Goal: Task Accomplishment & Management: Use online tool/utility

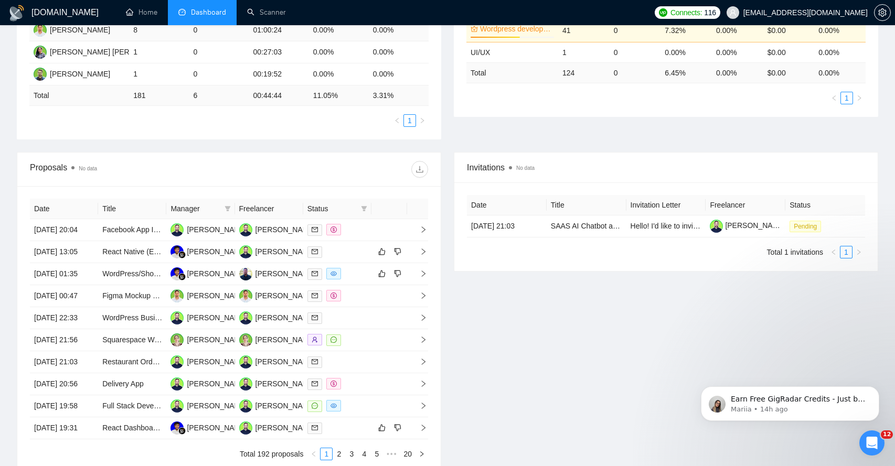
scroll to position [280, 0]
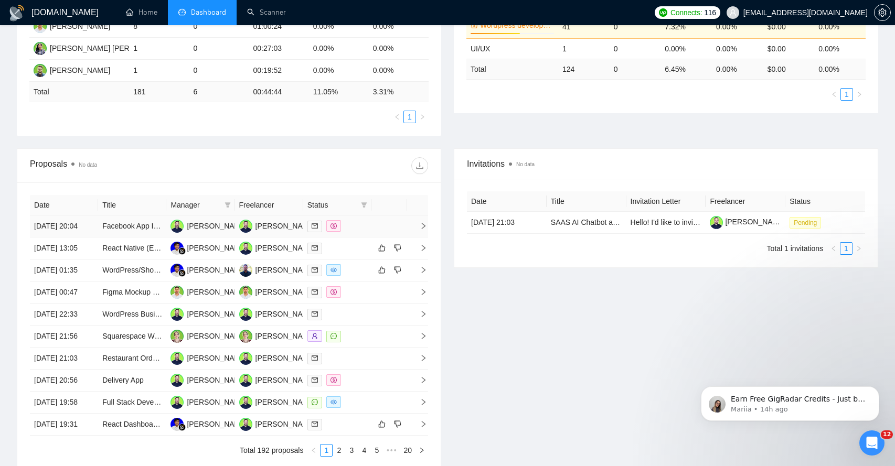
click at [425, 238] on td at bounding box center [417, 227] width 21 height 22
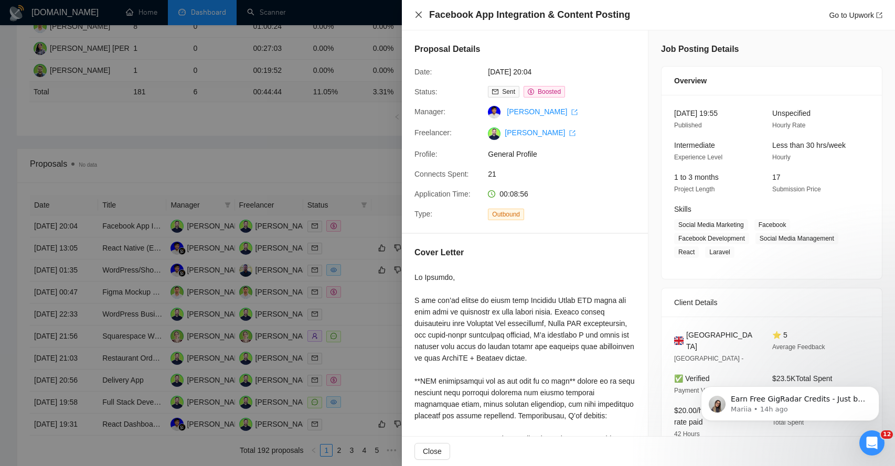
click at [419, 15] on icon "close" at bounding box center [419, 15] width 6 height 6
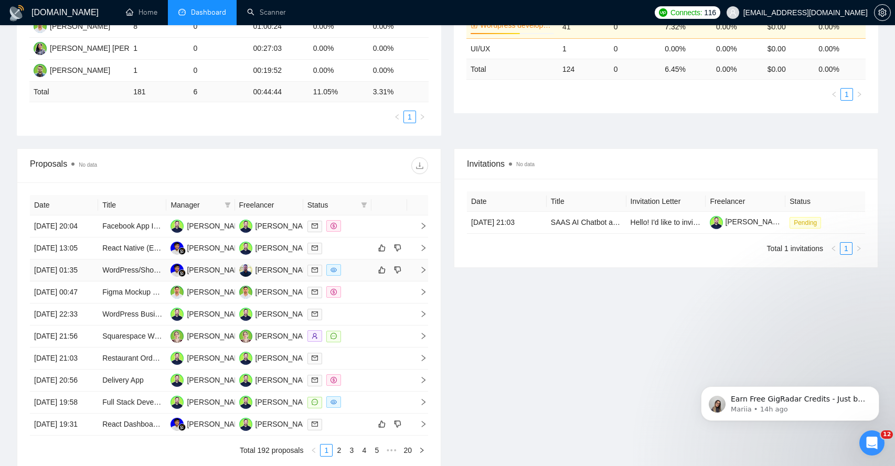
click at [422, 282] on td at bounding box center [417, 271] width 21 height 22
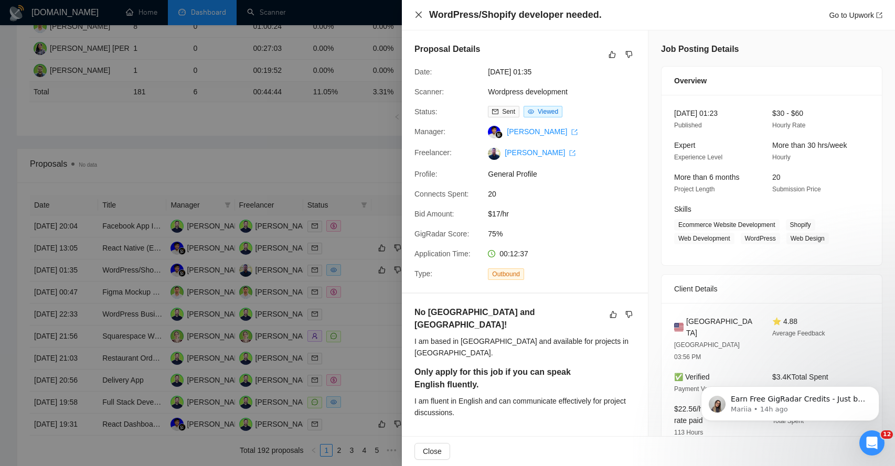
click at [421, 15] on icon "close" at bounding box center [418, 14] width 8 height 8
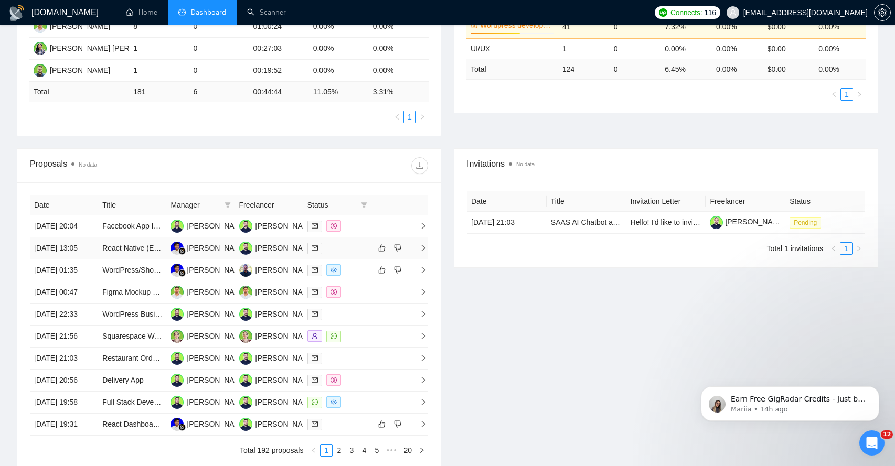
click at [421, 259] on td at bounding box center [417, 249] width 21 height 22
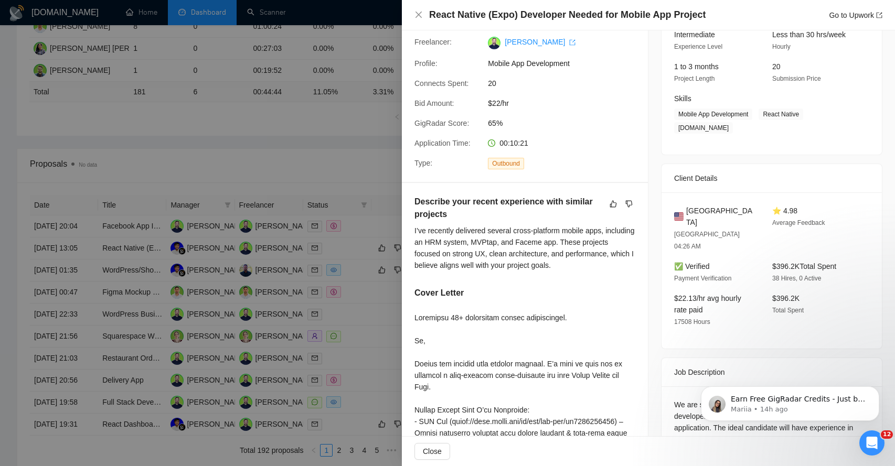
scroll to position [114, 0]
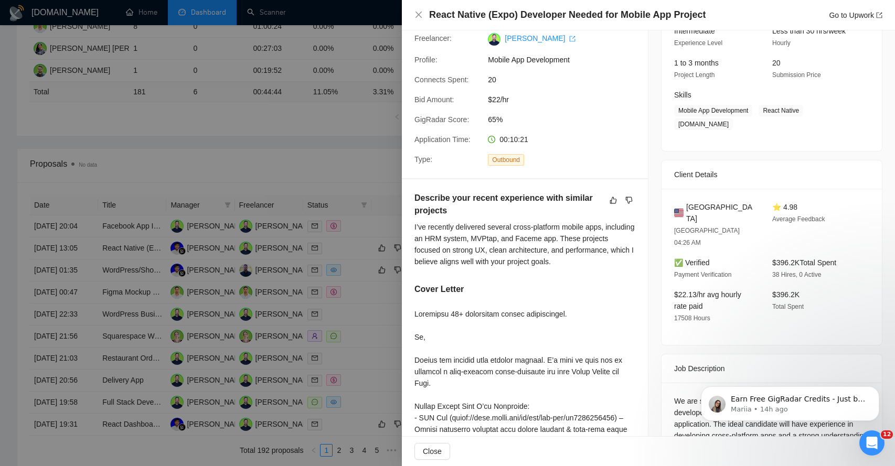
click at [320, 153] on div at bounding box center [447, 233] width 895 height 466
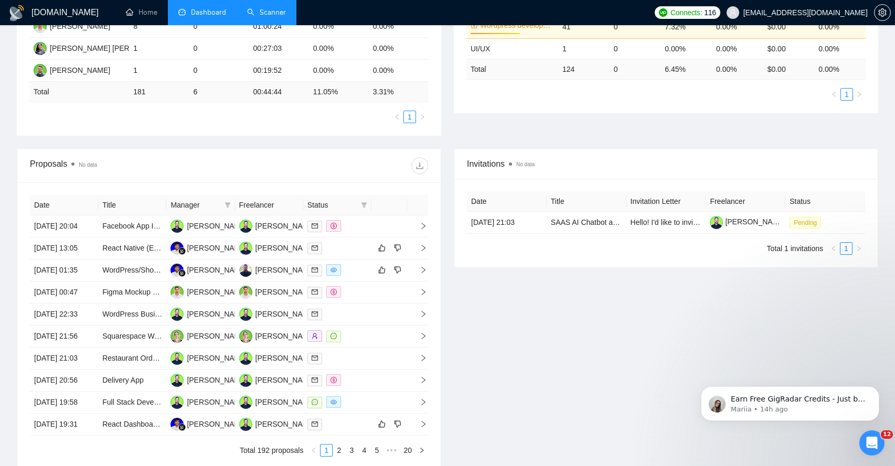
click at [273, 13] on link "Scanner" at bounding box center [266, 12] width 39 height 9
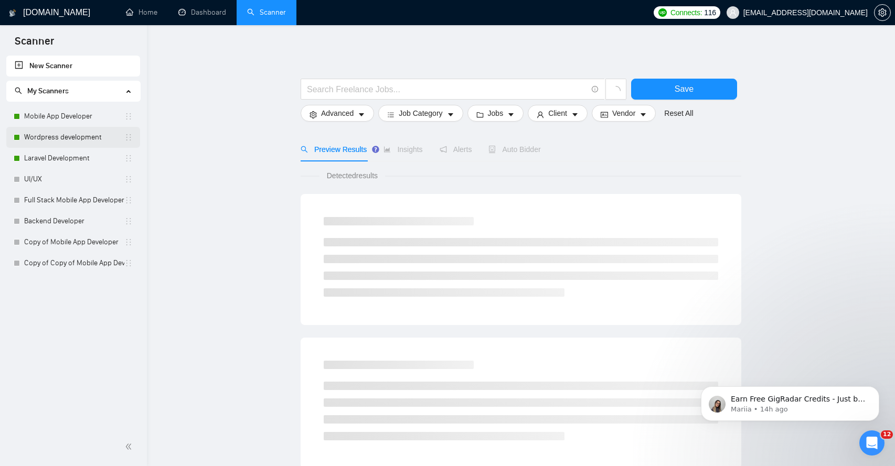
click at [99, 138] on link "Wordpress development" at bounding box center [74, 137] width 100 height 21
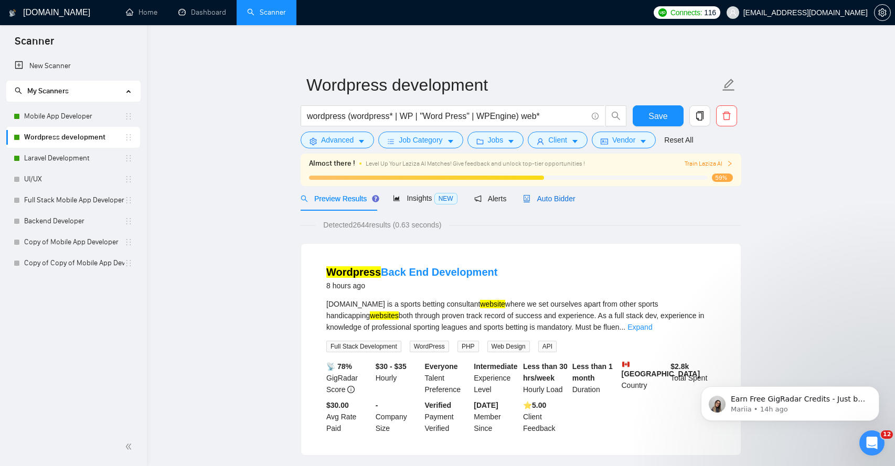
click at [559, 199] on span "Auto Bidder" at bounding box center [549, 199] width 52 height 8
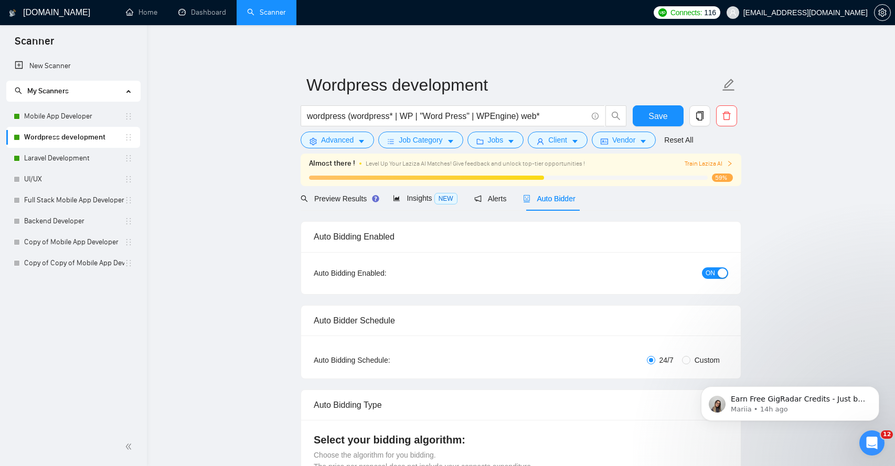
radio input "false"
radio input "true"
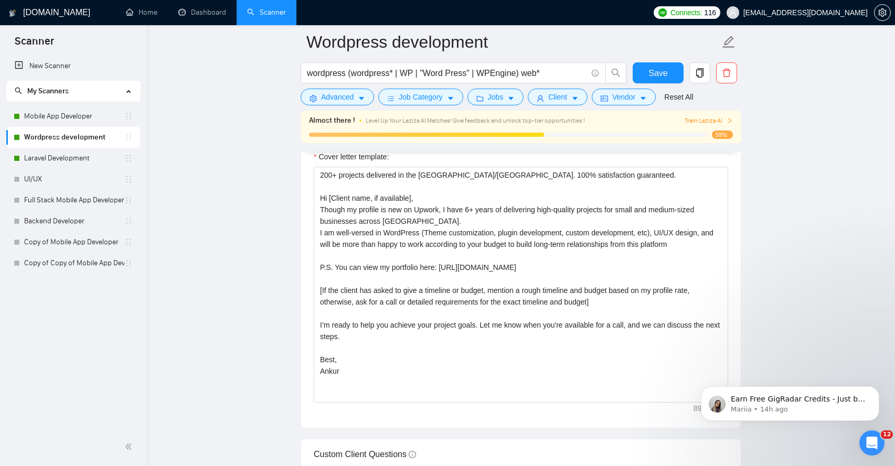
scroll to position [1352, 0]
click at [76, 118] on link "Mobile App Developer" at bounding box center [74, 116] width 100 height 21
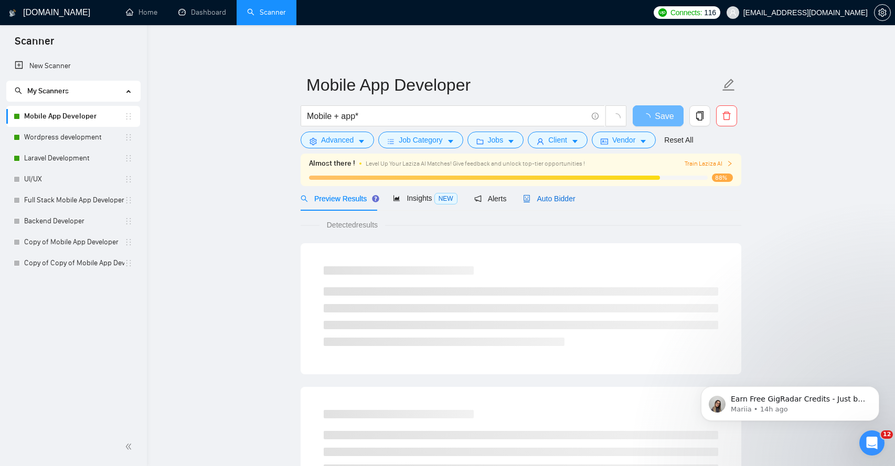
click at [563, 201] on span "Auto Bidder" at bounding box center [549, 199] width 52 height 8
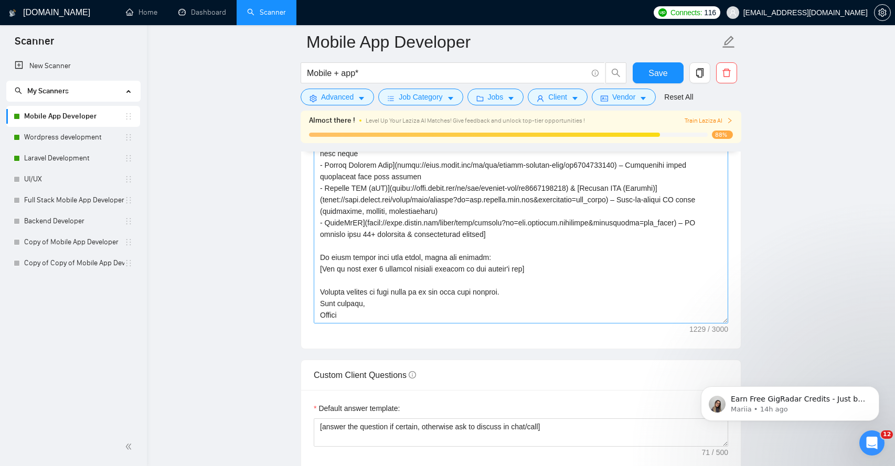
scroll to position [69, 0]
click at [81, 160] on link "Laravel Development" at bounding box center [74, 158] width 100 height 21
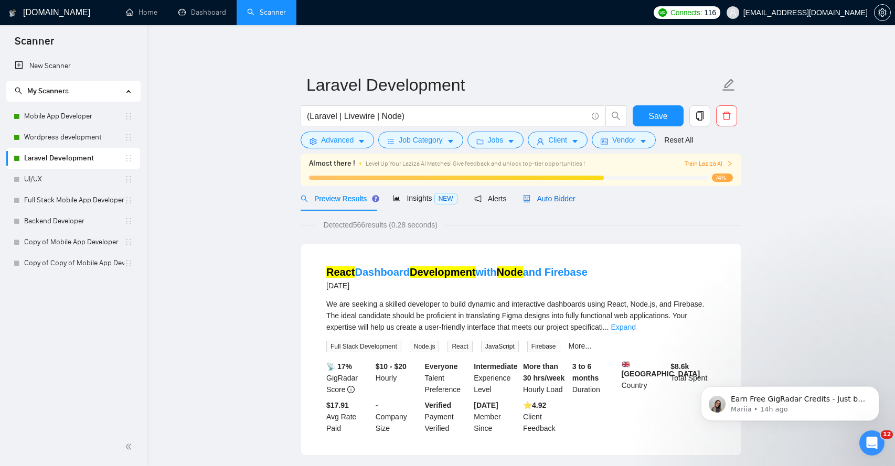
click at [558, 200] on span "Auto Bidder" at bounding box center [549, 199] width 52 height 8
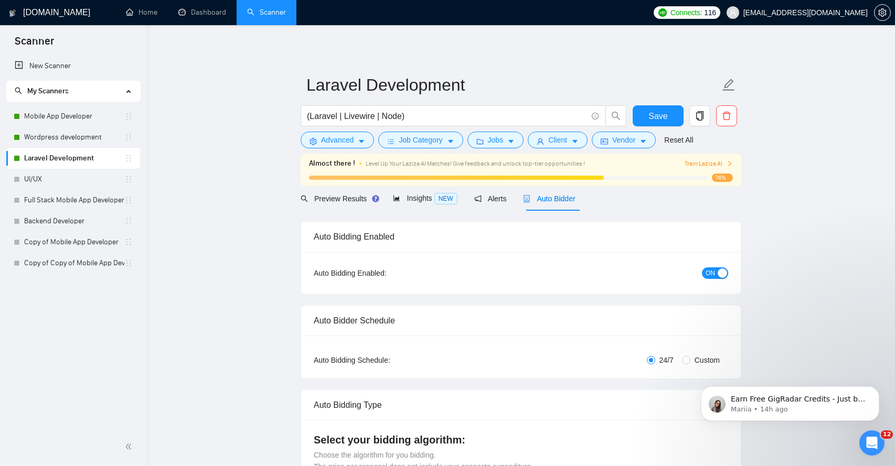
radio input "false"
radio input "true"
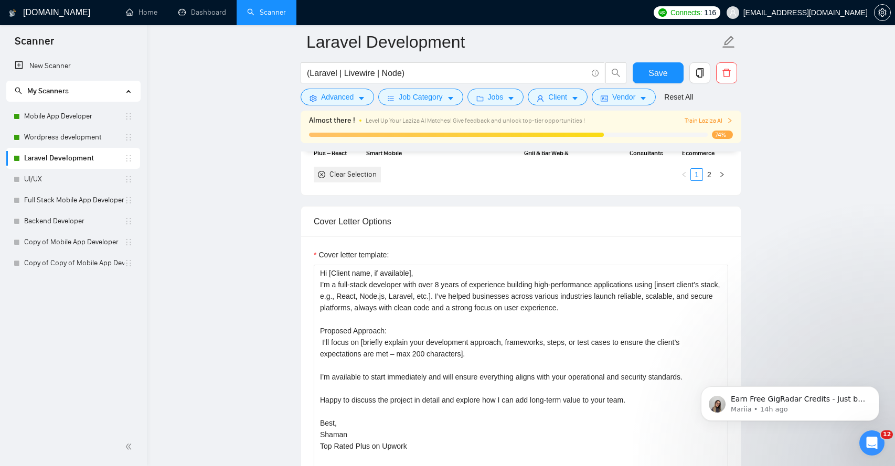
scroll to position [1273, 0]
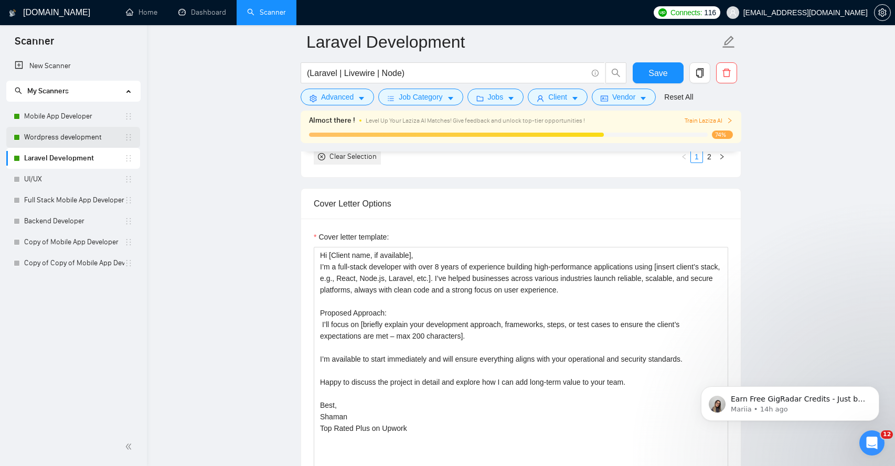
click at [68, 136] on link "Wordpress development" at bounding box center [74, 137] width 100 height 21
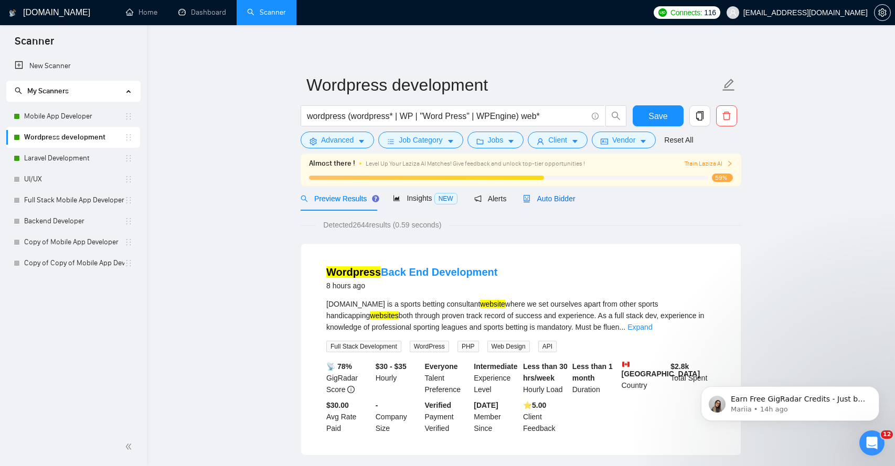
click at [546, 199] on span "Auto Bidder" at bounding box center [549, 199] width 52 height 8
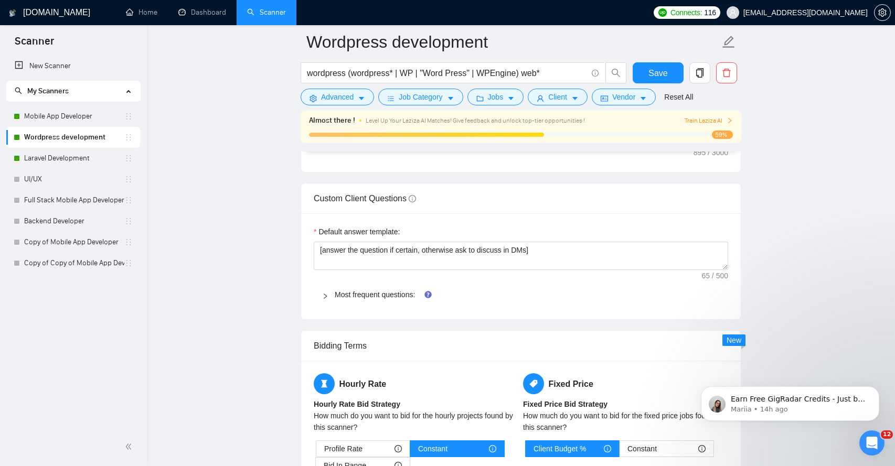
scroll to position [1722, 0]
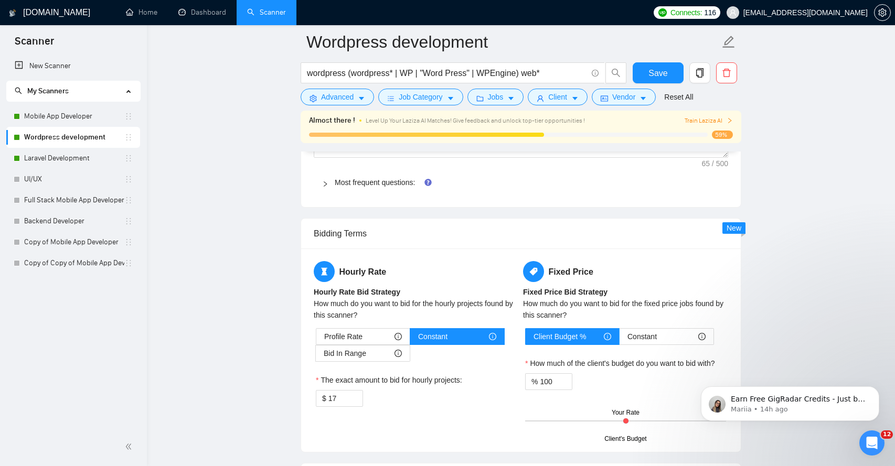
click at [322, 186] on icon "right" at bounding box center [325, 184] width 6 height 6
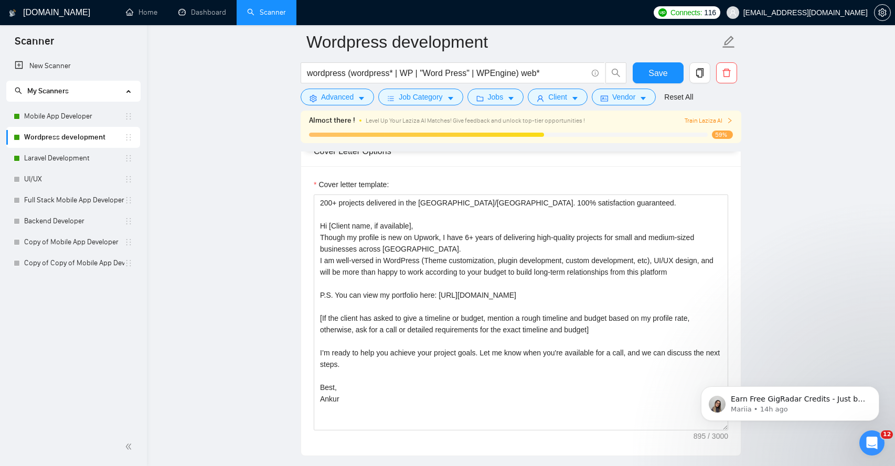
scroll to position [1305, 0]
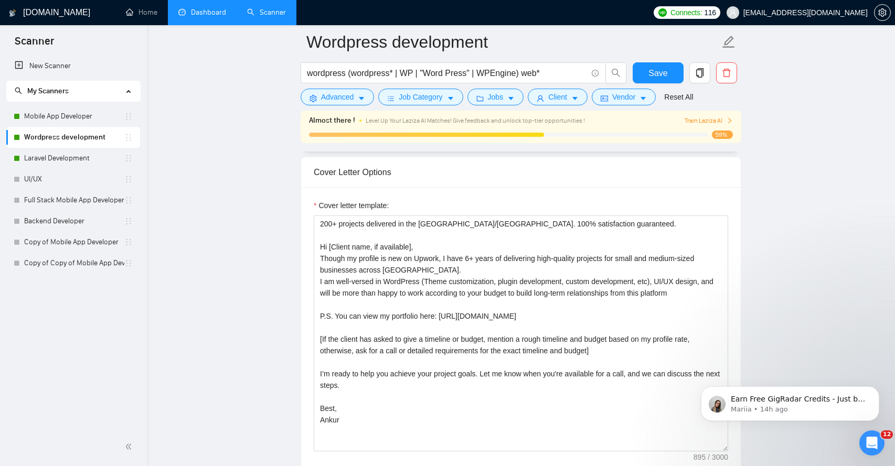
click at [203, 11] on link "Dashboard" at bounding box center [202, 12] width 48 height 9
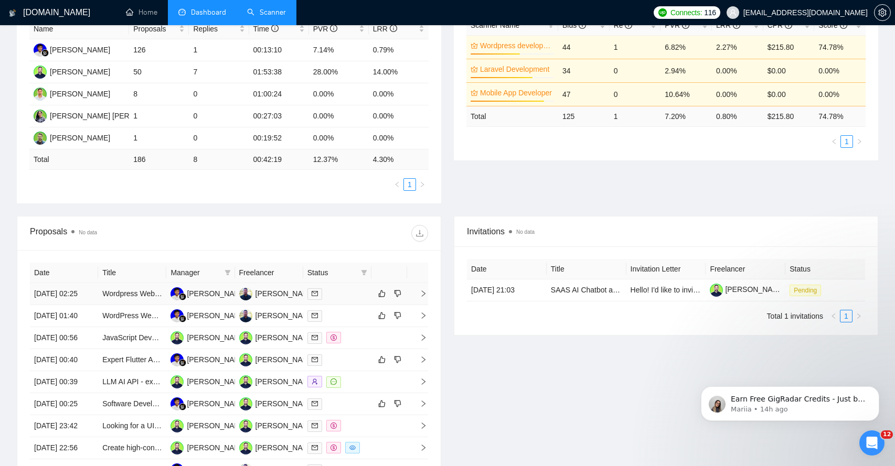
scroll to position [244, 0]
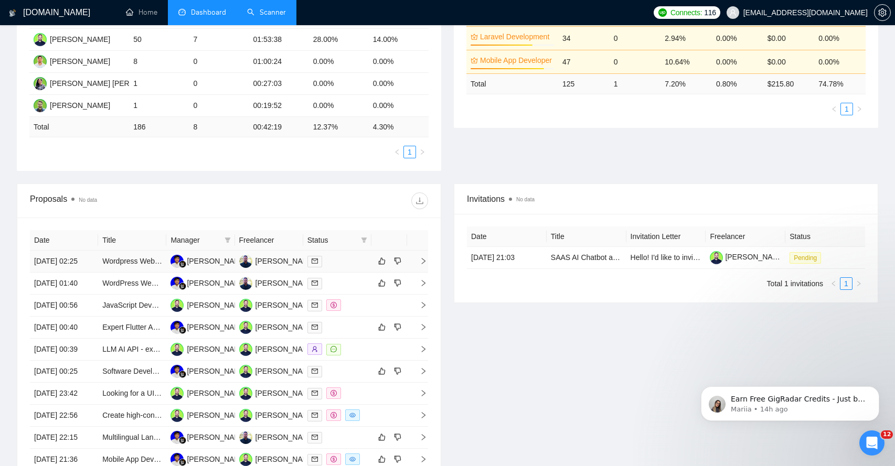
click at [428, 268] on td at bounding box center [417, 262] width 21 height 22
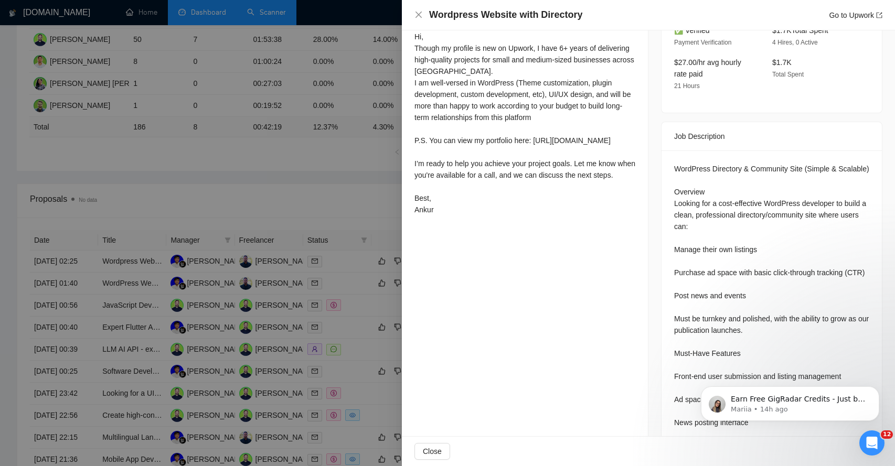
scroll to position [350, 0]
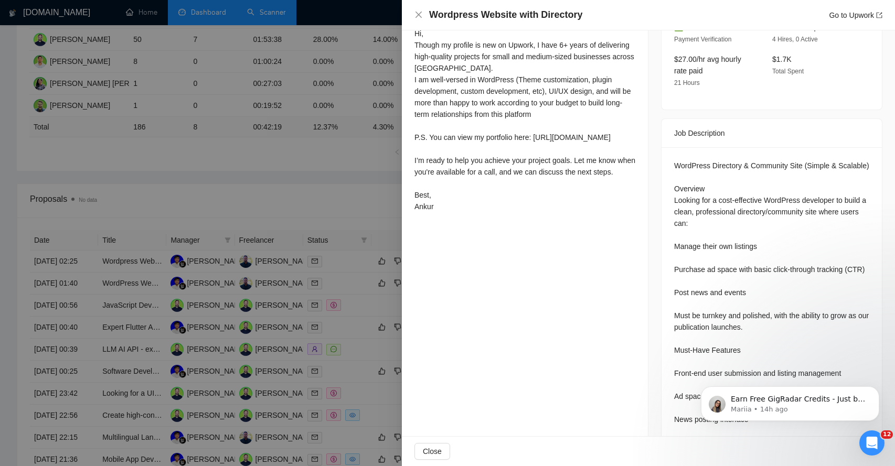
click at [702, 160] on div "WordPress Directory & Community Site (Simple & Scalable) Overview Looking for a…" at bounding box center [771, 339] width 195 height 358
click at [689, 190] on div "WordPress Directory & Community Site (Simple & Scalable) Overview Looking for a…" at bounding box center [771, 339] width 195 height 358
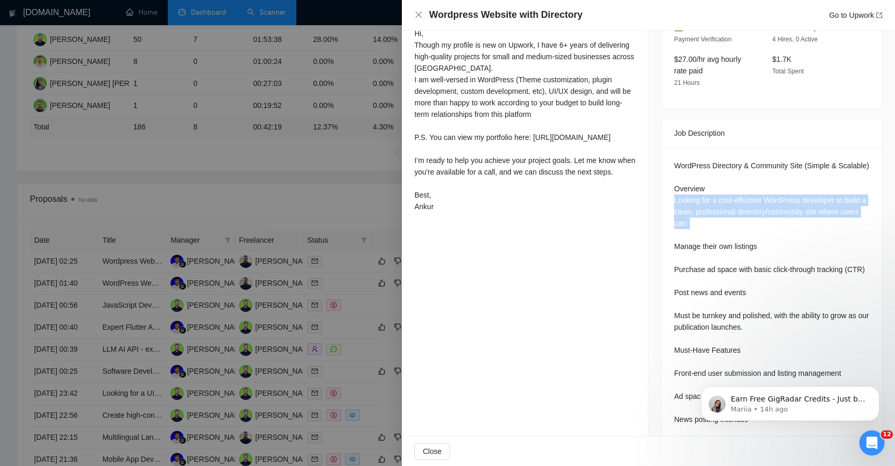
click at [689, 190] on div "WordPress Directory & Community Site (Simple & Scalable) Overview Looking for a…" at bounding box center [771, 339] width 195 height 358
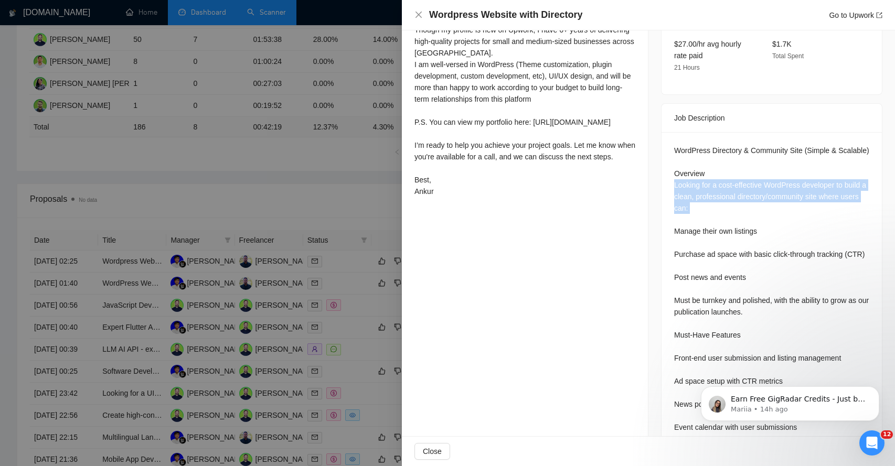
scroll to position [366, 0]
click at [687, 219] on div "WordPress Directory & Community Site (Simple & Scalable) Overview Looking for a…" at bounding box center [771, 323] width 195 height 358
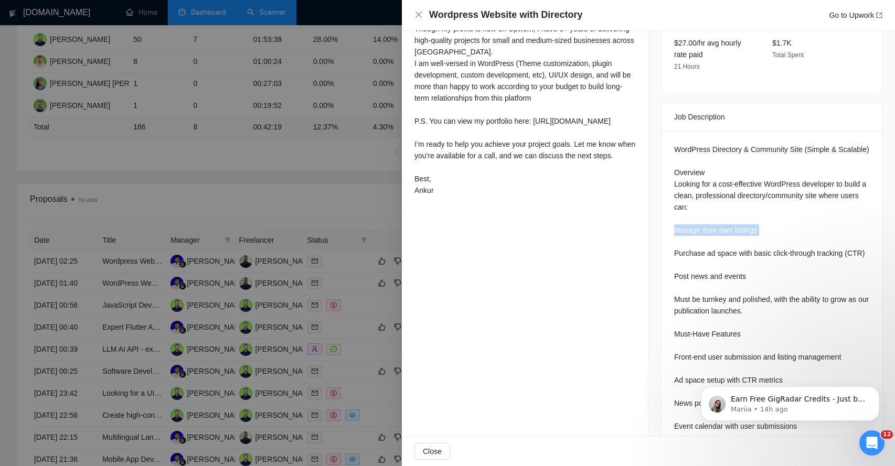
click at [687, 219] on div "WordPress Directory & Community Site (Simple & Scalable) Overview Looking for a…" at bounding box center [771, 323] width 195 height 358
click at [687, 249] on div "WordPress Directory & Community Site (Simple & Scalable) Overview Looking for a…" at bounding box center [771, 323] width 195 height 358
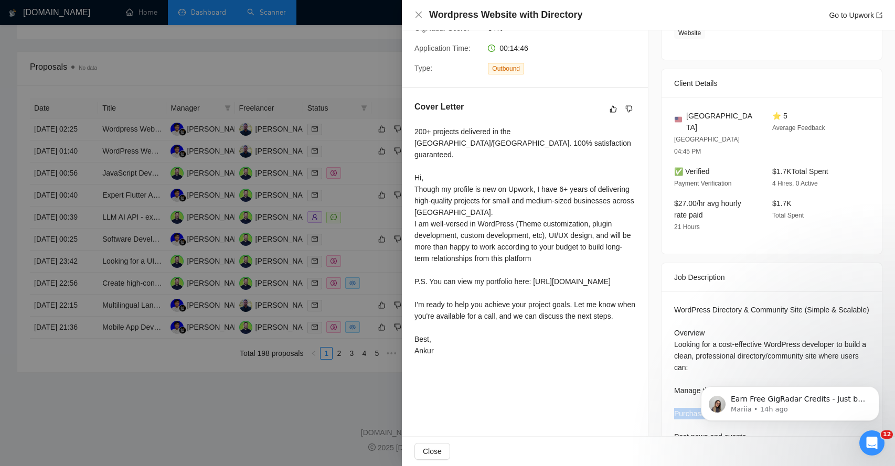
scroll to position [205, 0]
drag, startPoint x: 488, startPoint y: 219, endPoint x: 526, endPoint y: 219, distance: 37.8
click at [526, 219] on div "200+ projects delivered in the [GEOGRAPHIC_DATA]/[GEOGRAPHIC_DATA]. 100% satisf…" at bounding box center [524, 241] width 221 height 231
drag, startPoint x: 435, startPoint y: 188, endPoint x: 544, endPoint y: 195, distance: 108.3
click at [544, 195] on div "200+ projects delivered in the [GEOGRAPHIC_DATA]/[GEOGRAPHIC_DATA]. 100% satisf…" at bounding box center [524, 241] width 221 height 231
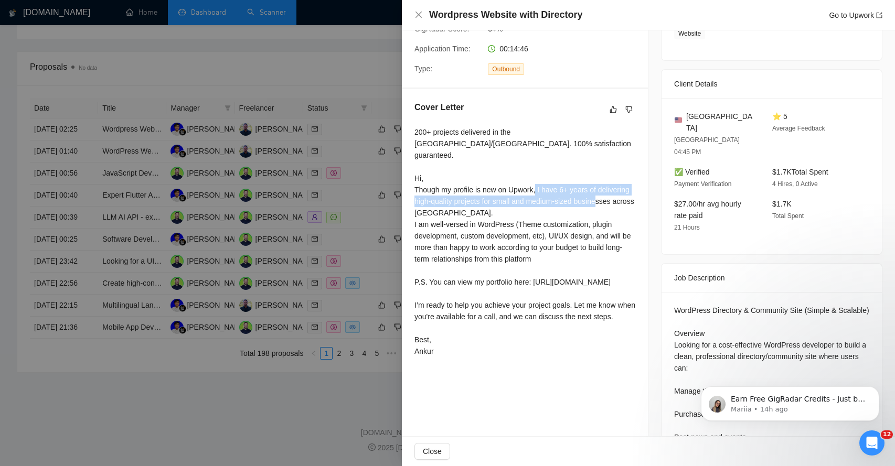
click at [444, 184] on div "200+ projects delivered in the [GEOGRAPHIC_DATA]/[GEOGRAPHIC_DATA]. 100% satisf…" at bounding box center [524, 241] width 221 height 231
click at [508, 177] on div "200+ projects delivered in the [GEOGRAPHIC_DATA]/[GEOGRAPHIC_DATA]. 100% satisf…" at bounding box center [524, 241] width 221 height 231
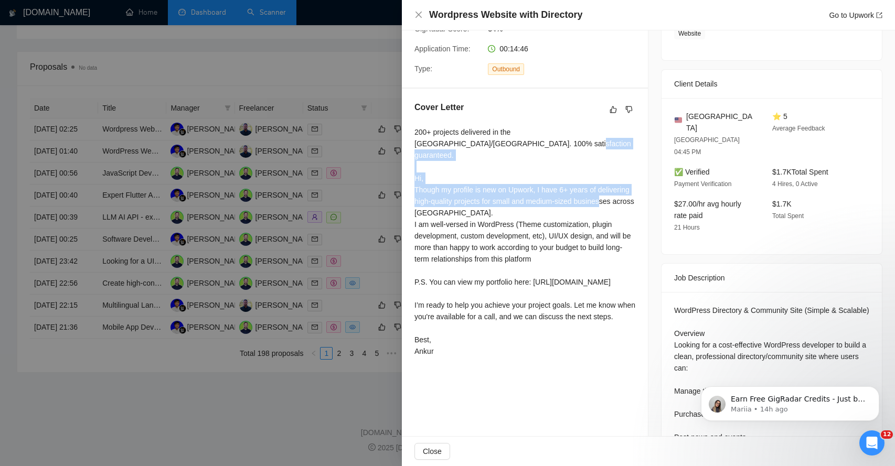
click at [508, 177] on div "200+ projects delivered in the [GEOGRAPHIC_DATA]/[GEOGRAPHIC_DATA]. 100% satisf…" at bounding box center [524, 241] width 221 height 231
click at [431, 191] on div "200+ projects delivered in the [GEOGRAPHIC_DATA]/[GEOGRAPHIC_DATA]. 100% satisf…" at bounding box center [524, 241] width 221 height 231
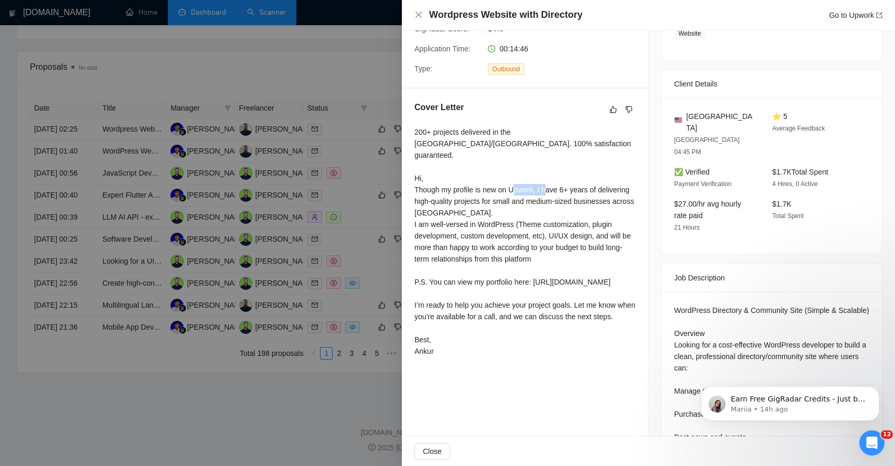
drag, startPoint x: 431, startPoint y: 191, endPoint x: 437, endPoint y: 190, distance: 5.8
click at [437, 190] on div "200+ projects delivered in the [GEOGRAPHIC_DATA]/[GEOGRAPHIC_DATA]. 100% satisf…" at bounding box center [524, 241] width 221 height 231
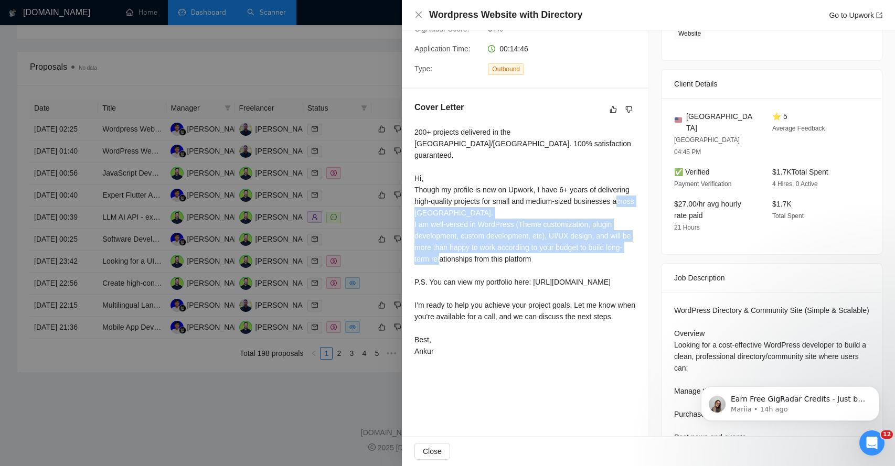
drag, startPoint x: 430, startPoint y: 214, endPoint x: 522, endPoint y: 248, distance: 98.4
click at [523, 251] on div "200+ projects delivered in the [GEOGRAPHIC_DATA]/[GEOGRAPHIC_DATA]. 100% satisf…" at bounding box center [524, 241] width 221 height 231
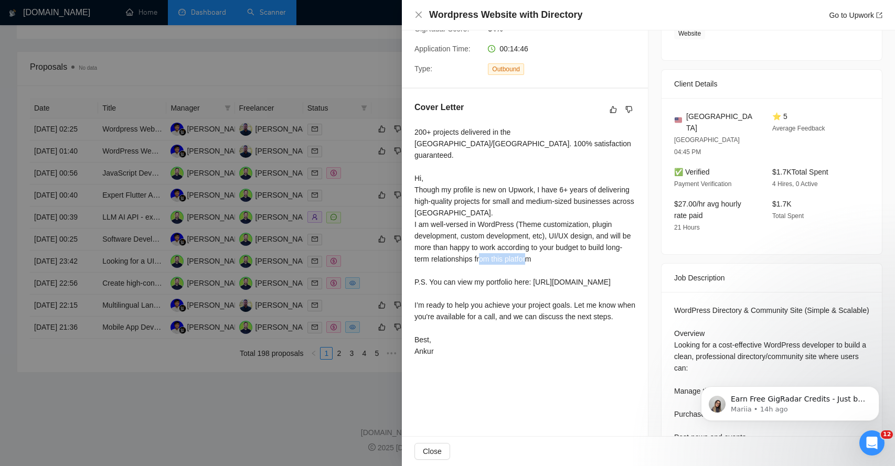
drag, startPoint x: 456, startPoint y: 270, endPoint x: 507, endPoint y: 274, distance: 51.0
click at [507, 274] on div "200+ projects delivered in the [GEOGRAPHIC_DATA]/[GEOGRAPHIC_DATA]. 100% satisf…" at bounding box center [524, 241] width 221 height 231
drag, startPoint x: 431, startPoint y: 307, endPoint x: 584, endPoint y: 303, distance: 153.8
click at [584, 304] on div "200+ projects delivered in the [GEOGRAPHIC_DATA]/[GEOGRAPHIC_DATA]. 100% satisf…" at bounding box center [524, 241] width 221 height 231
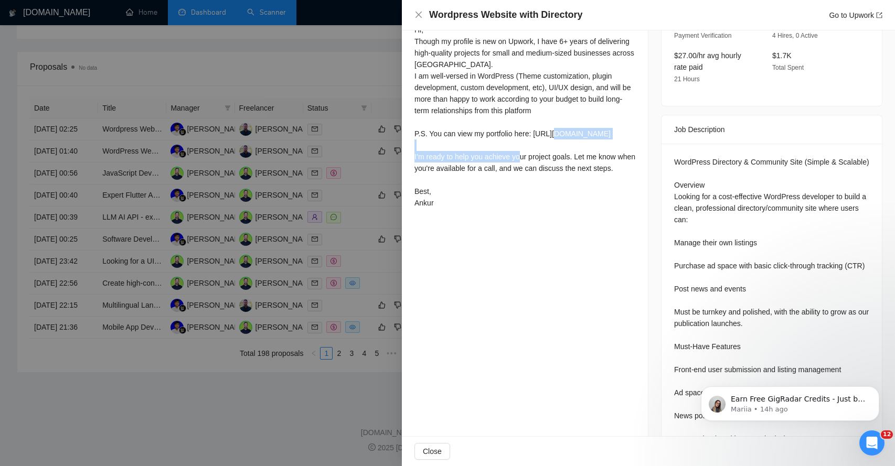
scroll to position [0, 0]
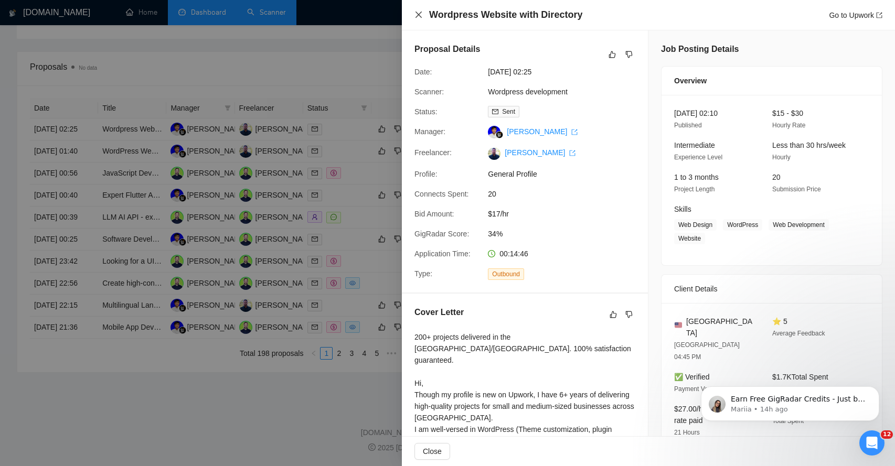
click at [417, 13] on icon "close" at bounding box center [419, 15] width 6 height 6
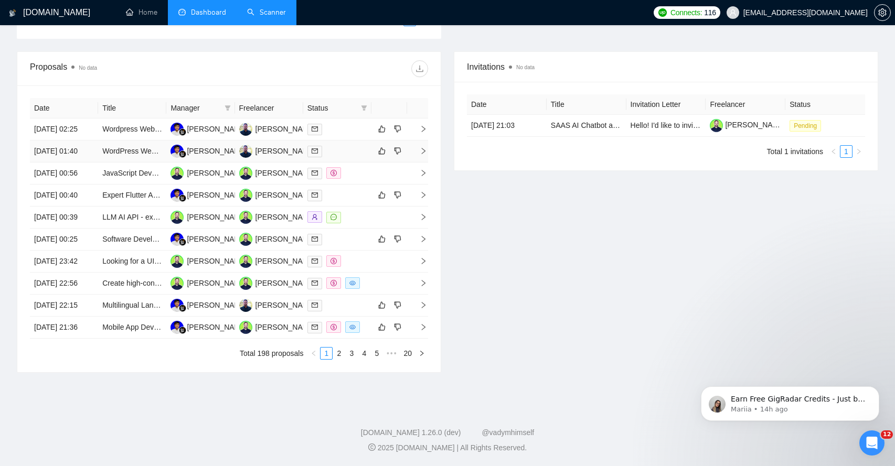
click at [422, 147] on icon "right" at bounding box center [423, 150] width 7 height 7
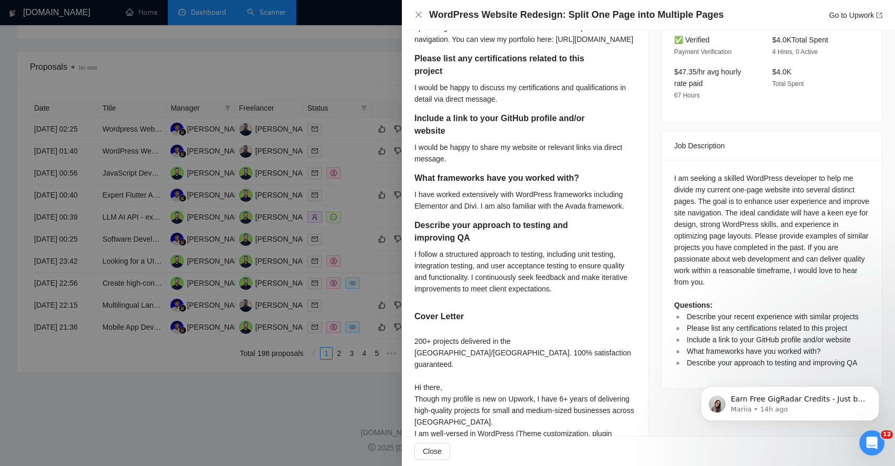
scroll to position [329, 0]
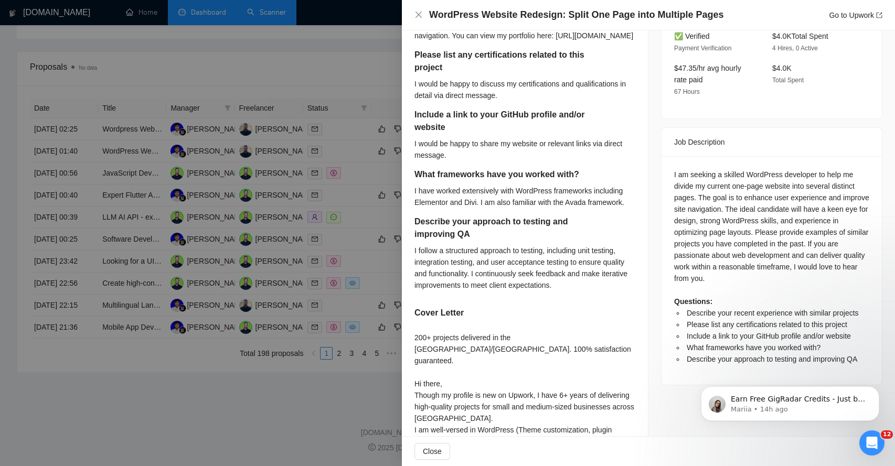
click at [786, 175] on div "I am seeking a skilled WordPress developer to help me divide my current one-pag…" at bounding box center [771, 267] width 195 height 196
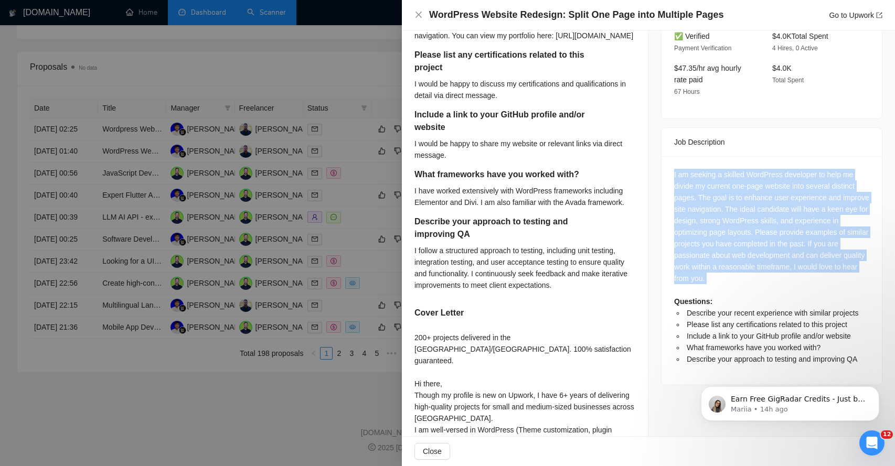
click at [786, 175] on div "I am seeking a skilled WordPress developer to help me divide my current one-pag…" at bounding box center [771, 267] width 195 height 196
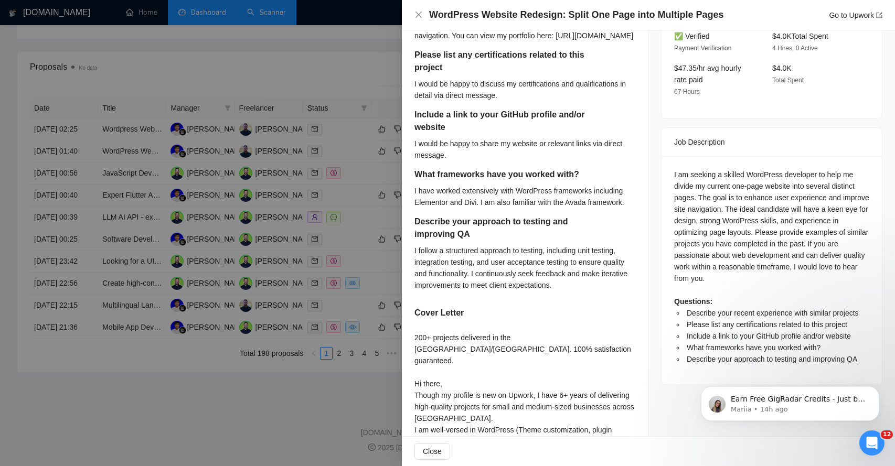
click at [739, 185] on div "I am seeking a skilled WordPress developer to help me divide my current one-pag…" at bounding box center [771, 267] width 195 height 196
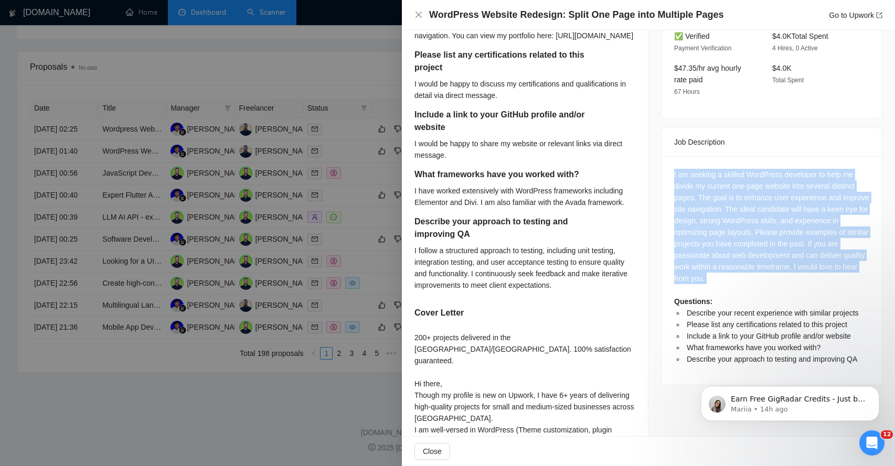
click at [739, 185] on div "I am seeking a skilled WordPress developer to help me divide my current one-pag…" at bounding box center [771, 267] width 195 height 196
click at [709, 197] on div "I am seeking a skilled WordPress developer to help me divide my current one-pag…" at bounding box center [771, 267] width 195 height 196
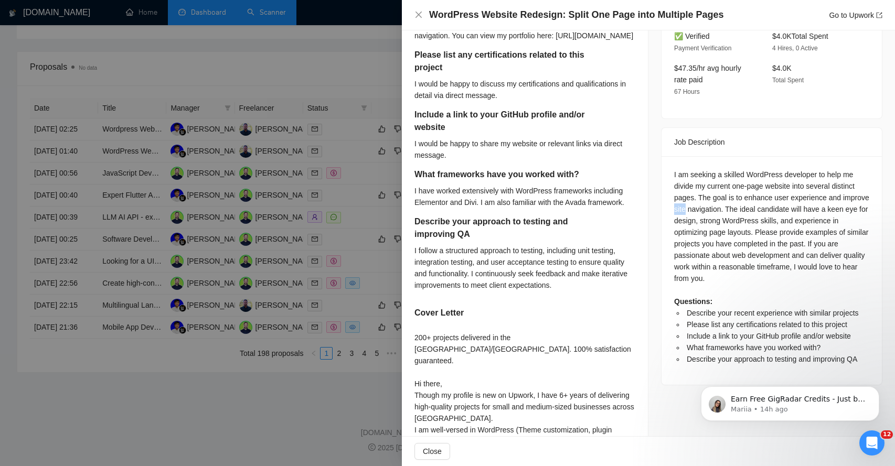
click at [709, 197] on div "I am seeking a skilled WordPress developer to help me divide my current one-pag…" at bounding box center [771, 267] width 195 height 196
click at [704, 209] on div "I am seeking a skilled WordPress developer to help me divide my current one-pag…" at bounding box center [771, 267] width 195 height 196
click at [697, 219] on div "I am seeking a skilled WordPress developer to help me divide my current one-pag…" at bounding box center [771, 267] width 195 height 196
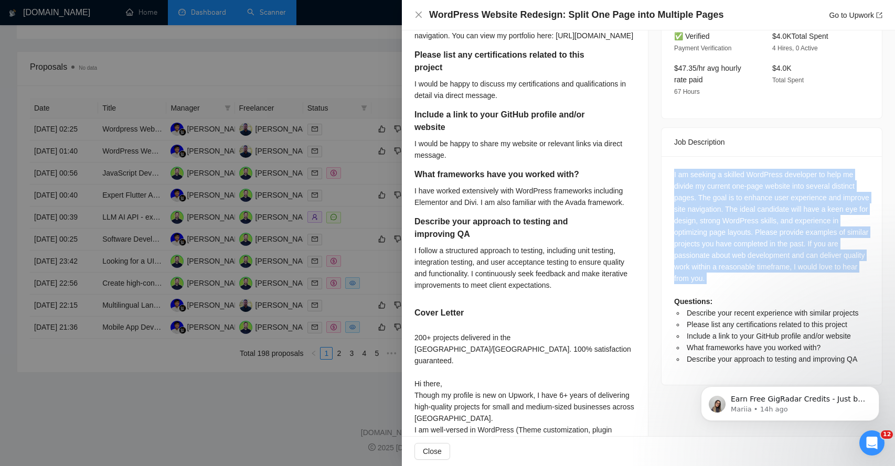
click at [697, 219] on div "I am seeking a skilled WordPress developer to help me divide my current one-pag…" at bounding box center [771, 267] width 195 height 196
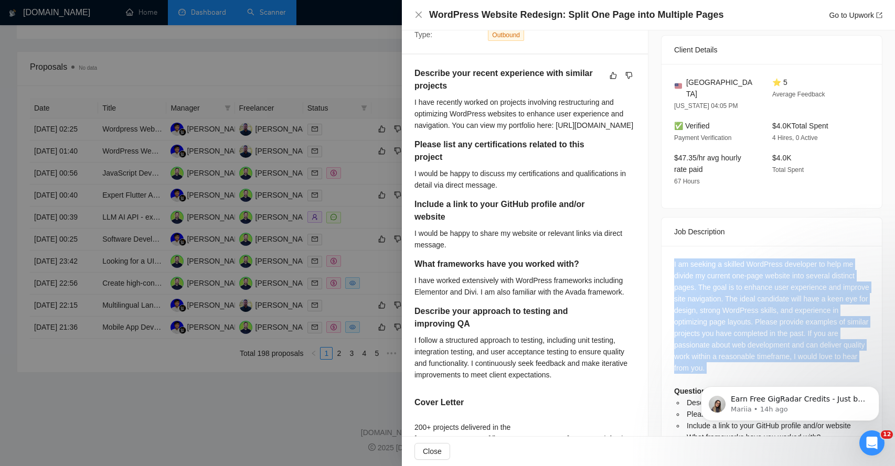
scroll to position [239, 0]
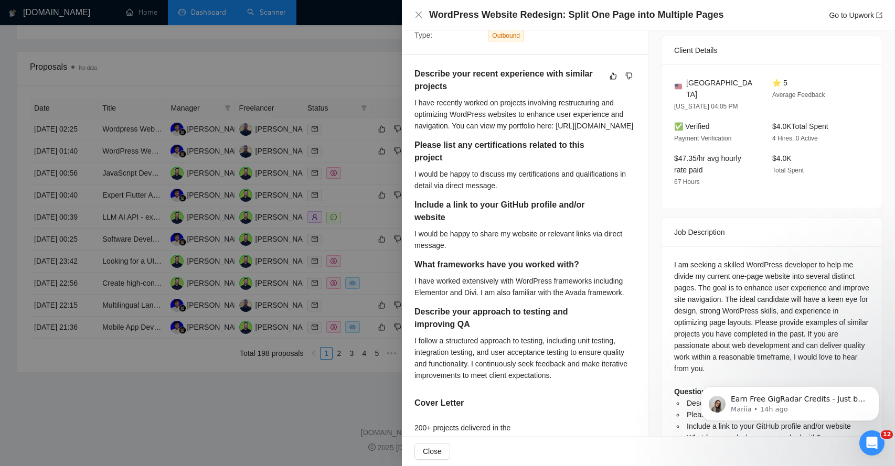
click at [466, 120] on div "I have recently worked on projects involving restructuring and optimizing WordP…" at bounding box center [524, 114] width 221 height 35
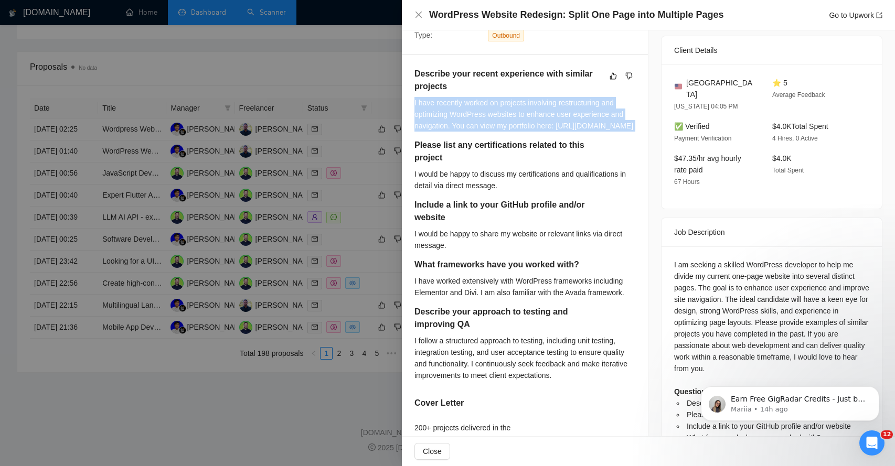
click at [466, 120] on div "I have recently worked on projects involving restructuring and optimizing WordP…" at bounding box center [524, 114] width 221 height 35
click at [485, 117] on div "I have recently worked on projects involving restructuring and optimizing WordP…" at bounding box center [524, 114] width 221 height 35
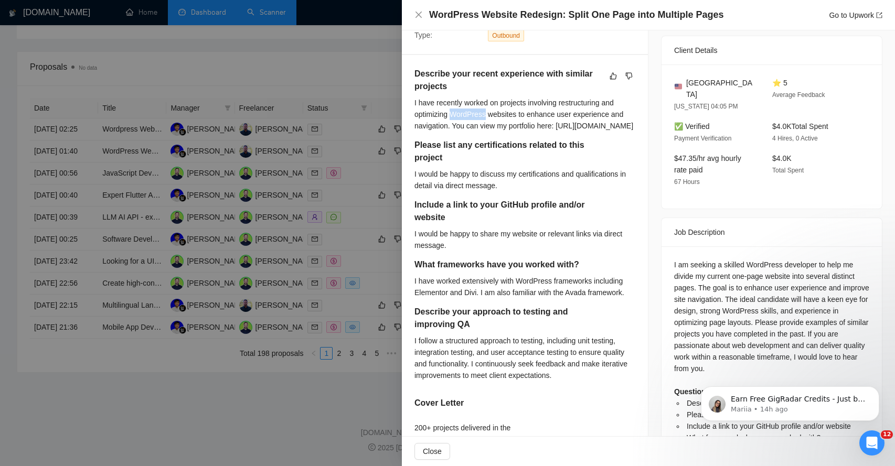
click at [485, 117] on div "I have recently worked on projects involving restructuring and optimizing WordP…" at bounding box center [524, 114] width 221 height 35
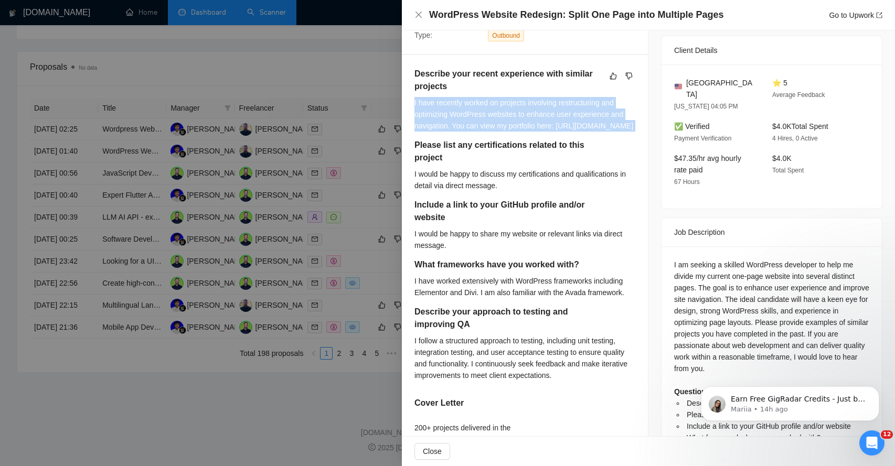
click at [485, 117] on div "I have recently worked on projects involving restructuring and optimizing WordP…" at bounding box center [524, 114] width 221 height 35
click at [488, 118] on div "I have recently worked on projects involving restructuring and optimizing WordP…" at bounding box center [524, 114] width 221 height 35
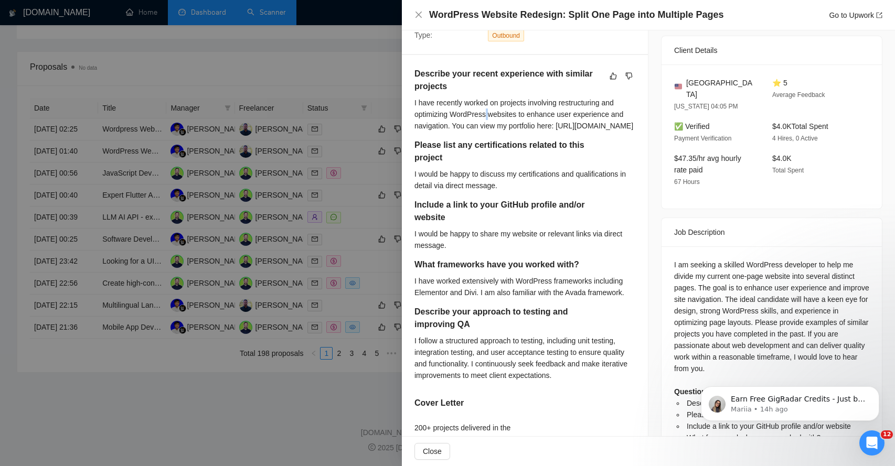
click at [488, 118] on div "I have recently worked on projects involving restructuring and optimizing WordP…" at bounding box center [524, 114] width 221 height 35
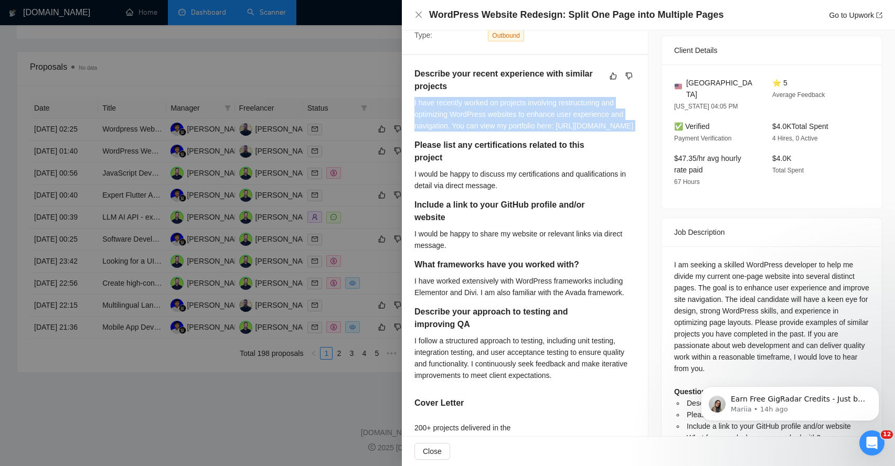
click at [488, 118] on div "I have recently worked on projects involving restructuring and optimizing WordP…" at bounding box center [524, 114] width 221 height 35
click at [454, 130] on div "I have recently worked on projects involving restructuring and optimizing WordP…" at bounding box center [524, 114] width 221 height 35
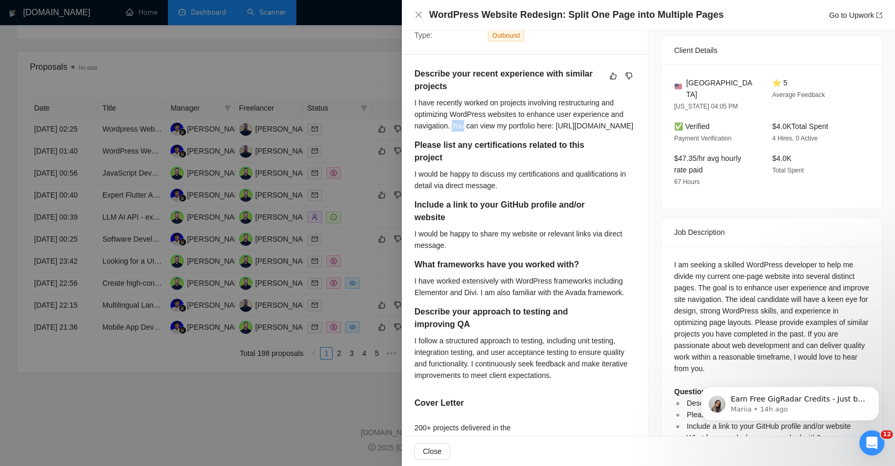
click at [454, 130] on div "I have recently worked on projects involving restructuring and optimizing WordP…" at bounding box center [524, 114] width 221 height 35
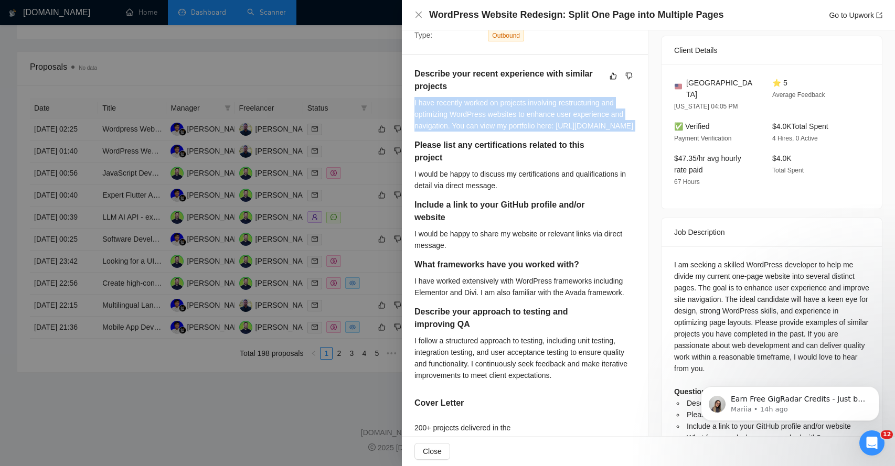
click at [454, 130] on div "I have recently worked on projects involving restructuring and optimizing WordP…" at bounding box center [524, 114] width 221 height 35
click at [454, 132] on div "I have recently worked on projects involving restructuring and optimizing WordP…" at bounding box center [524, 114] width 221 height 35
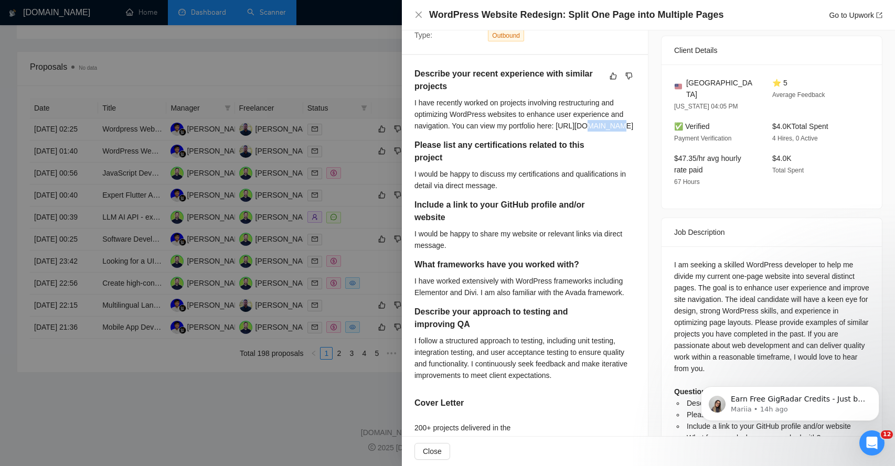
click at [454, 132] on div "I have recently worked on projects involving restructuring and optimizing WordP…" at bounding box center [524, 114] width 221 height 35
click at [439, 164] on h5 "Please list any certifications related to this project" at bounding box center [508, 151] width 188 height 25
click at [436, 187] on div "I would be happy to discuss my certifications and qualifications in detail via …" at bounding box center [524, 179] width 221 height 23
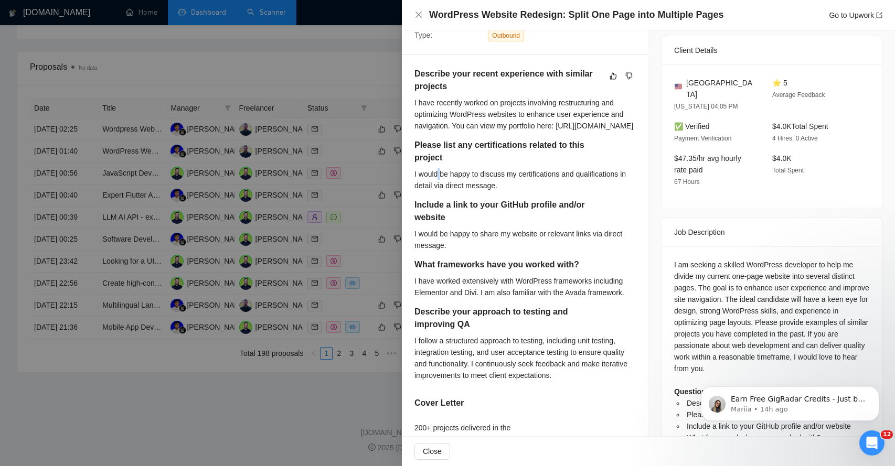
click at [436, 187] on div "I would be happy to discuss my certifications and qualifications in detail via …" at bounding box center [524, 179] width 221 height 23
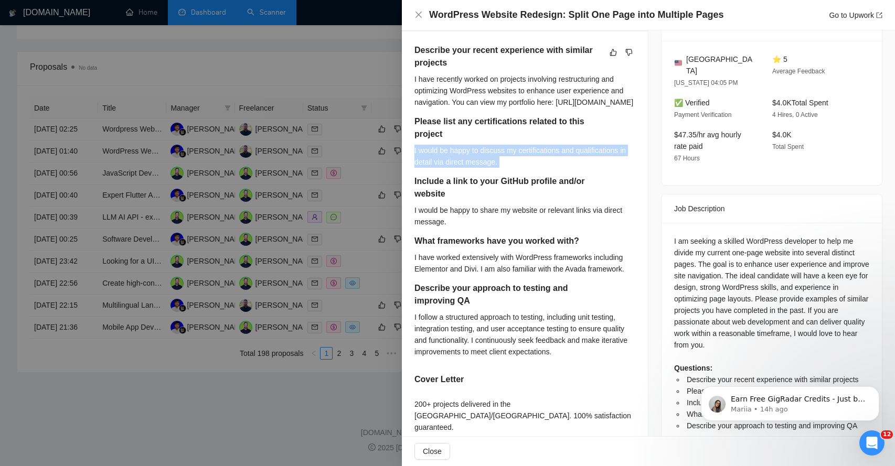
scroll to position [264, 0]
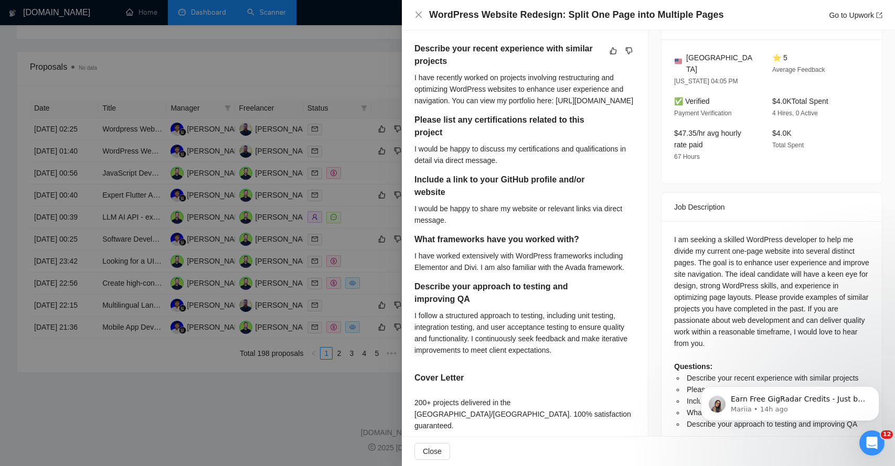
click at [433, 194] on h5 "Include a link to your GitHub profile and/or website" at bounding box center [508, 186] width 188 height 25
click at [434, 222] on div "I would be happy to share my website or relevant links via direct message." at bounding box center [524, 214] width 221 height 23
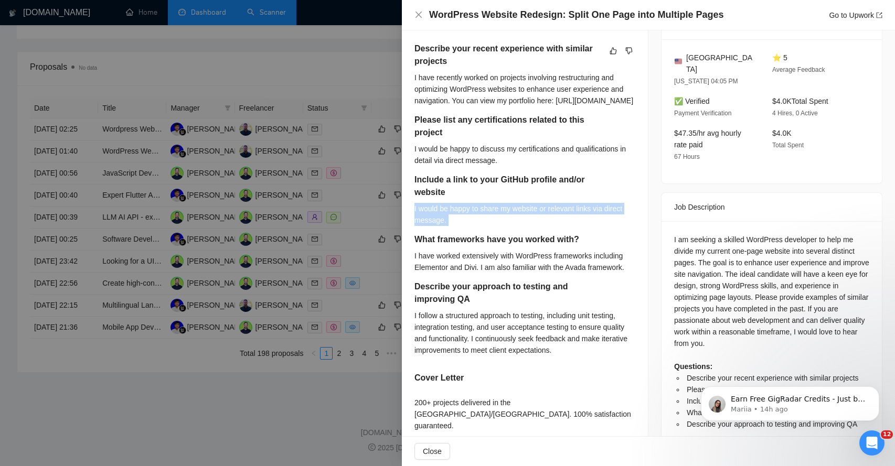
click at [434, 222] on div "I would be happy to share my website or relevant links via direct message." at bounding box center [524, 214] width 221 height 23
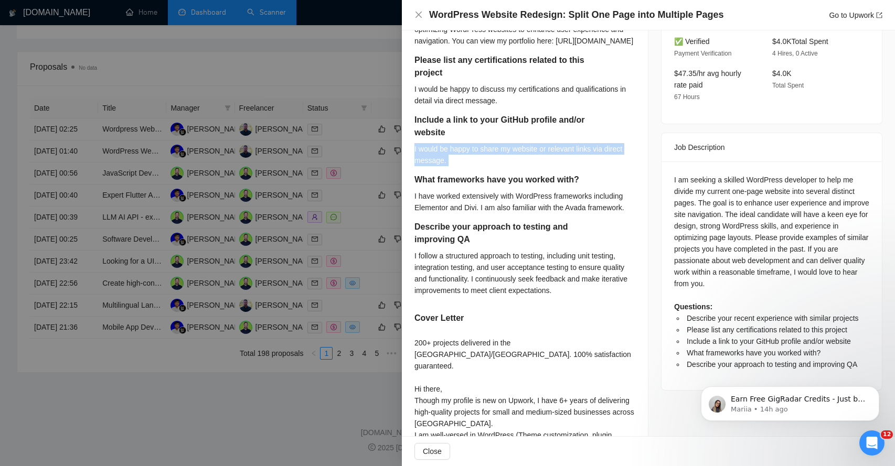
scroll to position [327, 0]
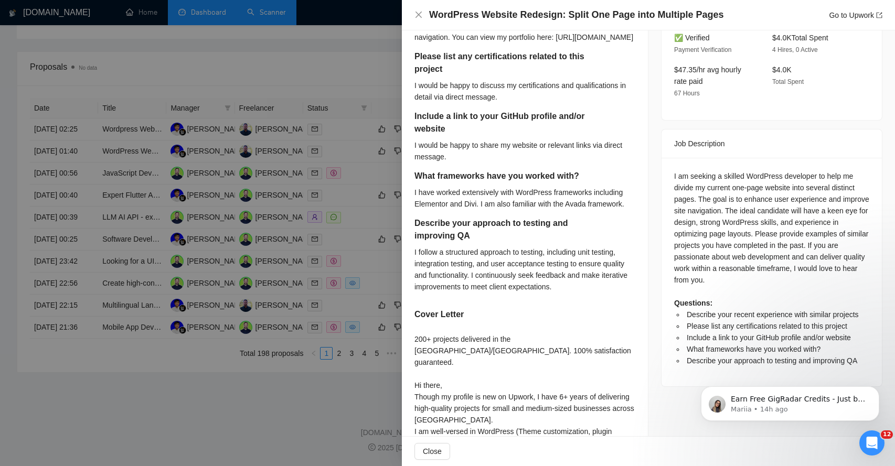
click at [430, 200] on div "I have worked extensively with WordPress frameworks including Elementor and Div…" at bounding box center [524, 198] width 221 height 23
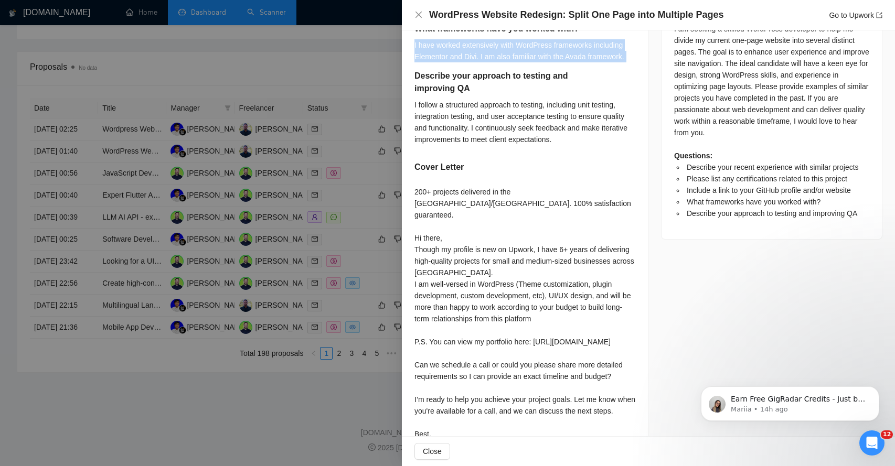
scroll to position [529, 0]
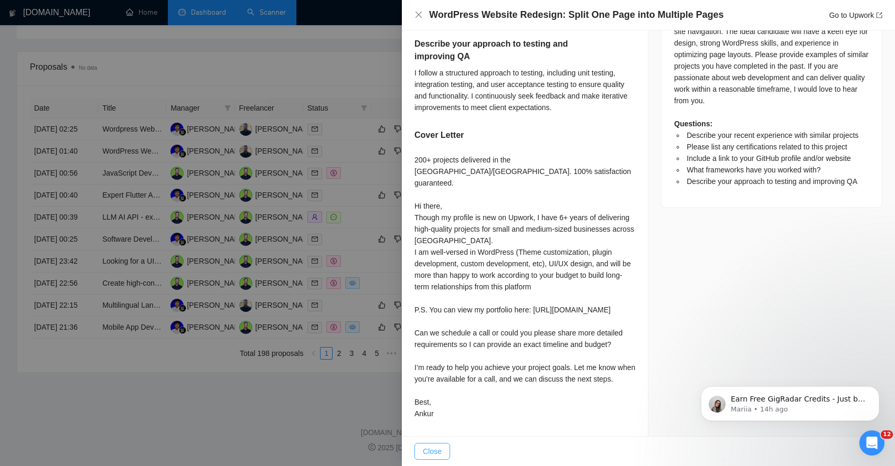
click at [435, 453] on span "Close" at bounding box center [432, 452] width 19 height 12
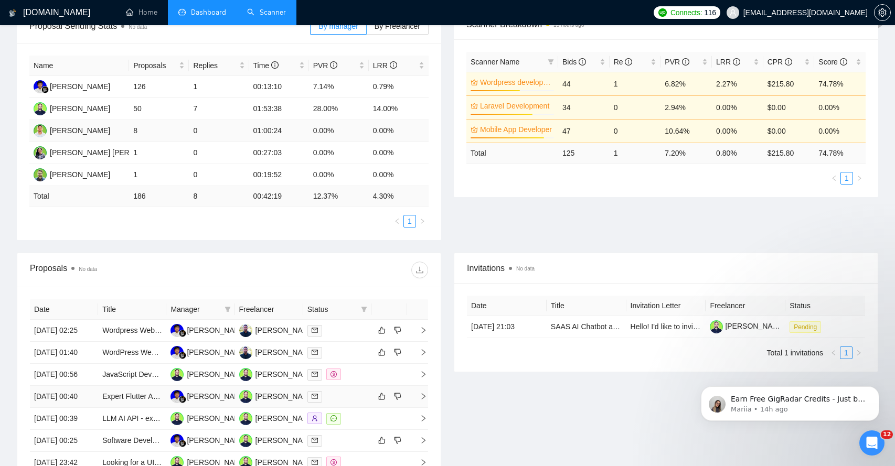
scroll to position [293, 0]
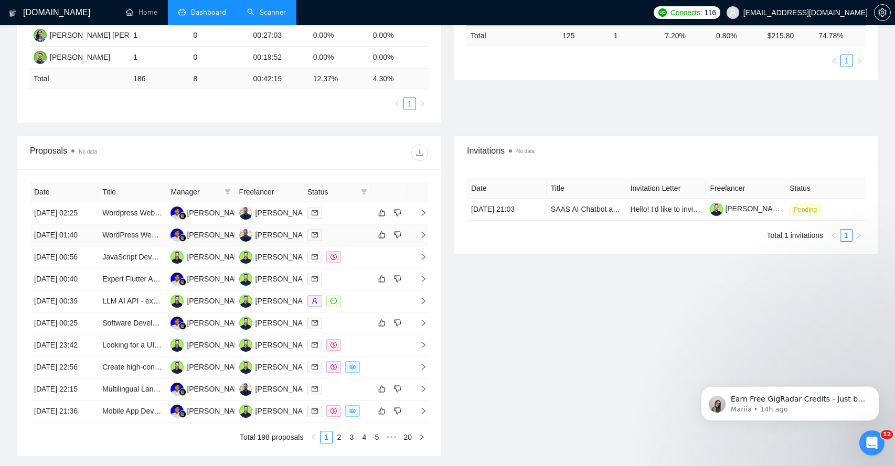
click at [418, 239] on span "right" at bounding box center [419, 234] width 16 height 7
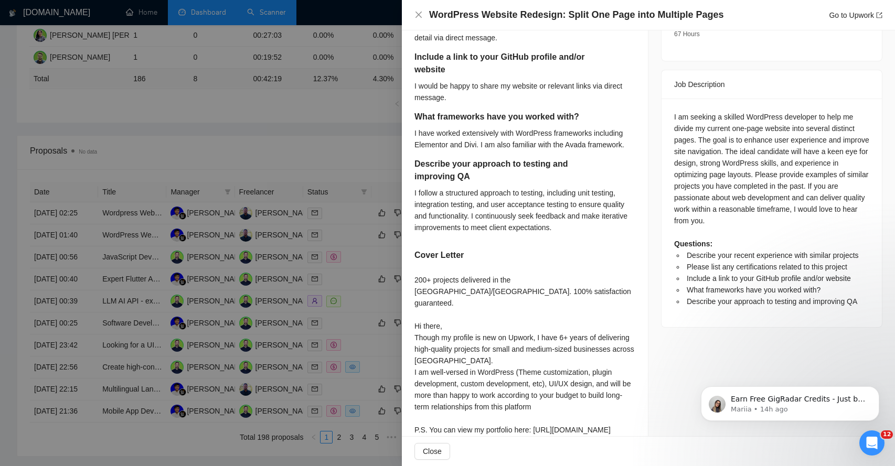
scroll to position [386, 0]
click at [423, 11] on div "WordPress Website Redesign: Split One Page into Multiple Pages Go to Upwork" at bounding box center [648, 14] width 468 height 13
click at [417, 14] on icon "close" at bounding box center [419, 15] width 6 height 6
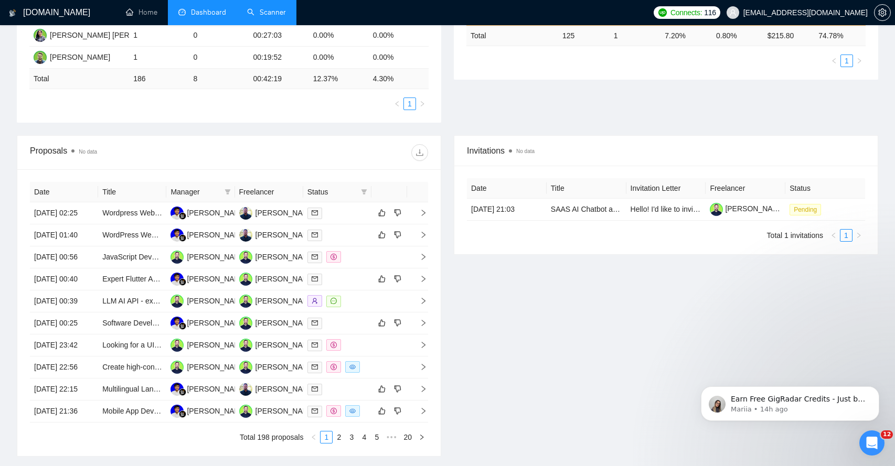
click at [277, 8] on link "Scanner" at bounding box center [266, 12] width 39 height 9
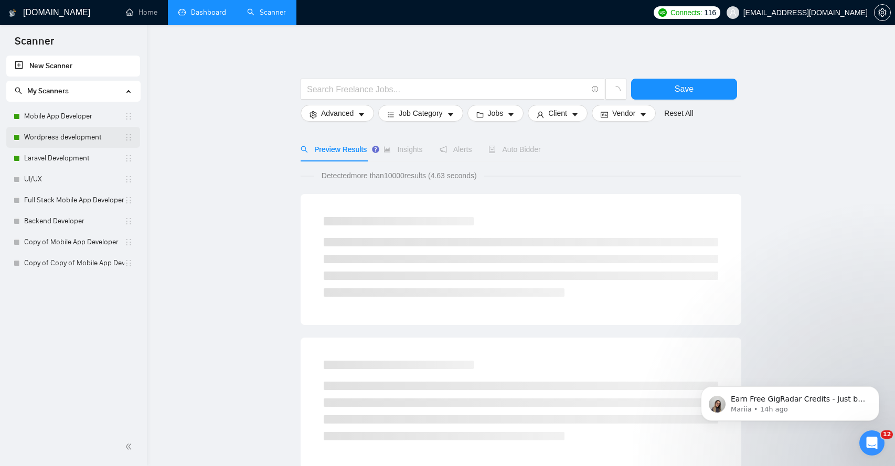
click at [83, 140] on link "Wordpress development" at bounding box center [74, 137] width 100 height 21
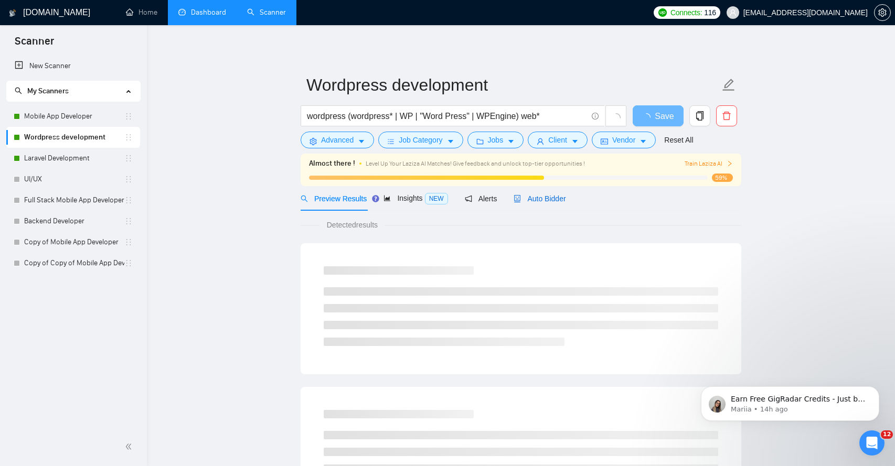
click at [563, 199] on span "Auto Bidder" at bounding box center [540, 199] width 52 height 8
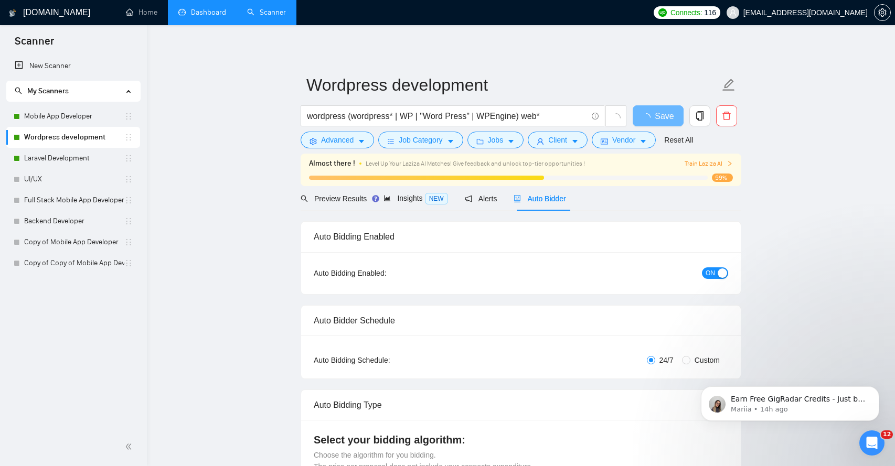
radio input "false"
radio input "true"
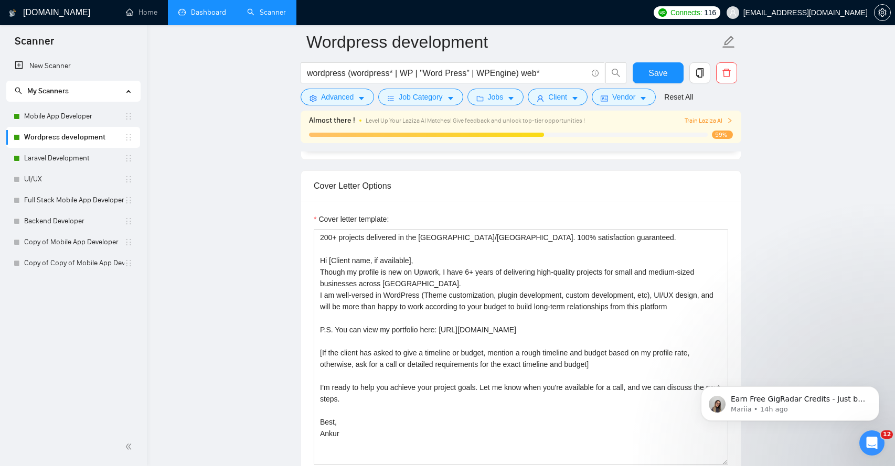
scroll to position [1290, 0]
click at [206, 15] on link "Dashboard" at bounding box center [202, 12] width 48 height 9
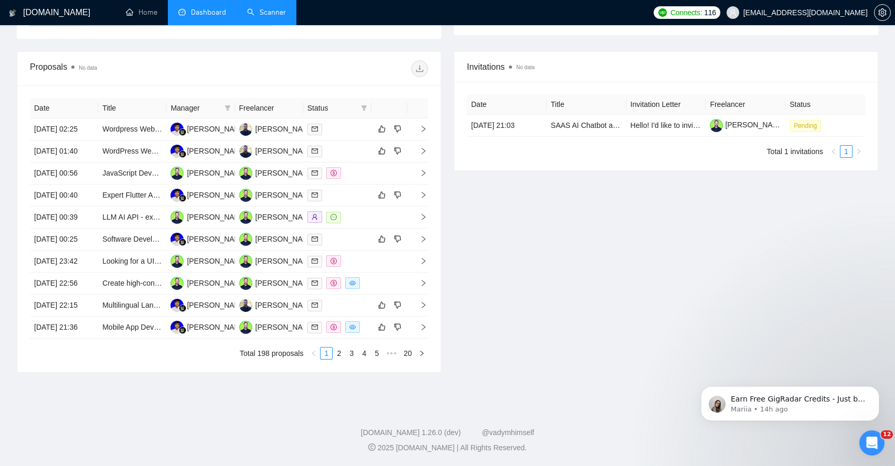
scroll to position [173, 0]
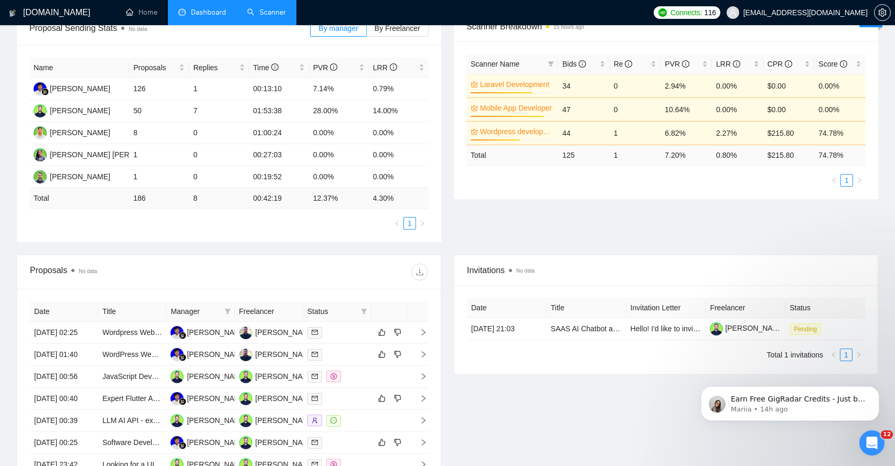
click at [265, 10] on link "Scanner" at bounding box center [266, 12] width 39 height 9
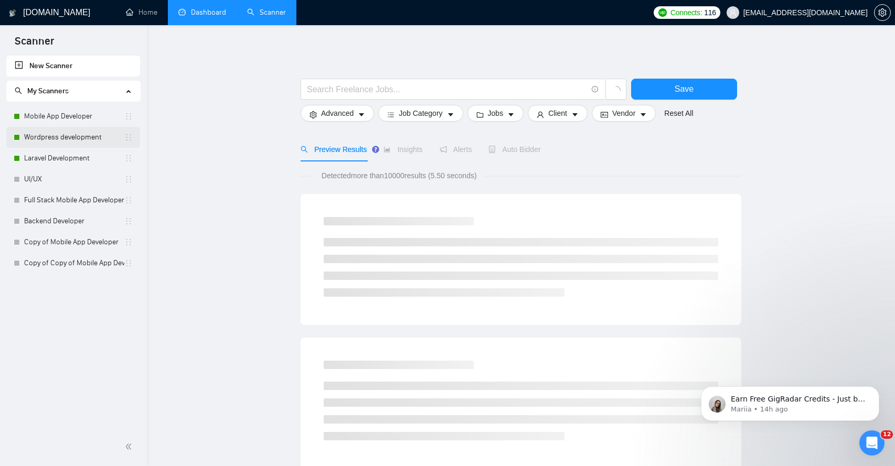
click at [87, 137] on link "Wordpress development" at bounding box center [74, 137] width 100 height 21
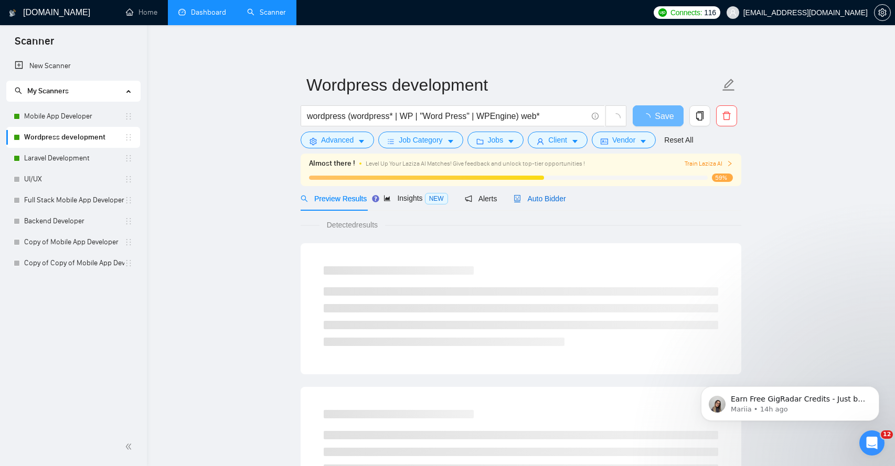
click at [562, 195] on span "Auto Bidder" at bounding box center [540, 199] width 52 height 8
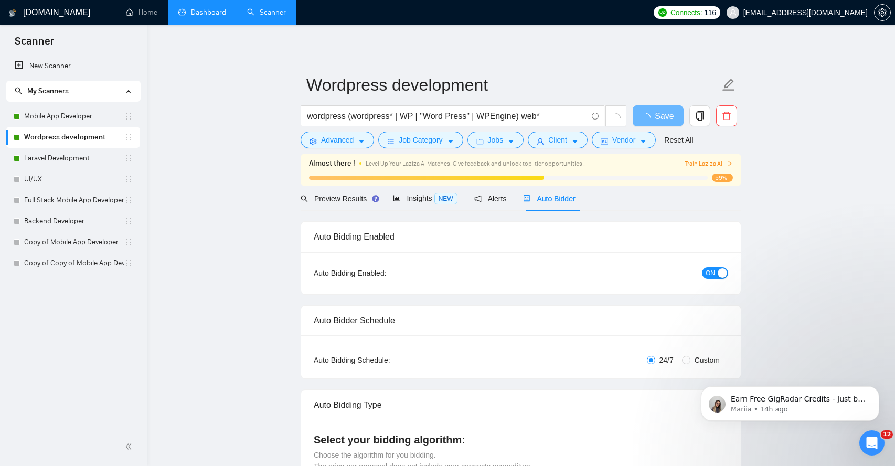
radio input "false"
radio input "true"
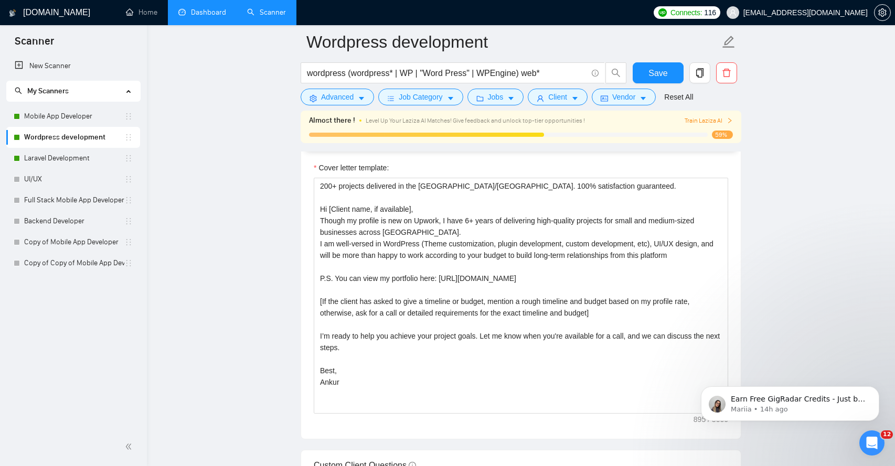
scroll to position [1344, 0]
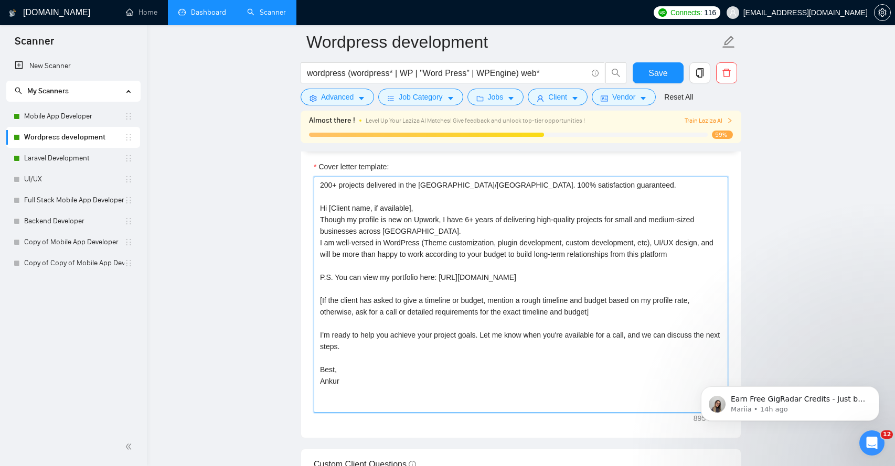
click at [416, 231] on textarea "200+ projects delivered in the [GEOGRAPHIC_DATA]/[GEOGRAPHIC_DATA]. 100% satisf…" at bounding box center [521, 295] width 414 height 236
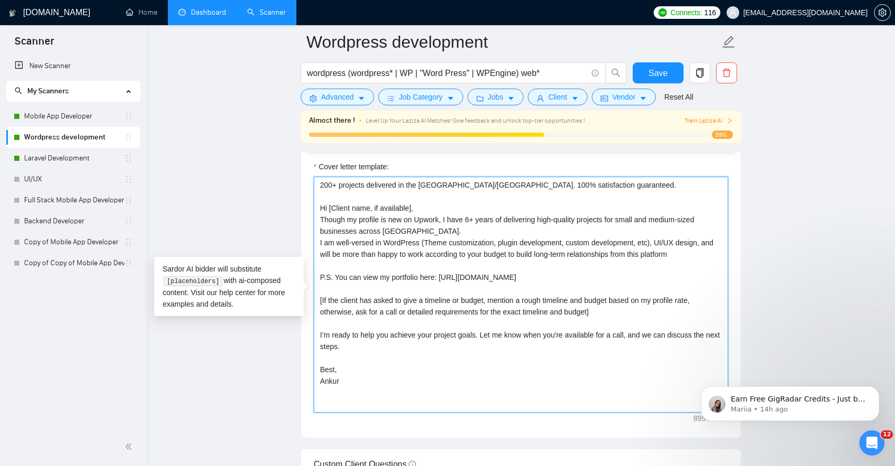
click at [449, 235] on textarea "200+ projects delivered in the [GEOGRAPHIC_DATA]/[GEOGRAPHIC_DATA]. 100% satisf…" at bounding box center [521, 295] width 414 height 236
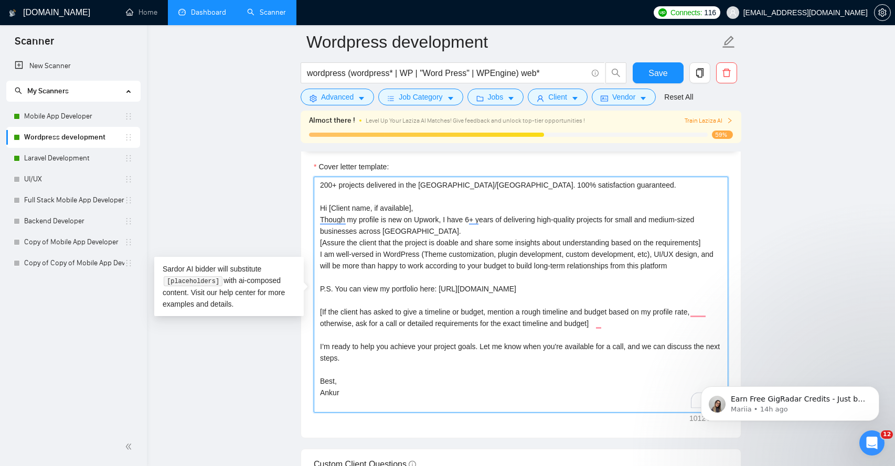
click at [582, 281] on textarea "200+ projects delivered in the [GEOGRAPHIC_DATA]/[GEOGRAPHIC_DATA]. 100% satisf…" at bounding box center [521, 295] width 414 height 236
click at [719, 246] on textarea "200+ projects delivered in the [GEOGRAPHIC_DATA]/[GEOGRAPHIC_DATA]. 100% satisf…" at bounding box center [521, 295] width 414 height 236
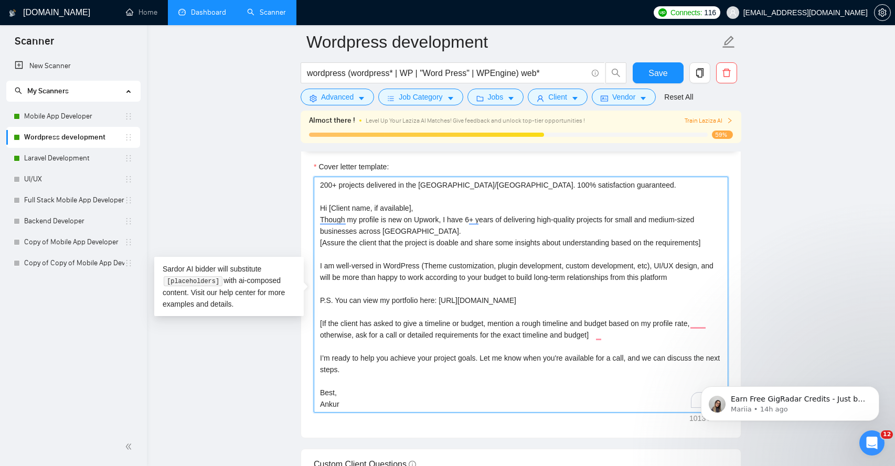
click at [388, 266] on textarea "200+ projects delivered in the [GEOGRAPHIC_DATA]/[GEOGRAPHIC_DATA]. 100% satisf…" at bounding box center [521, 295] width 414 height 236
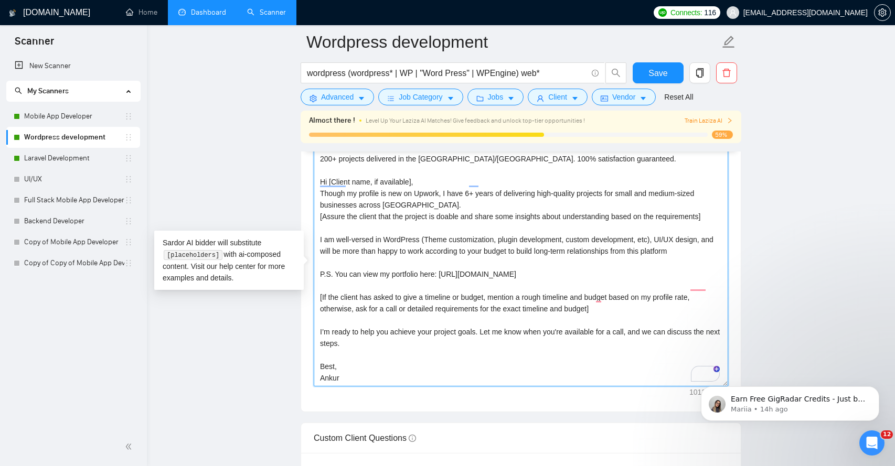
scroll to position [0, 0]
type textarea "200+ projects delivered in the [GEOGRAPHIC_DATA]/[GEOGRAPHIC_DATA]. 100% satisf…"
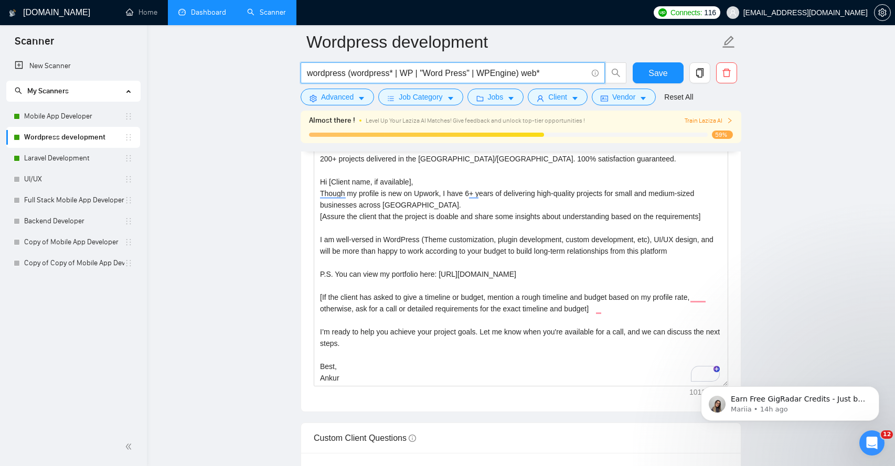
click at [473, 75] on input "wordpress (wordpress* | WP | "Word Press" | WPEngine) web*" at bounding box center [447, 73] width 280 height 13
click at [546, 76] on input "wordpress (wordpress* | WP | "Word Press" | WPEngine) web*" at bounding box center [447, 73] width 280 height 13
type input "wordpress (wordpress* | WP | "Word Press" | WPEngine) web*"
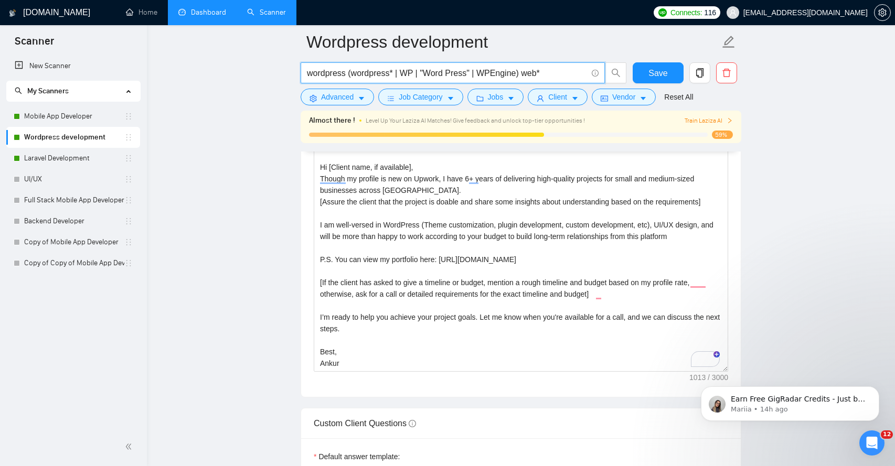
click at [238, 291] on main "Wordpress development wordpress (wordpress* | WP | "Word Press" | WPEngine) web…" at bounding box center [521, 246] width 715 height 3148
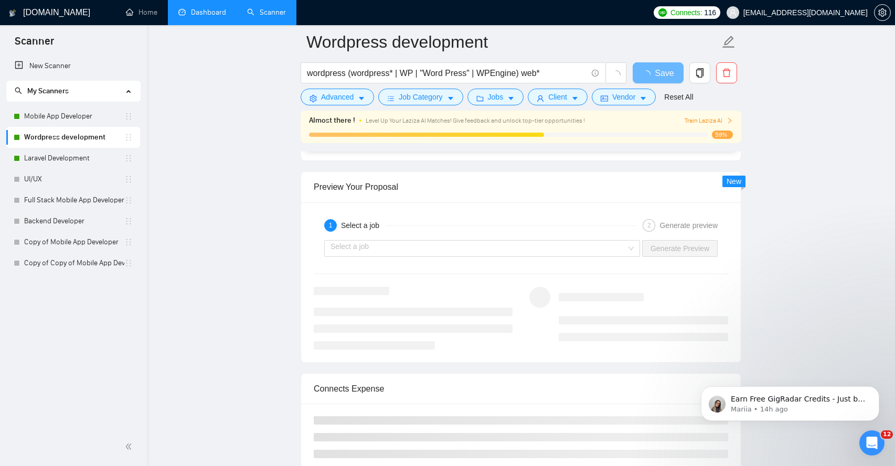
scroll to position [2112, 0]
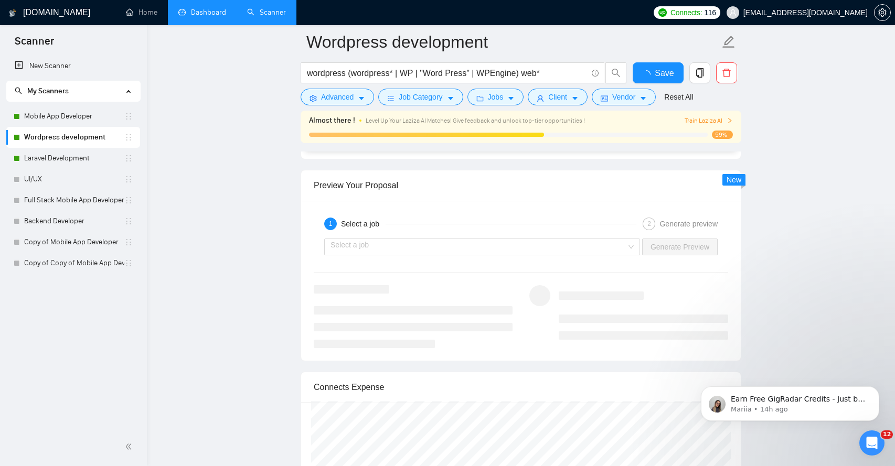
click at [386, 231] on div "1 Select a job 2 Generate preview" at bounding box center [521, 224] width 414 height 21
click at [402, 247] on input "search" at bounding box center [479, 247] width 296 height 16
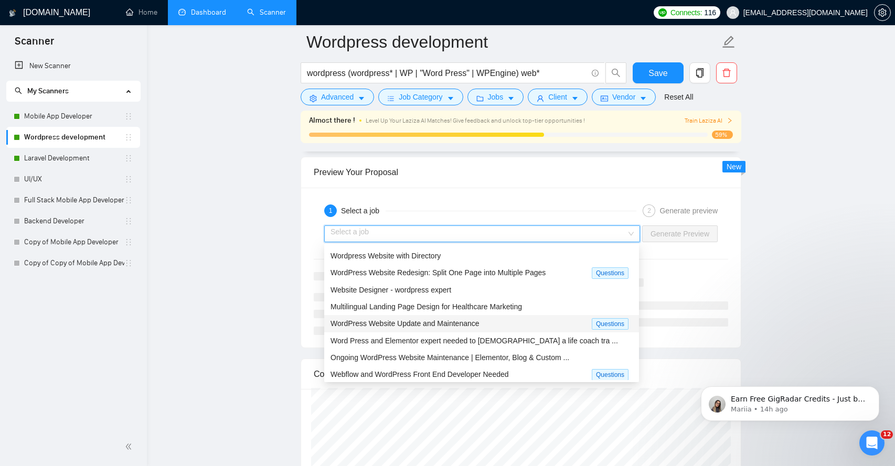
scroll to position [0, 0]
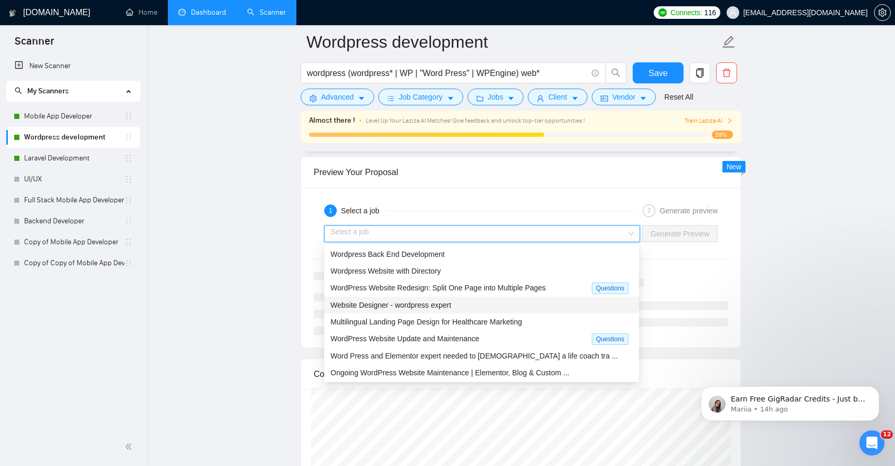
click at [423, 305] on span "Website Designer - wordpress expert" at bounding box center [391, 305] width 121 height 8
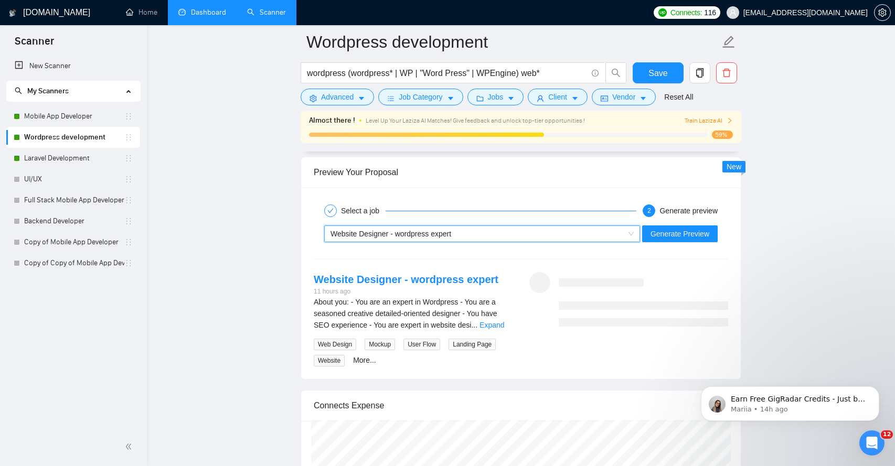
click at [704, 231] on span "Generate Preview" at bounding box center [680, 234] width 59 height 12
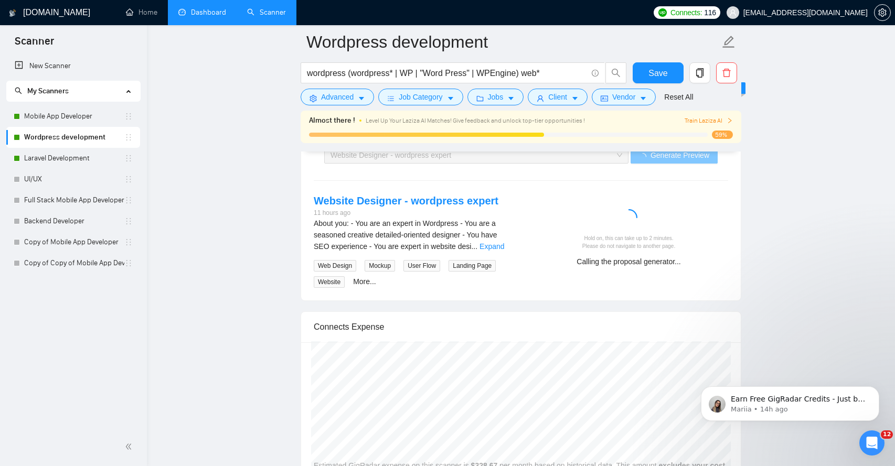
scroll to position [2202, 0]
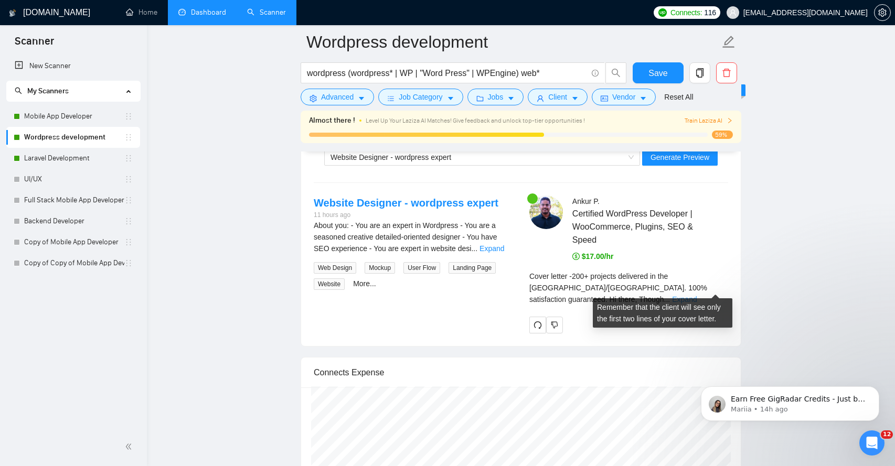
click at [697, 295] on link "Expand" at bounding box center [684, 299] width 25 height 8
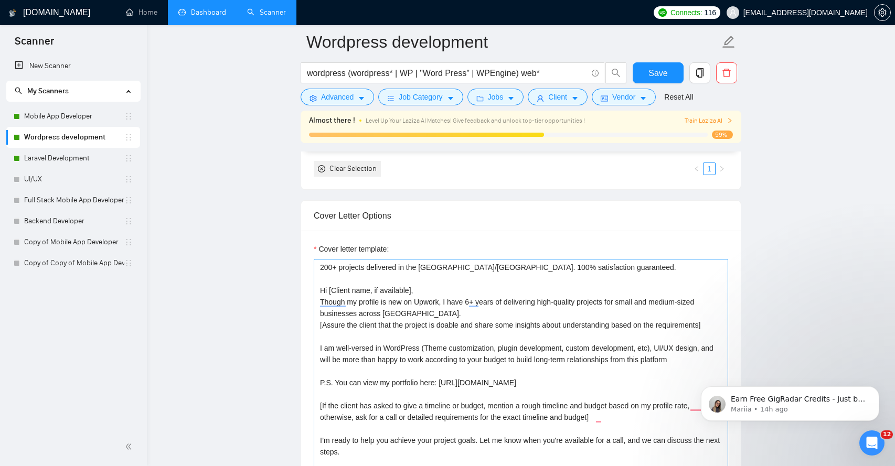
scroll to position [1273, 0]
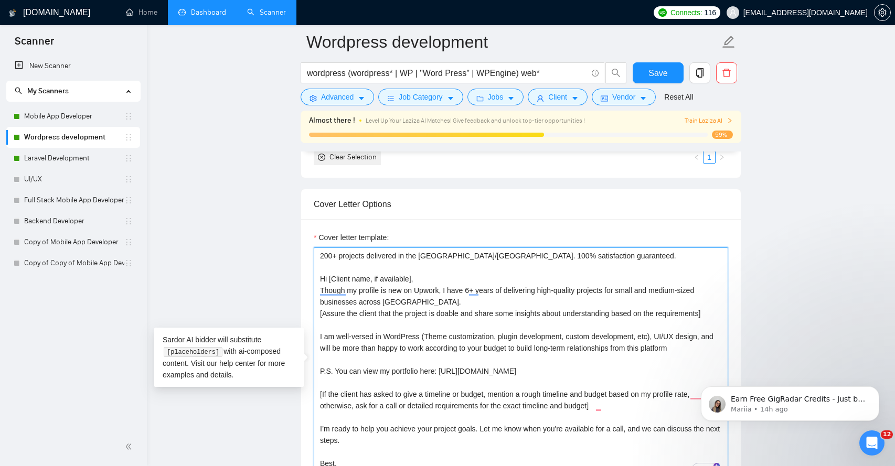
click at [450, 305] on textarea "200+ projects delivered in the [GEOGRAPHIC_DATA]/[GEOGRAPHIC_DATA]. 100% satisf…" at bounding box center [521, 366] width 414 height 236
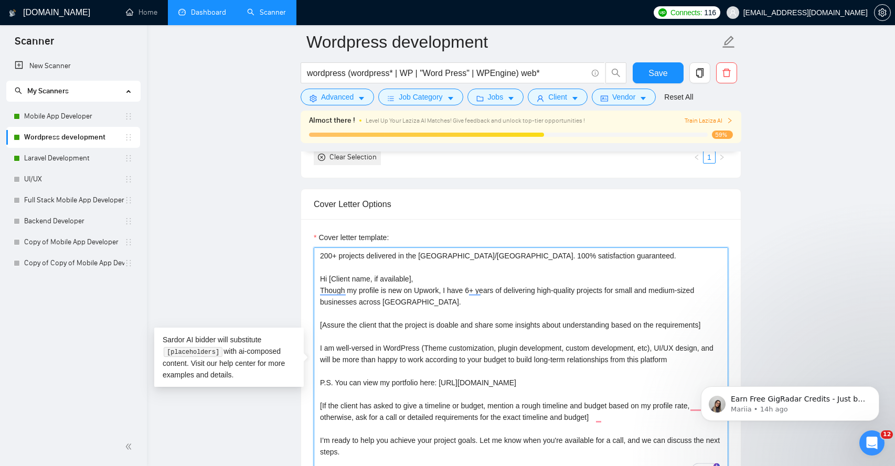
scroll to position [23, 0]
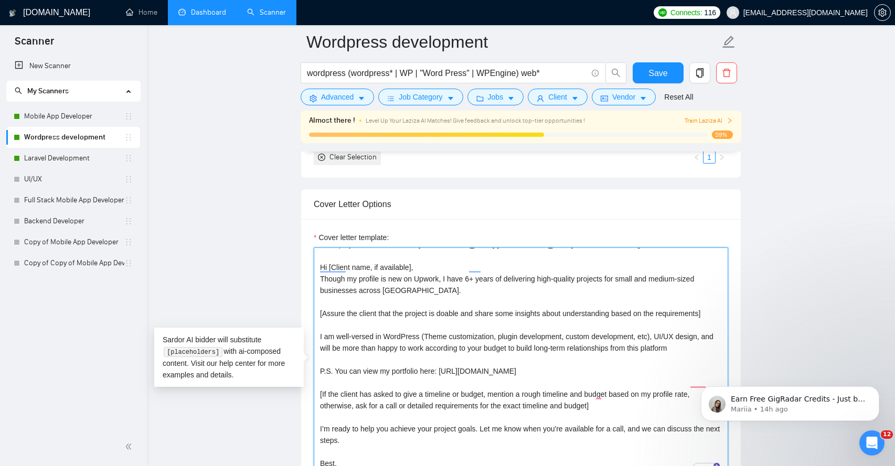
drag, startPoint x: 318, startPoint y: 304, endPoint x: 673, endPoint y: 303, distance: 354.1
click at [673, 303] on textarea "200+ projects delivered in the [GEOGRAPHIC_DATA]/[GEOGRAPHIC_DATA]. 100% satisf…" at bounding box center [521, 366] width 414 height 236
type textarea "200+ projects delivered in the [GEOGRAPHIC_DATA]/[GEOGRAPHIC_DATA]. 100% satisf…"
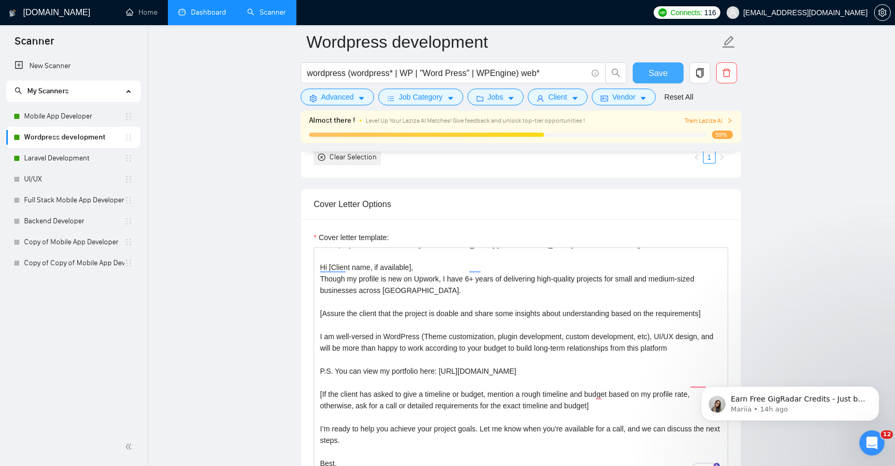
click at [662, 75] on span "Save" at bounding box center [657, 73] width 19 height 13
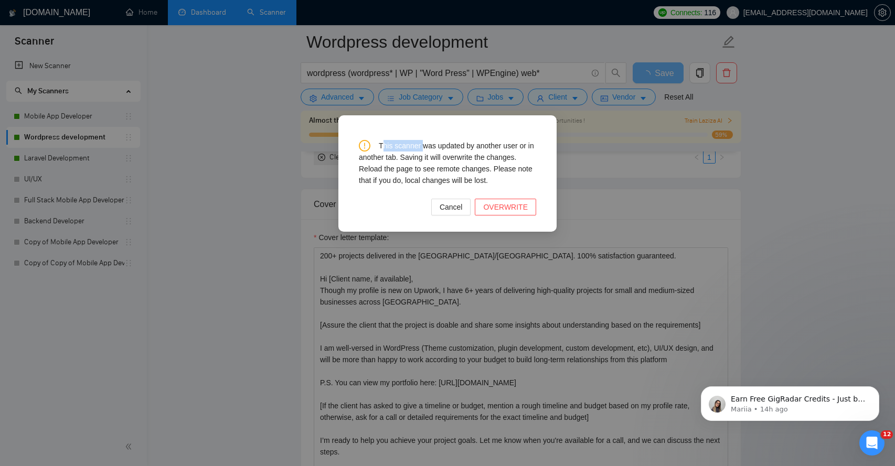
drag, startPoint x: 382, startPoint y: 147, endPoint x: 427, endPoint y: 146, distance: 45.1
click at [427, 146] on div "This scanner was updated by another user or in another tab. Saving it will over…" at bounding box center [447, 163] width 177 height 46
click at [407, 146] on div "This scanner was updated by another user or in another tab. Saving it will over…" at bounding box center [447, 163] width 177 height 46
drag, startPoint x: 381, startPoint y: 146, endPoint x: 459, endPoint y: 158, distance: 78.5
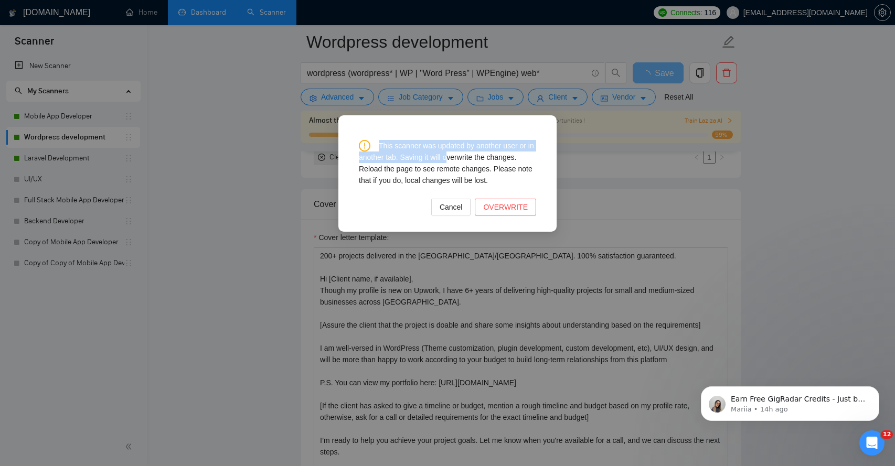
click at [459, 159] on div "This scanner was updated by another user or in another tab. Saving it will over…" at bounding box center [447, 163] width 177 height 46
click at [389, 148] on div "This scanner was updated by another user or in another tab. Saving it will over…" at bounding box center [447, 163] width 177 height 46
drag, startPoint x: 389, startPoint y: 148, endPoint x: 502, endPoint y: 143, distance: 112.9
click at [502, 144] on div "This scanner was updated by another user or in another tab. Saving it will over…" at bounding box center [447, 163] width 177 height 46
click at [383, 145] on div "This scanner was updated by another user or in another tab. Saving it will over…" at bounding box center [447, 163] width 177 height 46
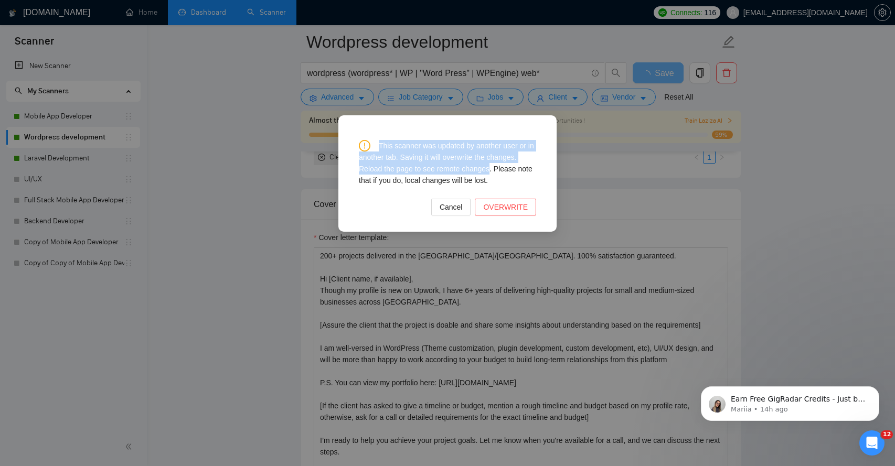
drag, startPoint x: 383, startPoint y: 145, endPoint x: 485, endPoint y: 171, distance: 104.9
click at [485, 172] on div "This scanner was updated by another user or in another tab. Saving it will over…" at bounding box center [447, 163] width 177 height 46
click at [499, 210] on span "OVERWRITE" at bounding box center [505, 207] width 45 height 12
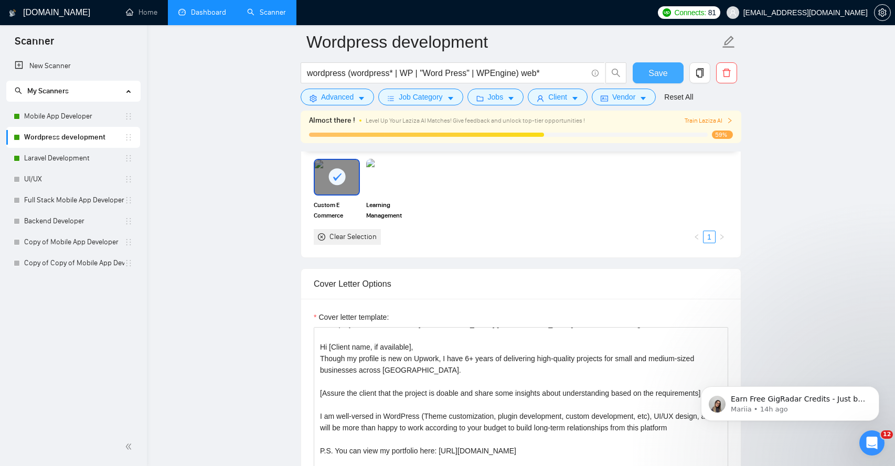
scroll to position [1166, 0]
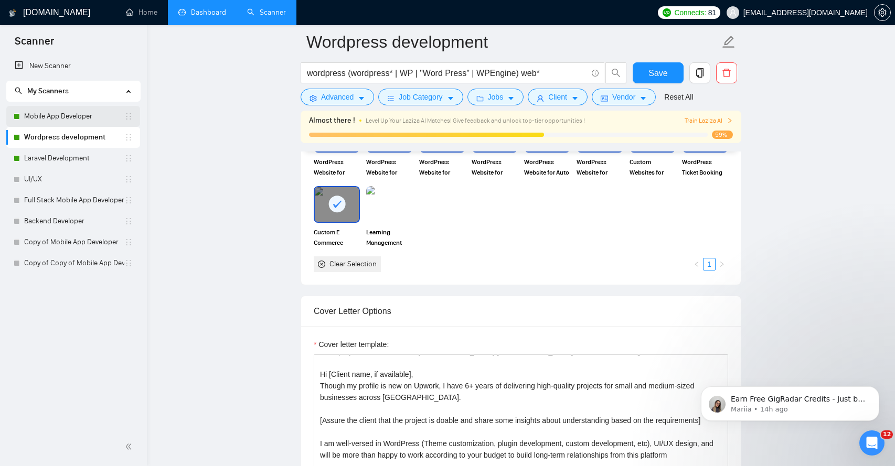
click at [68, 113] on link "Mobile App Developer" at bounding box center [74, 116] width 100 height 21
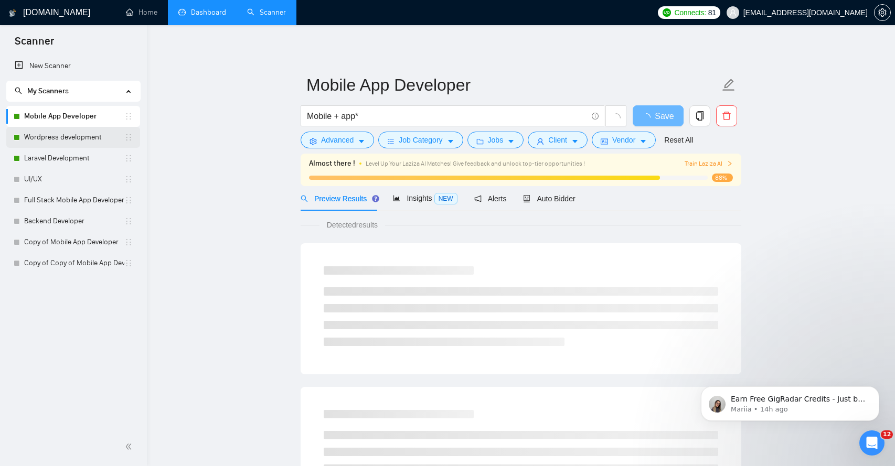
click at [74, 139] on link "Wordpress development" at bounding box center [74, 137] width 100 height 21
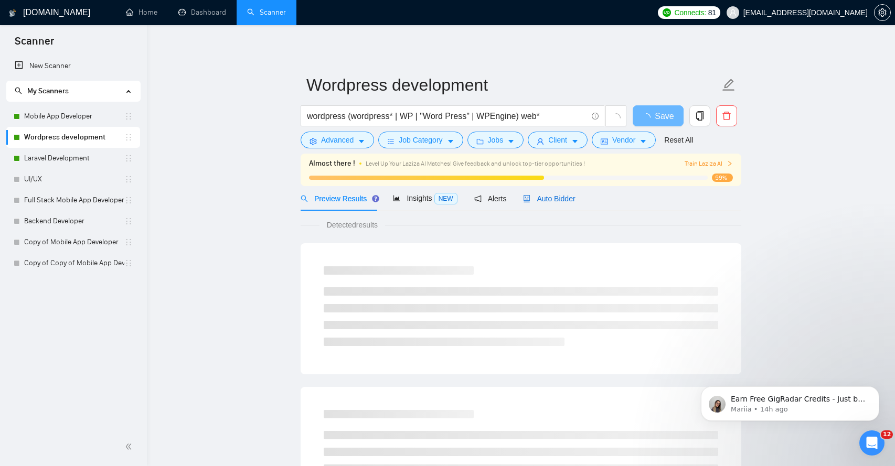
click at [570, 203] on span "Auto Bidder" at bounding box center [549, 199] width 52 height 8
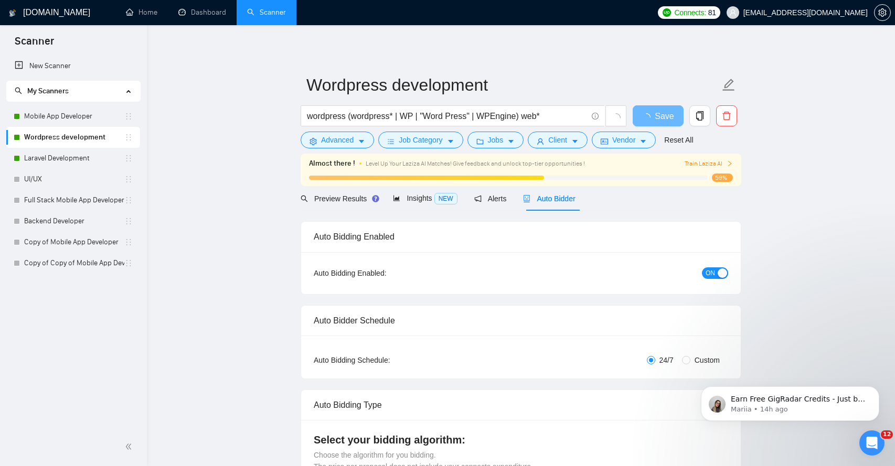
radio input "false"
radio input "true"
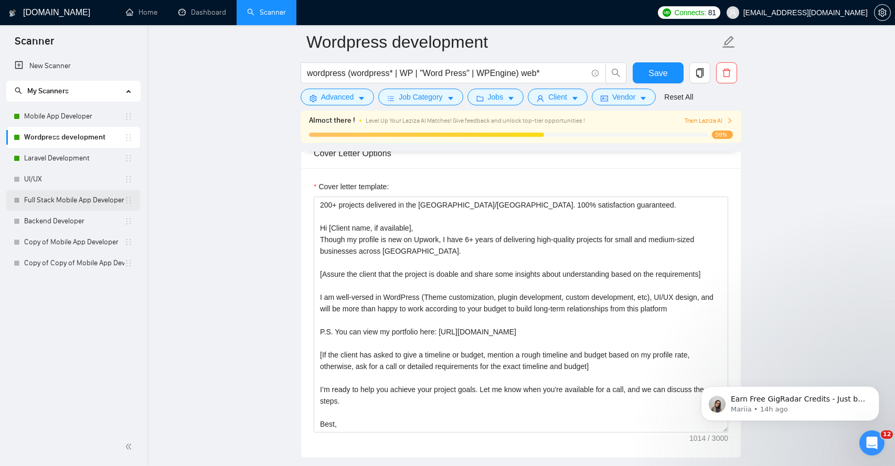
scroll to position [1315, 0]
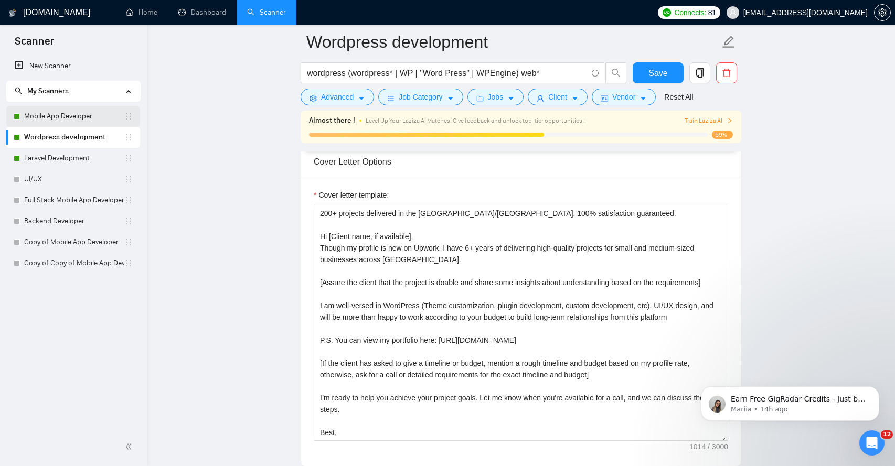
click at [84, 122] on link "Mobile App Developer" at bounding box center [74, 116] width 100 height 21
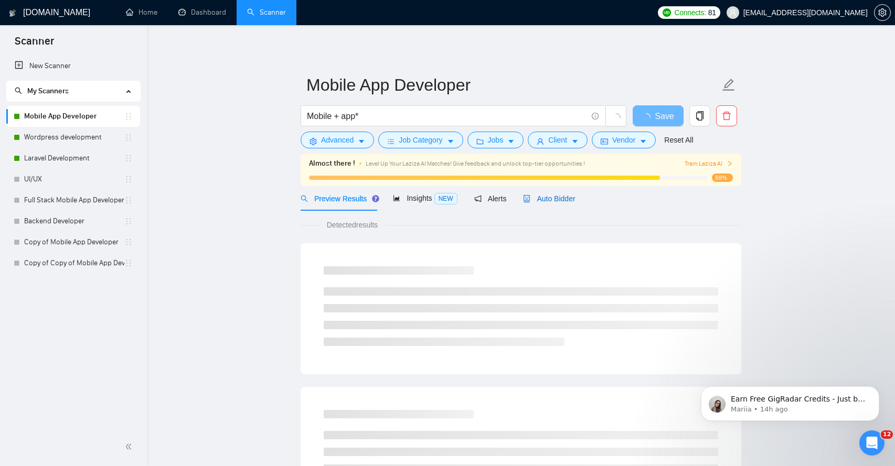
click at [565, 200] on span "Auto Bidder" at bounding box center [549, 199] width 52 height 8
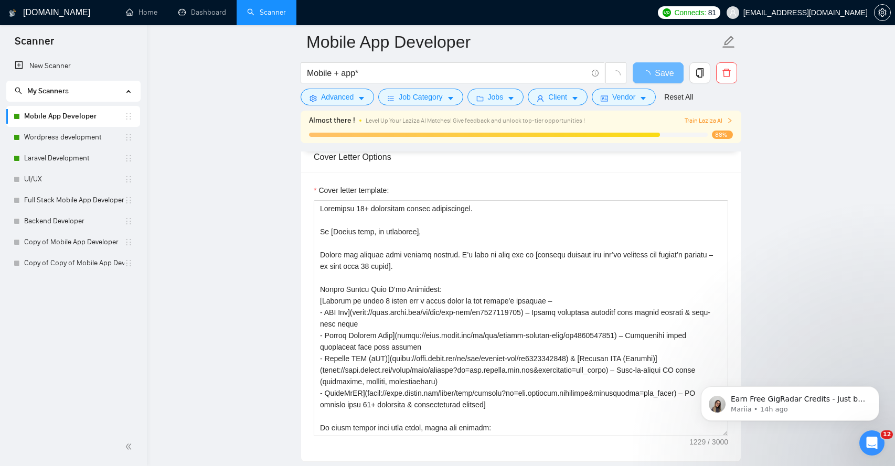
scroll to position [1110, 0]
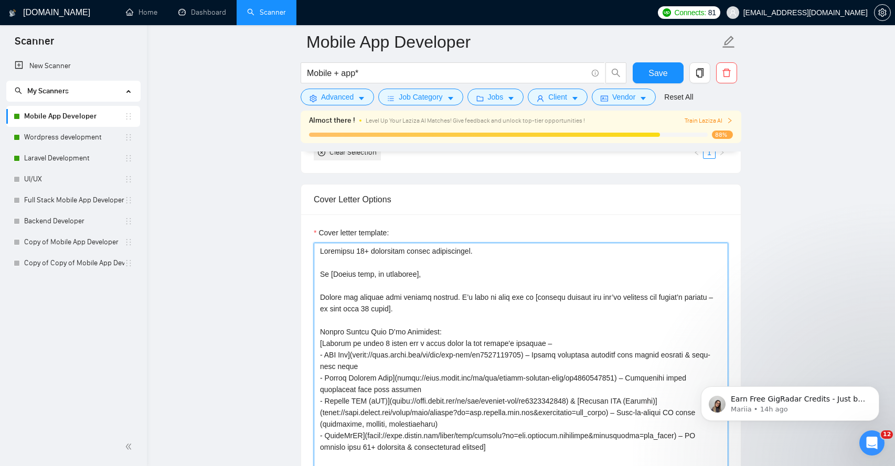
click at [377, 259] on textarea "Cover letter template:" at bounding box center [521, 361] width 414 height 236
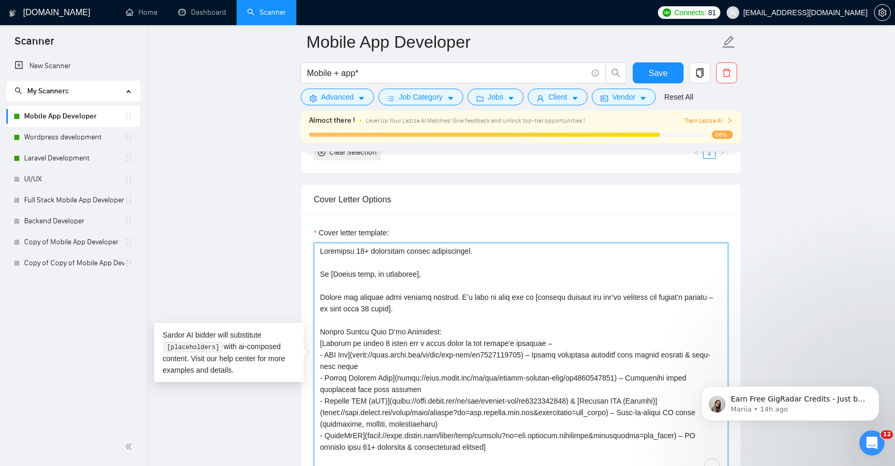
click at [478, 255] on textarea "Cover letter template:" at bounding box center [521, 361] width 414 height 236
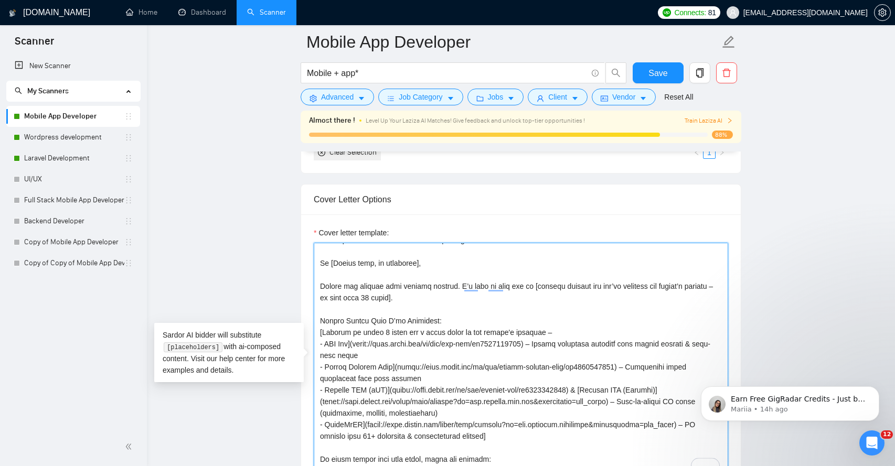
scroll to position [11, 0]
click at [413, 306] on textarea "Cover letter template:" at bounding box center [521, 361] width 414 height 236
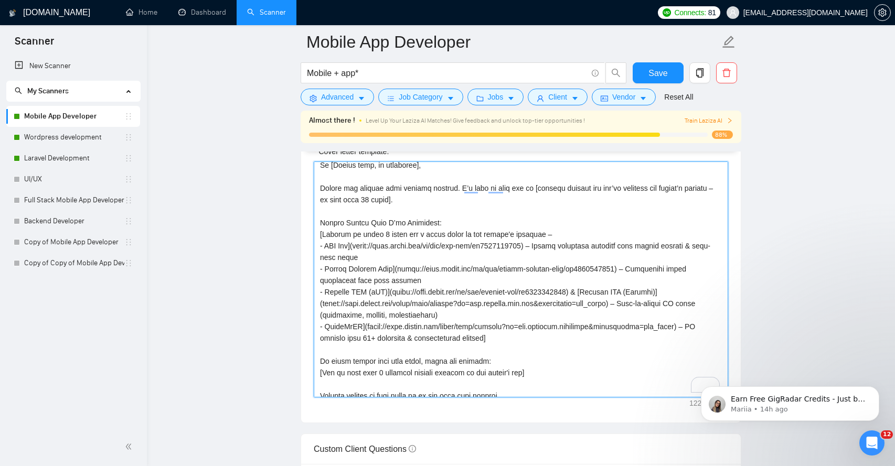
scroll to position [31, 0]
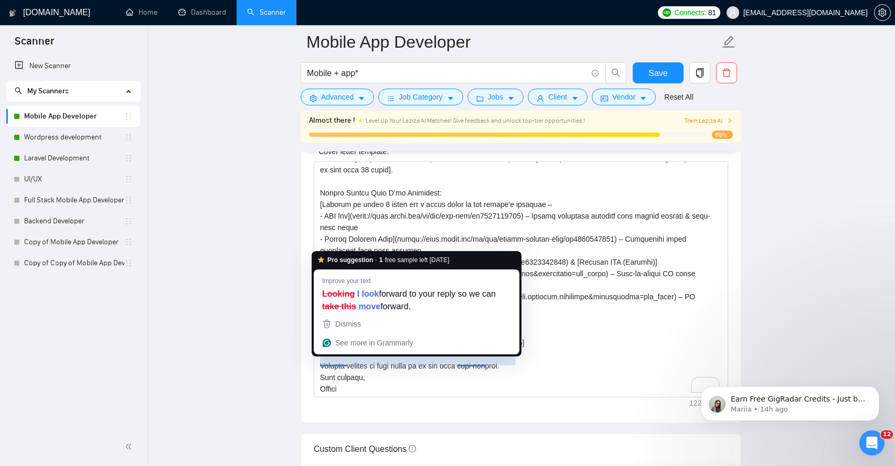
click at [261, 372] on main "Mobile App Developer Mobile + app* Save Advanced Job Category Jobs Client Vendo…" at bounding box center [521, 382] width 715 height 3064
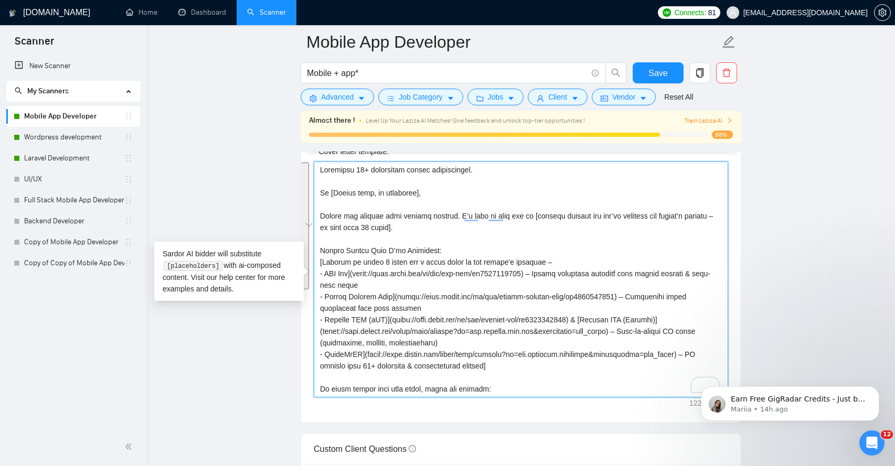
drag, startPoint x: 508, startPoint y: 367, endPoint x: 337, endPoint y: 244, distance: 210.7
click at [337, 244] on textarea "Cover letter template:" at bounding box center [521, 280] width 414 height 236
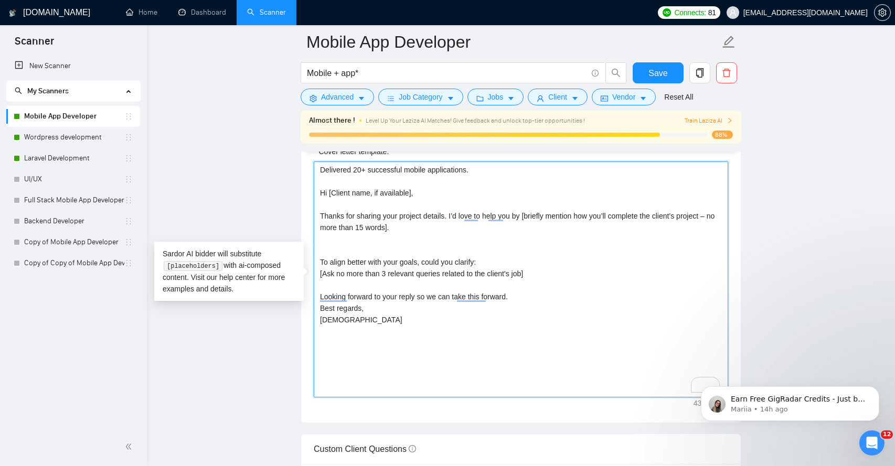
paste textarea "[Assure the client that the project is doable and share some insights about und…"
click at [349, 206] on textarea "Delivered 20+ successful mobile applications. Hi [Client name, if available], T…" at bounding box center [521, 280] width 414 height 236
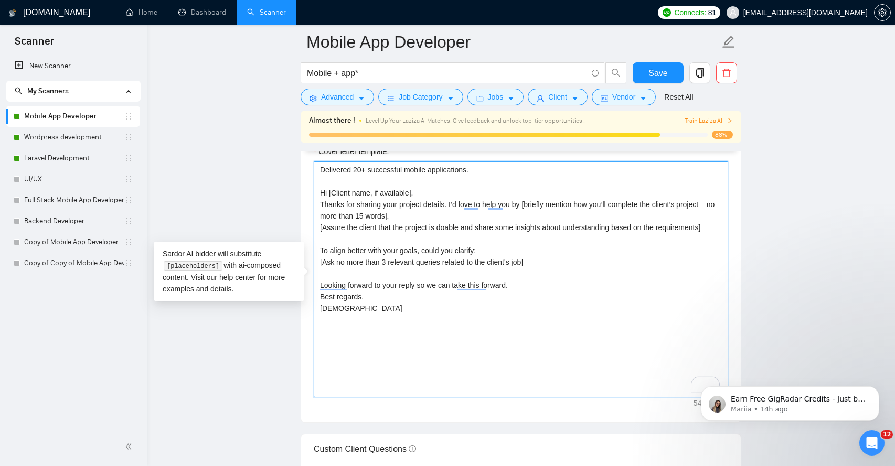
click at [441, 217] on textarea "Delivered 20+ successful mobile applications. Hi [Client name, if available], T…" at bounding box center [521, 280] width 414 height 236
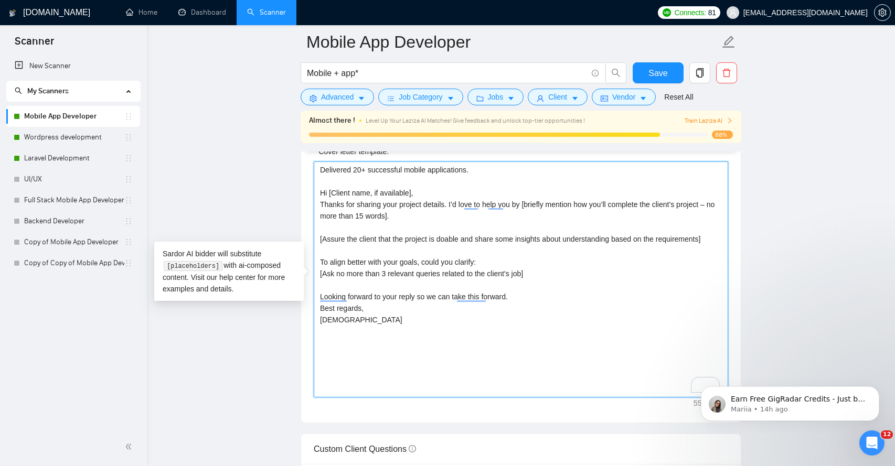
drag, startPoint x: 530, startPoint y: 203, endPoint x: 532, endPoint y: 211, distance: 8.7
click at [532, 211] on textarea "Delivered 20+ successful mobile applications. Hi [Client name, if available], T…" at bounding box center [521, 280] width 414 height 236
click at [441, 212] on textarea "Delivered 20+ successful mobile applications. Hi [Client name, if available], T…" at bounding box center [521, 280] width 414 height 236
drag, startPoint x: 441, startPoint y: 212, endPoint x: 321, endPoint y: 209, distance: 120.7
click at [320, 209] on textarea "Delivered 20+ successful mobile applications. Hi [Client name, if available], T…" at bounding box center [521, 280] width 414 height 236
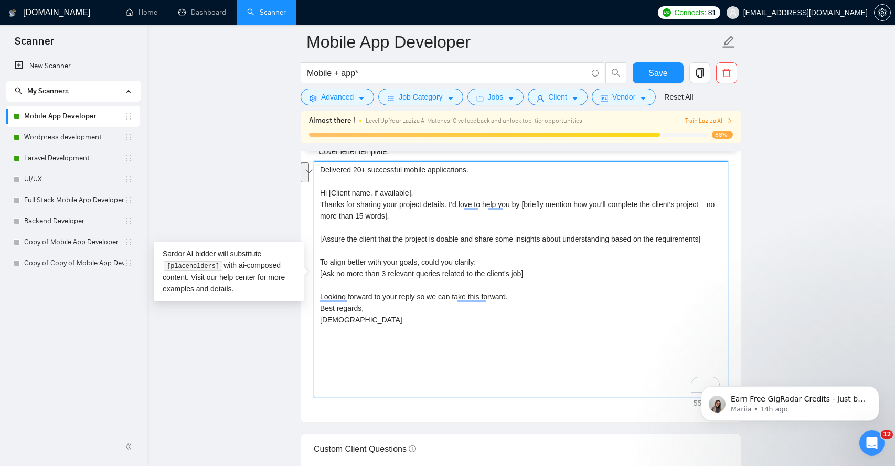
click at [457, 248] on textarea "Delivered 20+ successful mobile applications. Hi [Client name, if available], T…" at bounding box center [521, 280] width 414 height 236
click at [623, 241] on textarea "Delivered 20+ successful mobile applications. Hi [Client name, if available], T…" at bounding box center [521, 280] width 414 height 236
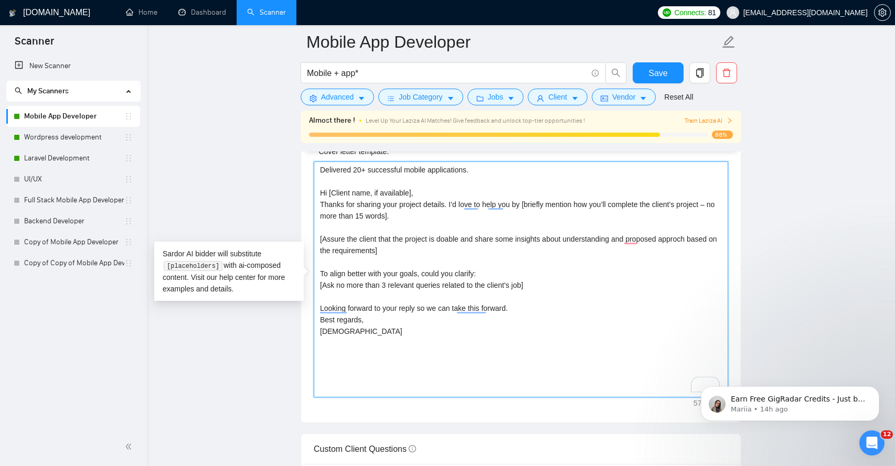
click at [402, 301] on textarea "Delivered 20+ successful mobile applications. Hi [Client name, if available], T…" at bounding box center [521, 280] width 414 height 236
click at [414, 282] on textarea "Delivered 20+ successful mobile applications. Hi [Client name, if available], T…" at bounding box center [521, 280] width 414 height 236
click at [487, 289] on textarea "Delivered 20+ successful mobile applications. Hi [Client name, if available], T…" at bounding box center [521, 280] width 414 height 236
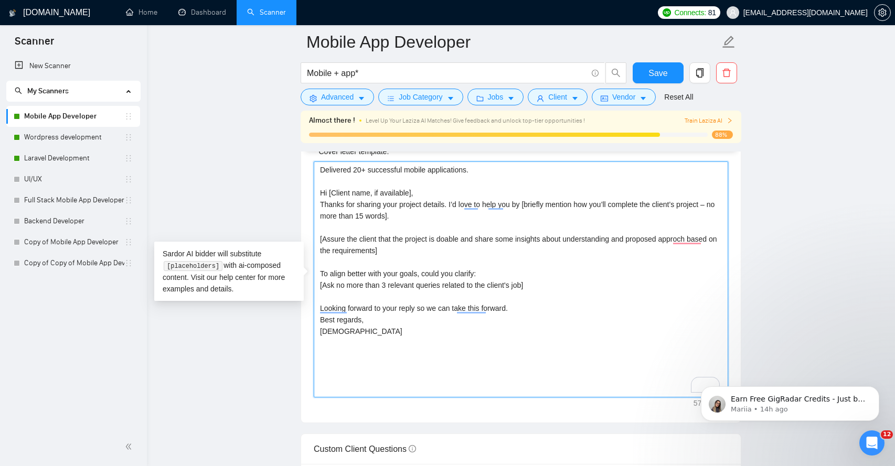
click at [320, 274] on textarea "Delivered 20+ successful mobile applications. Hi [Client name, if available], T…" at bounding box center [521, 280] width 414 height 236
click at [321, 274] on textarea "Delivered 20+ successful mobile applications. Hi [Client name, if available], T…" at bounding box center [521, 280] width 414 height 236
click at [405, 287] on textarea "Delivered 20+ successful mobile applications. Hi [Client name, if available], T…" at bounding box center [521, 280] width 414 height 236
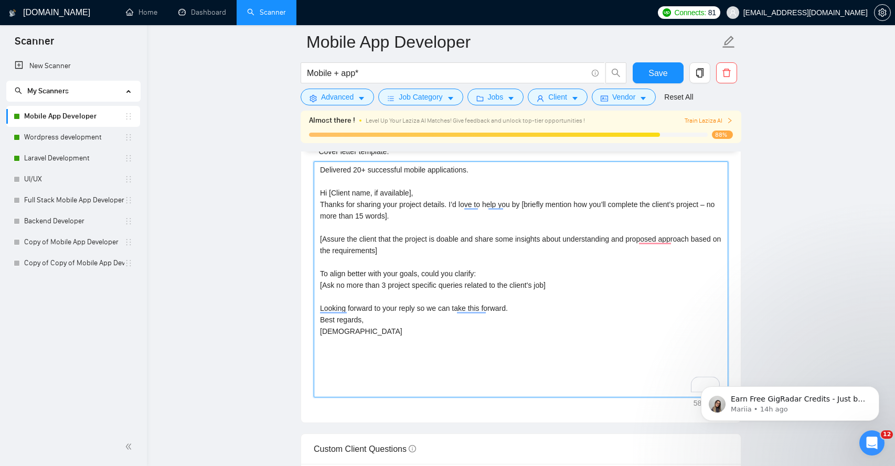
click at [420, 339] on textarea "Delivered 20+ successful mobile applications. Hi [Client name, if available], T…" at bounding box center [521, 280] width 414 height 236
click at [392, 285] on textarea "Delivered 20+ successful mobile applications. Hi [Client name, if available], T…" at bounding box center [521, 280] width 414 height 236
click at [573, 286] on textarea "Delivered 20+ successful mobile applications. Hi [Client name, if available], T…" at bounding box center [521, 280] width 414 height 236
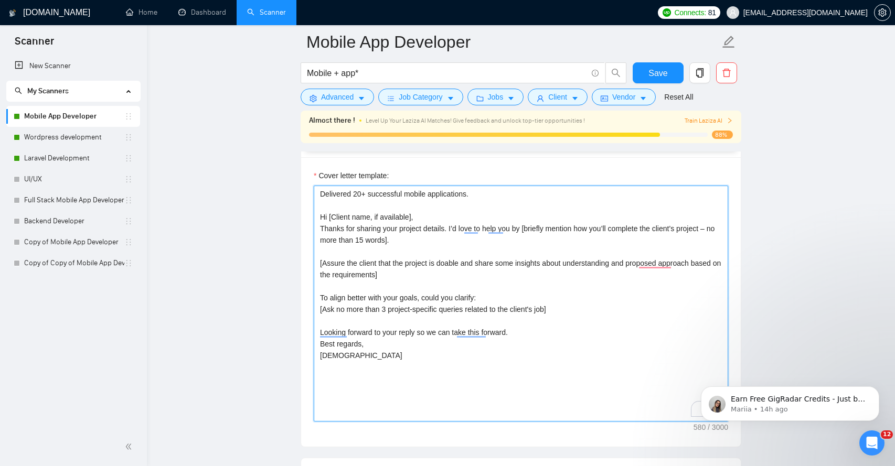
scroll to position [1162, 0]
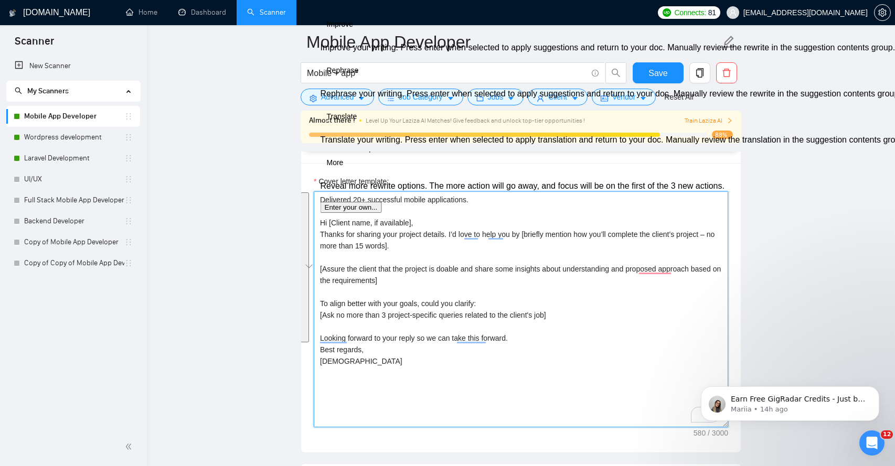
drag, startPoint x: 363, startPoint y: 361, endPoint x: 314, endPoint y: 216, distance: 154.0
click at [314, 216] on div "Cover Letter Options Cover letter template: Delivered 20+ successful mobile app…" at bounding box center [521, 293] width 441 height 321
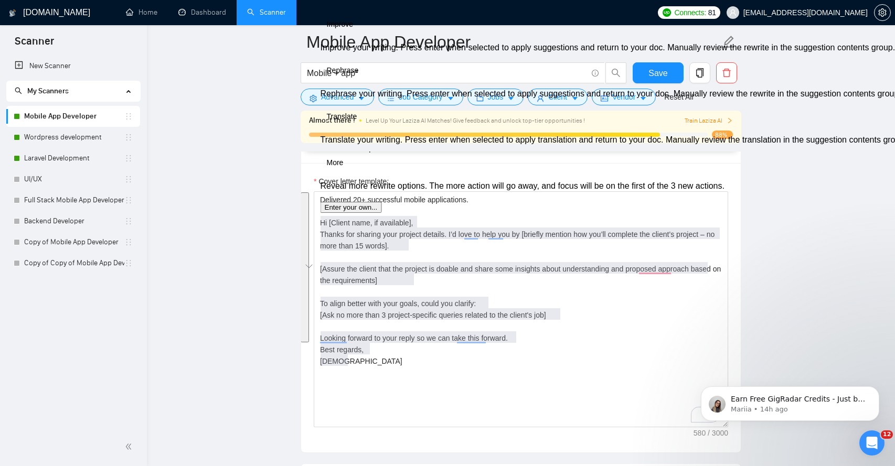
click at [309, 242] on button "See rewrite suggestions" at bounding box center [305, 268] width 8 height 150
click at [272, 251] on main "Mobile App Developer Mobile + app* Save Advanced Job Category Jobs Client Vendo…" at bounding box center [521, 412] width 715 height 3064
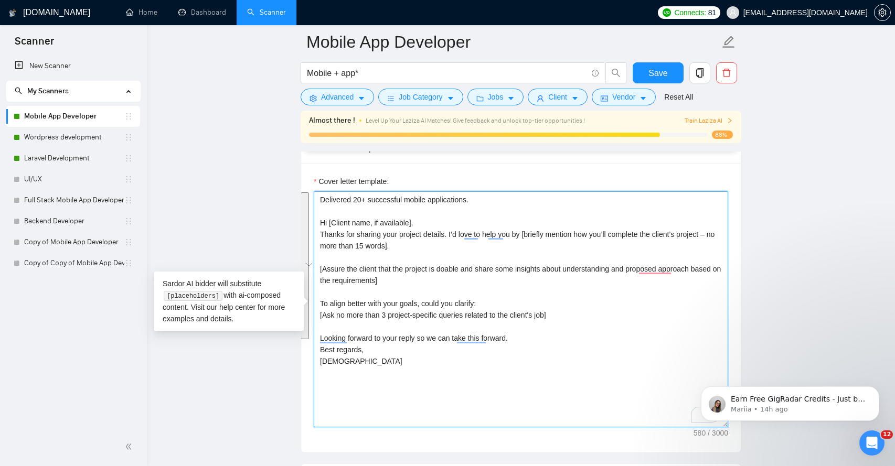
drag, startPoint x: 356, startPoint y: 367, endPoint x: 320, endPoint y: 226, distance: 146.3
click at [320, 226] on textarea "Delivered 20+ successful mobile applications. Hi [Client name, if available], T…" at bounding box center [521, 310] width 414 height 236
paste textarea "], I reviewed your project and it looks like [summarize main goal in 1 sentence…"
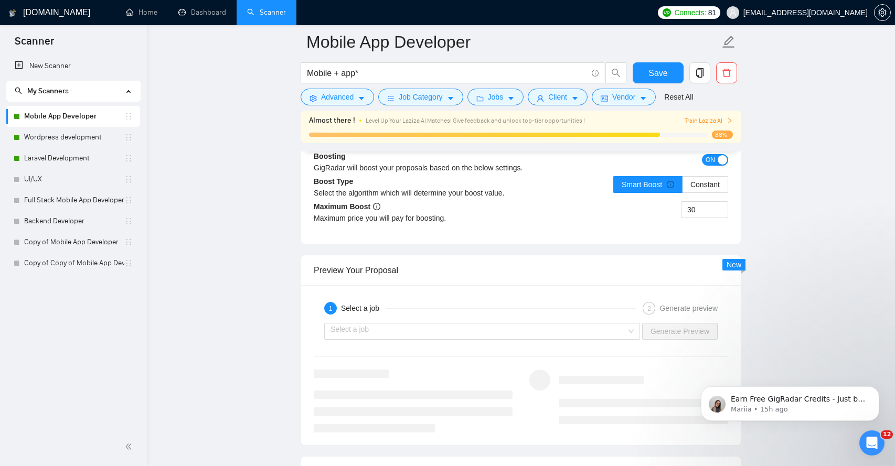
scroll to position [1943, 0]
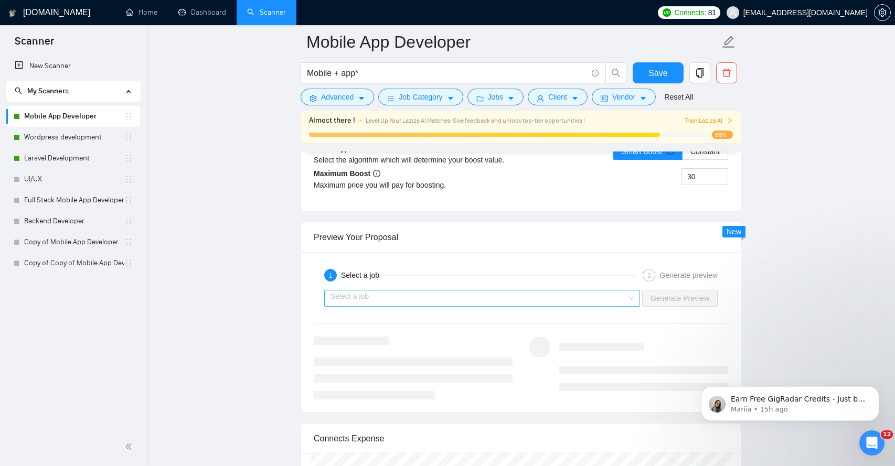
click at [462, 304] on input "search" at bounding box center [479, 299] width 296 height 16
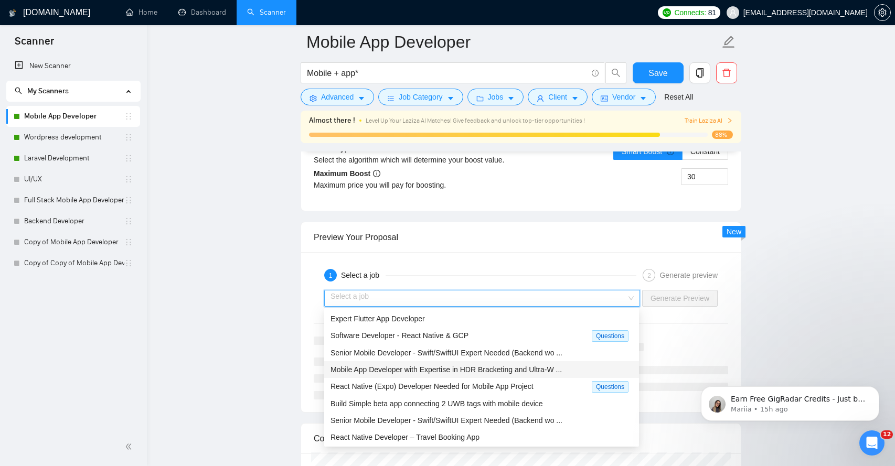
scroll to position [22, 0]
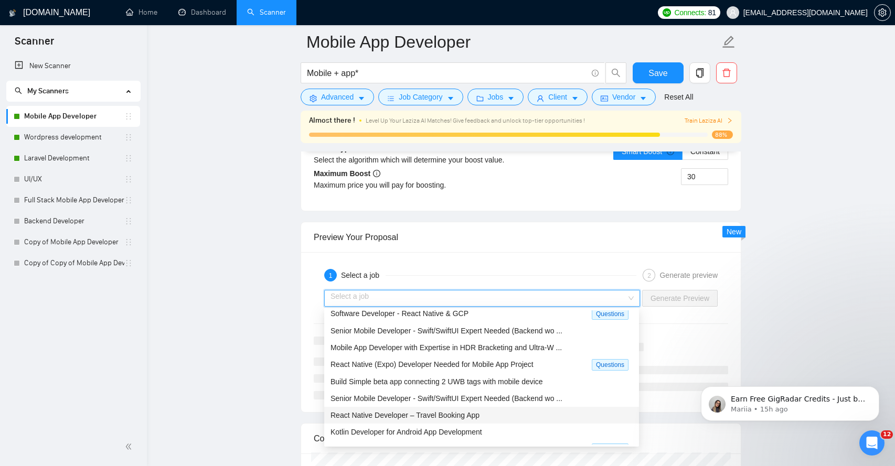
click at [417, 413] on span "React Native Developer – Travel Booking App" at bounding box center [405, 415] width 149 height 8
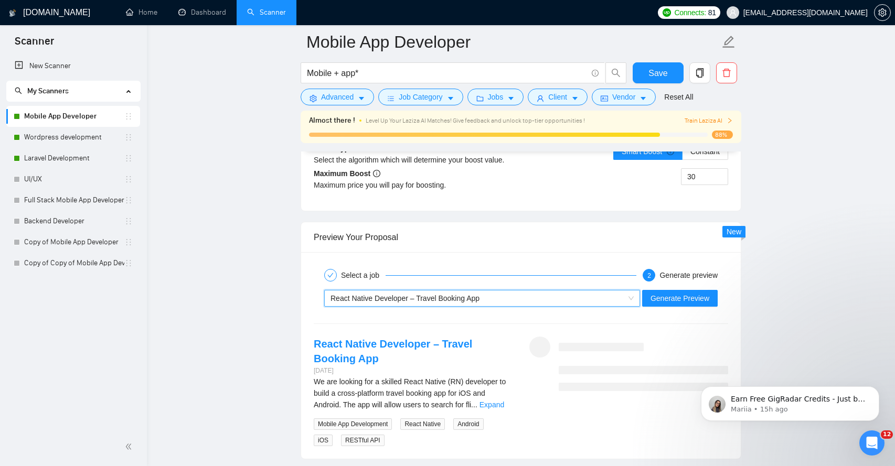
click at [690, 295] on span "Generate Preview" at bounding box center [680, 299] width 59 height 12
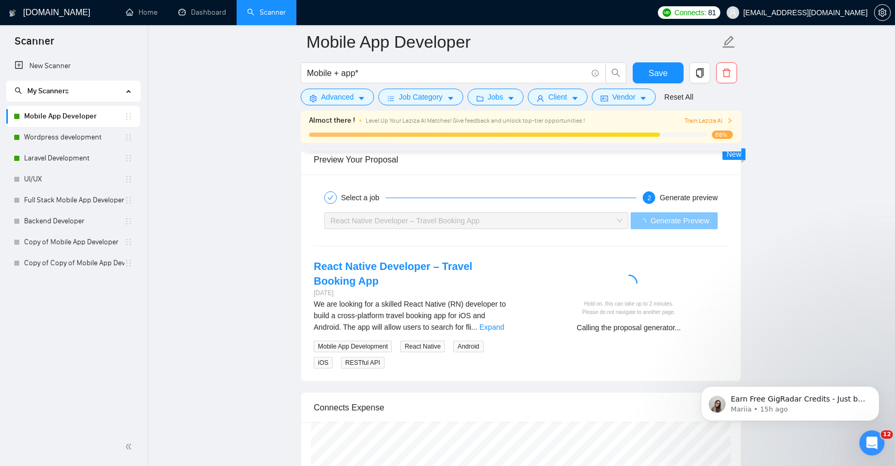
scroll to position [2053, 0]
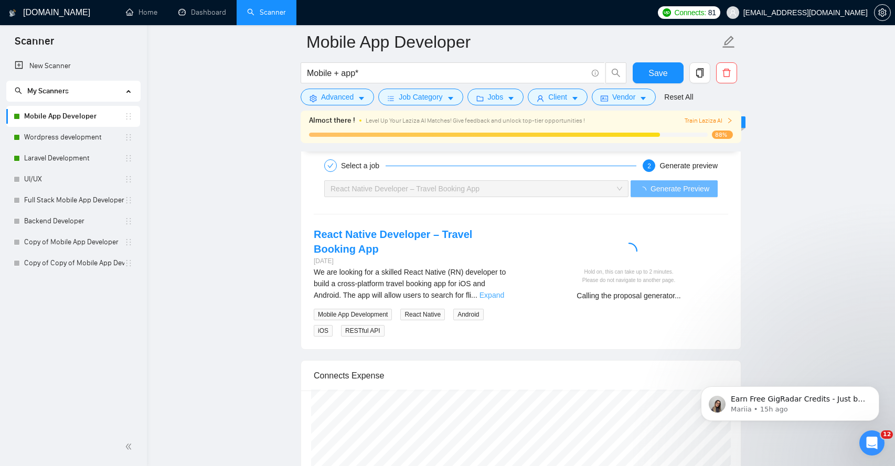
click at [501, 296] on link "Expand" at bounding box center [492, 295] width 25 height 8
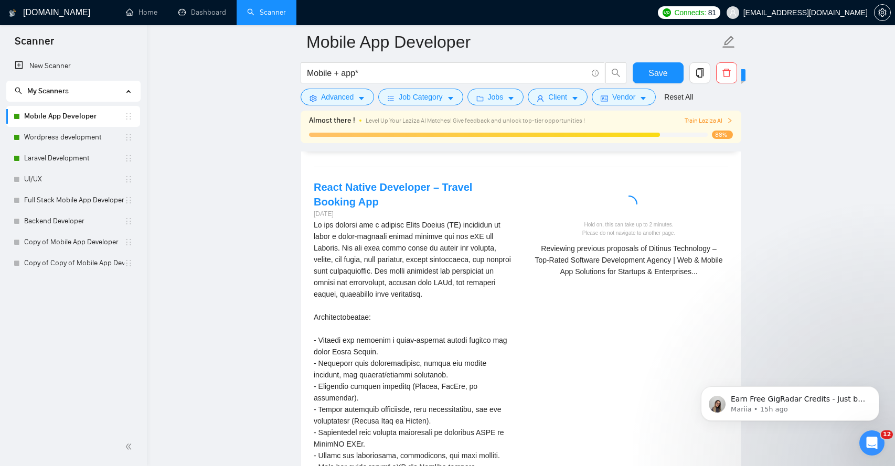
scroll to position [2097, 0]
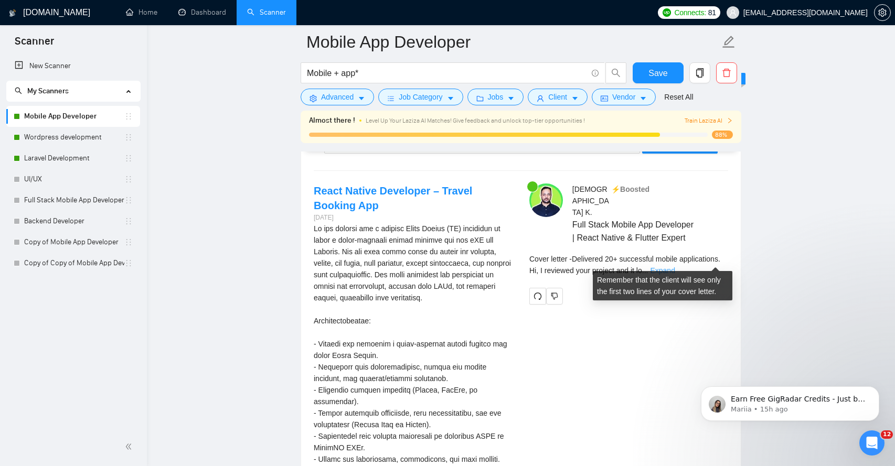
click at [675, 267] on link "Expand" at bounding box center [662, 271] width 25 height 8
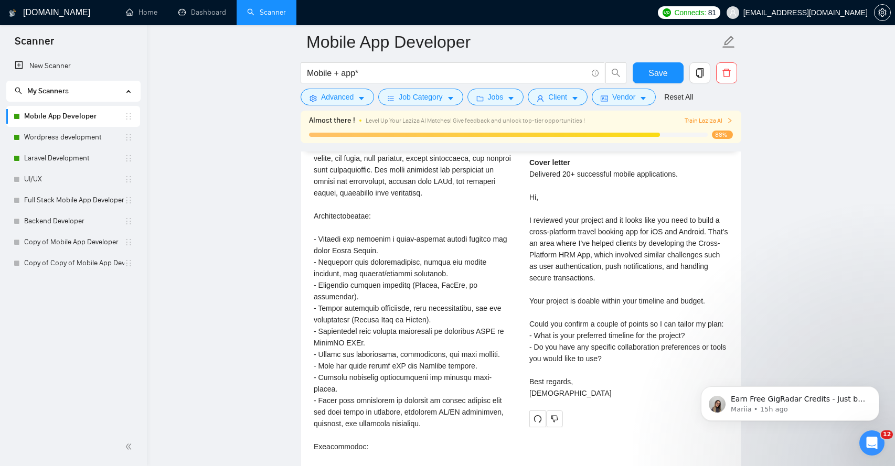
scroll to position [2201, 0]
drag, startPoint x: 657, startPoint y: 232, endPoint x: 686, endPoint y: 235, distance: 29.0
click at [686, 235] on div "Cover letter Delivered 20+ successful mobile applications. Hi, I reviewed your …" at bounding box center [628, 278] width 199 height 242
drag, startPoint x: 551, startPoint y: 250, endPoint x: 582, endPoint y: 250, distance: 30.4
click at [582, 250] on div "Cover letter Delivered 20+ successful mobile applications. Hi, I reviewed your …" at bounding box center [628, 278] width 199 height 242
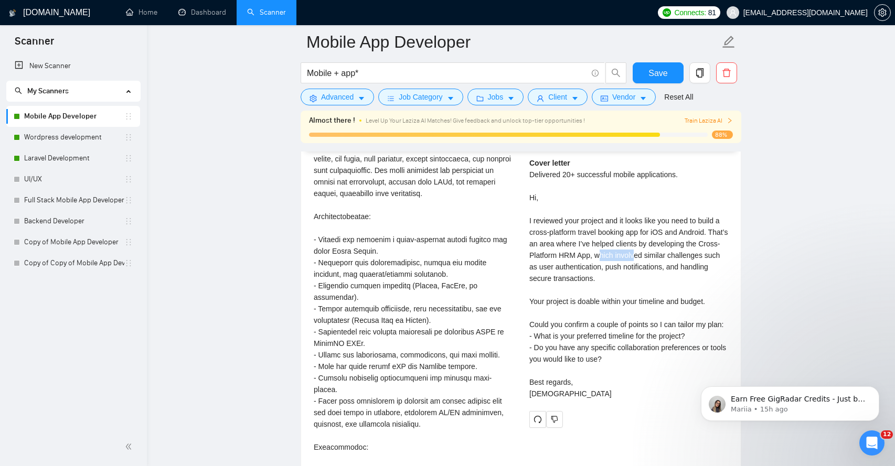
drag, startPoint x: 623, startPoint y: 248, endPoint x: 662, endPoint y: 249, distance: 38.3
click at [662, 249] on div "Cover letter Delivered 20+ successful mobile applications. Hi, I reviewed your …" at bounding box center [628, 278] width 199 height 242
drag, startPoint x: 561, startPoint y: 257, endPoint x: 632, endPoint y: 260, distance: 71.4
click at [632, 260] on div "Cover letter Delivered 20+ successful mobile applications. Hi, I reviewed your …" at bounding box center [628, 278] width 199 height 242
click at [585, 271] on div "Cover letter Delivered 20+ successful mobile applications. Hi, I reviewed your …" at bounding box center [628, 278] width 199 height 242
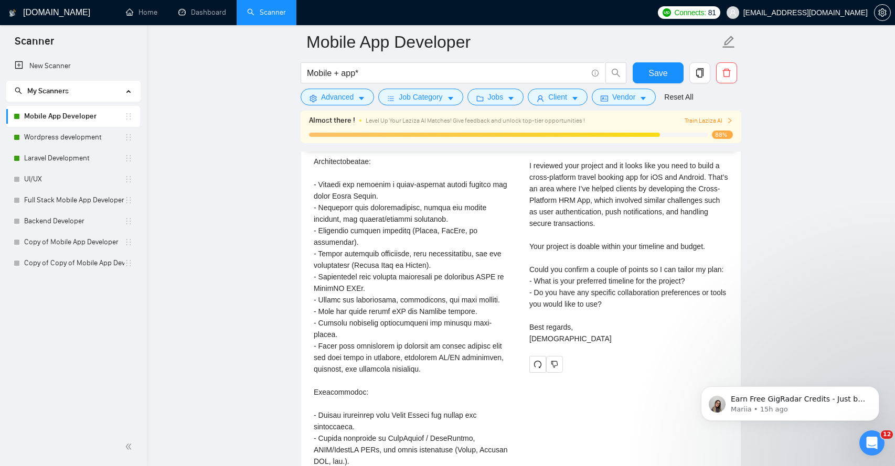
scroll to position [2259, 0]
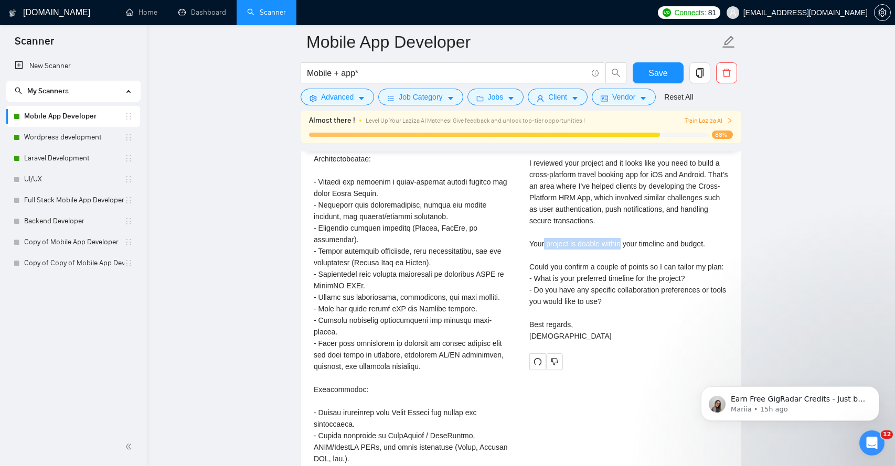
drag, startPoint x: 545, startPoint y: 235, endPoint x: 625, endPoint y: 238, distance: 80.4
click at [625, 238] on div "Cover letter Delivered 20+ successful mobile applications. Hi, I reviewed your …" at bounding box center [628, 221] width 199 height 242
drag, startPoint x: 637, startPoint y: 236, endPoint x: 689, endPoint y: 236, distance: 51.9
click at [689, 236] on div "Cover letter Delivered 20+ successful mobile applications. Hi, I reviewed your …" at bounding box center [628, 221] width 199 height 242
click at [572, 233] on div "Cover letter Delivered 20+ successful mobile applications. Hi, I reviewed your …" at bounding box center [628, 221] width 199 height 242
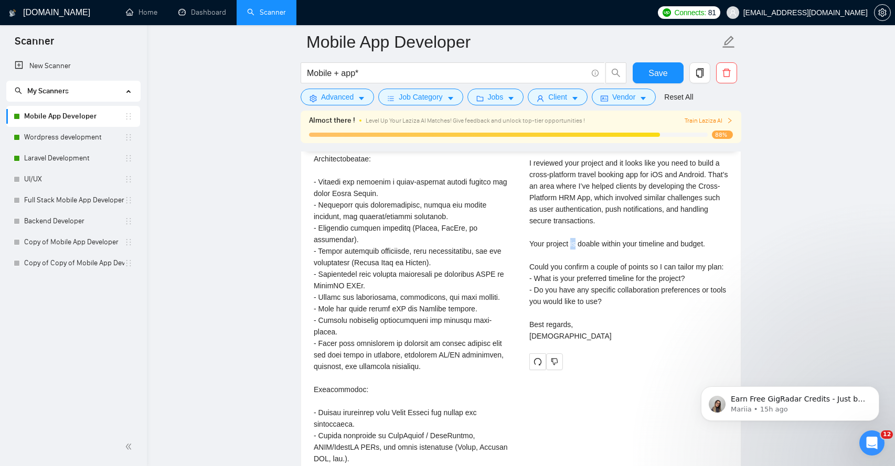
click at [572, 233] on div "Cover letter Delivered 20+ successful mobile applications. Hi, I reviewed your …" at bounding box center [628, 221] width 199 height 242
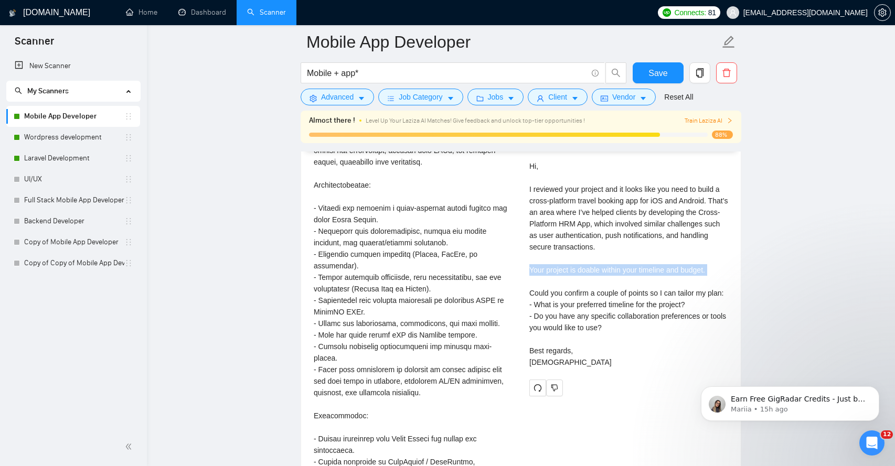
scroll to position [2239, 0]
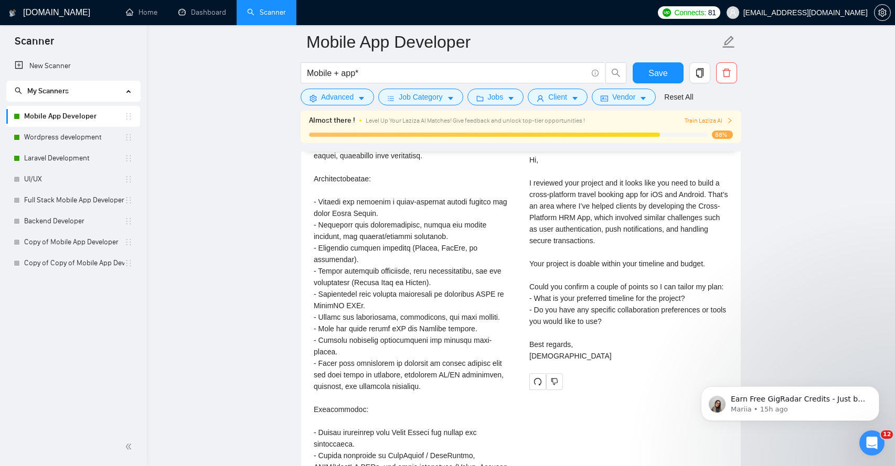
click at [554, 279] on div "Cover letter Delivered 20+ successful mobile applications. Hi, I reviewed your …" at bounding box center [628, 241] width 199 height 242
click at [540, 300] on div "Cover letter Delivered 20+ successful mobile applications. Hi, I reviewed your …" at bounding box center [628, 241] width 199 height 242
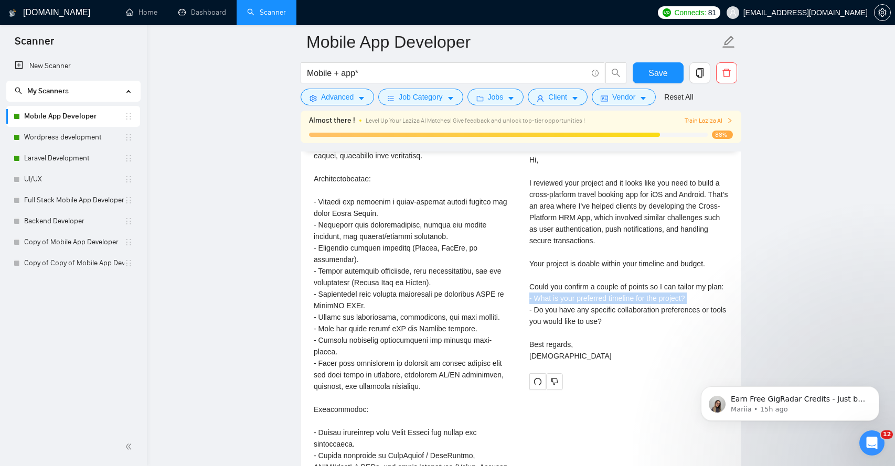
click at [540, 300] on div "Cover letter Delivered 20+ successful mobile applications. Hi, I reviewed your …" at bounding box center [628, 241] width 199 height 242
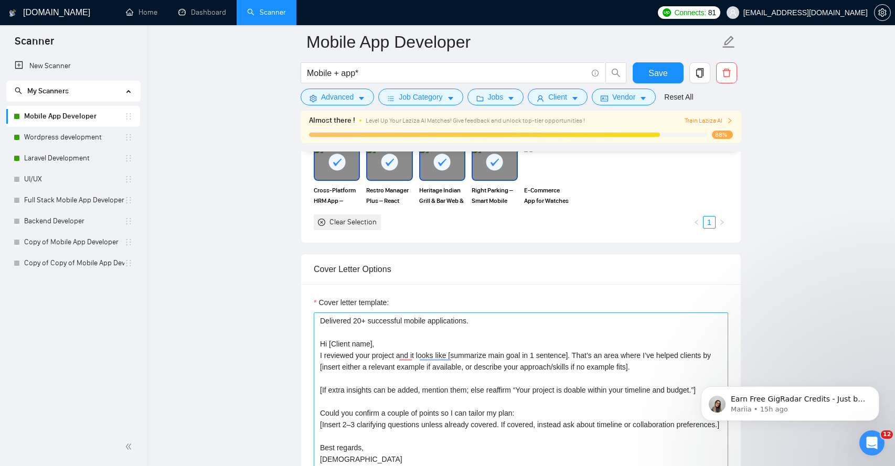
scroll to position [1059, 0]
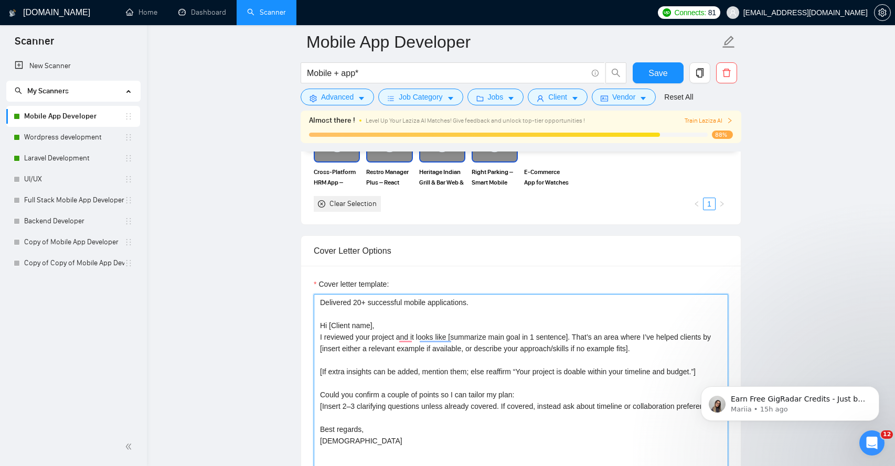
click at [353, 371] on textarea "Delivered 20+ successful mobile applications. Hi [Client name], I reviewed your…" at bounding box center [521, 412] width 414 height 236
click at [392, 373] on textarea "Delivered 20+ successful mobile applications. Hi [Client name], I reviewed your…" at bounding box center [521, 412] width 414 height 236
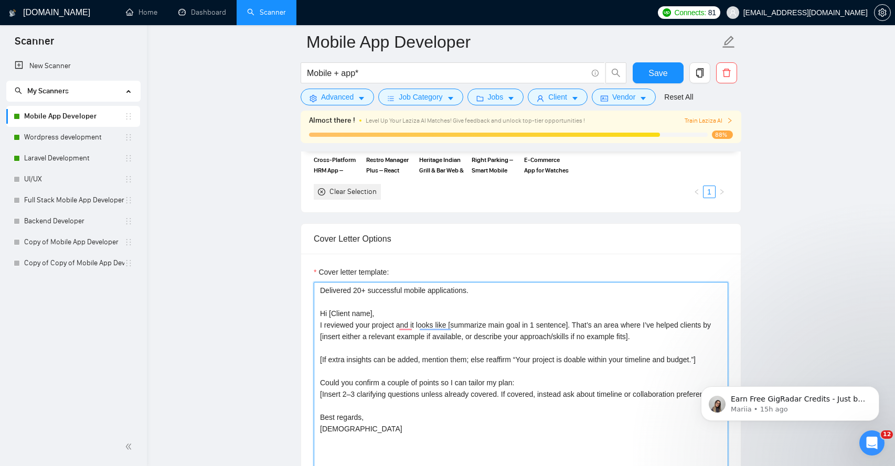
scroll to position [1077, 0]
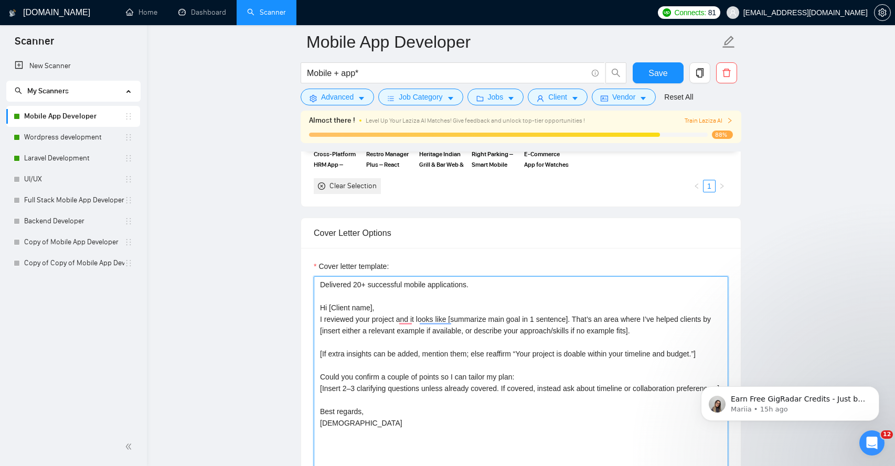
click at [472, 356] on textarea "Delivered 20+ successful mobile applications. Hi [Client name], I reviewed your…" at bounding box center [521, 394] width 414 height 236
click at [506, 355] on textarea "Delivered 20+ successful mobile applications. Hi [Client name], I reviewed your…" at bounding box center [521, 394] width 414 height 236
click at [488, 355] on textarea "Delivered 20+ successful mobile applications. Hi [Client name], I reviewed your…" at bounding box center [521, 394] width 414 height 236
click at [482, 355] on textarea "Delivered 20+ successful mobile applications. Hi [Client name], I reviewed your…" at bounding box center [521, 394] width 414 height 236
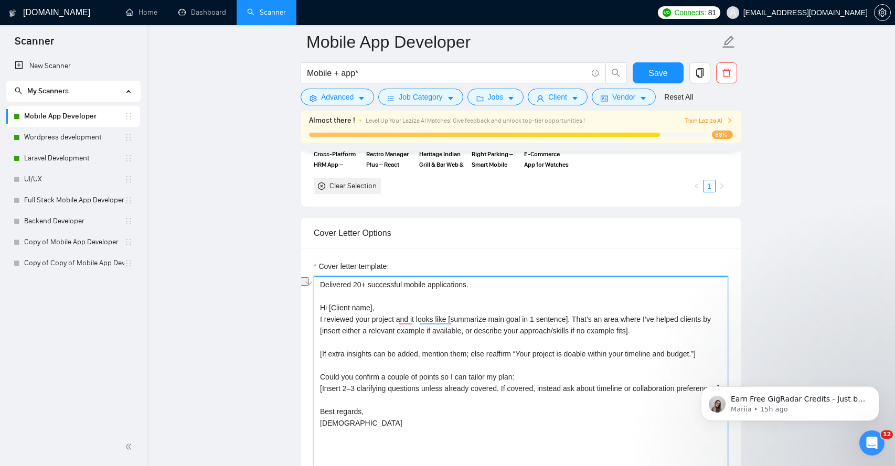
drag, startPoint x: 482, startPoint y: 355, endPoint x: 495, endPoint y: 355, distance: 13.7
click at [495, 355] on textarea "Delivered 20+ successful mobile applications. Hi [Client name], I reviewed your…" at bounding box center [521, 394] width 414 height 236
click at [537, 356] on textarea "Delivered 20+ successful mobile applications. Hi [Client name], I reviewed your…" at bounding box center [521, 394] width 414 height 236
click at [482, 356] on textarea "Delivered 20+ successful mobile applications. Hi [Client name], I reviewed your…" at bounding box center [521, 394] width 414 height 236
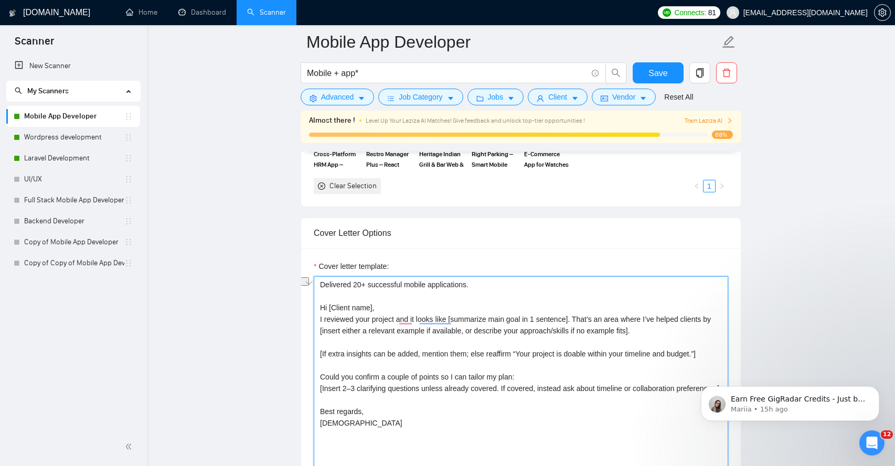
drag, startPoint x: 482, startPoint y: 356, endPoint x: 502, endPoint y: 356, distance: 19.9
click at [502, 356] on textarea "Delivered 20+ successful mobile applications. Hi [Client name], I reviewed your…" at bounding box center [521, 394] width 414 height 236
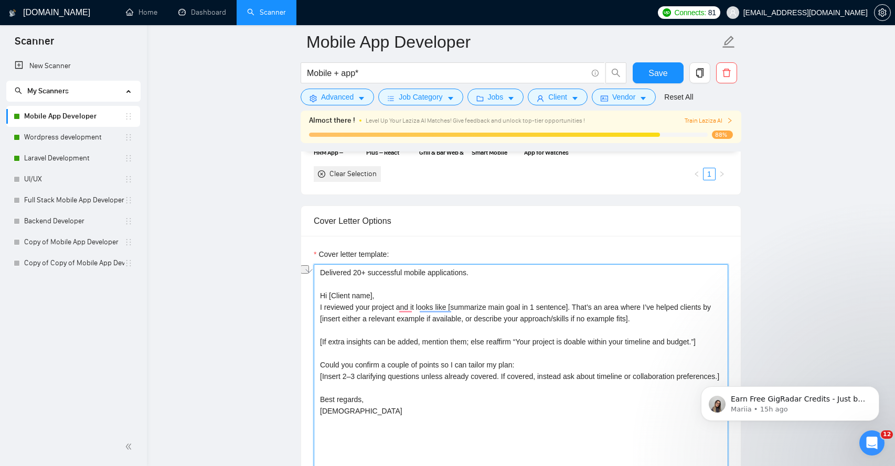
scroll to position [1089, 0]
click at [534, 343] on textarea "Delivered 20+ successful mobile applications. Hi [Client name], I reviewed your…" at bounding box center [521, 382] width 414 height 236
drag, startPoint x: 534, startPoint y: 343, endPoint x: 689, endPoint y: 339, distance: 154.8
click at [689, 339] on textarea "Delivered 20+ successful mobile applications. Hi [Client name], I reviewed your…" at bounding box center [521, 382] width 414 height 236
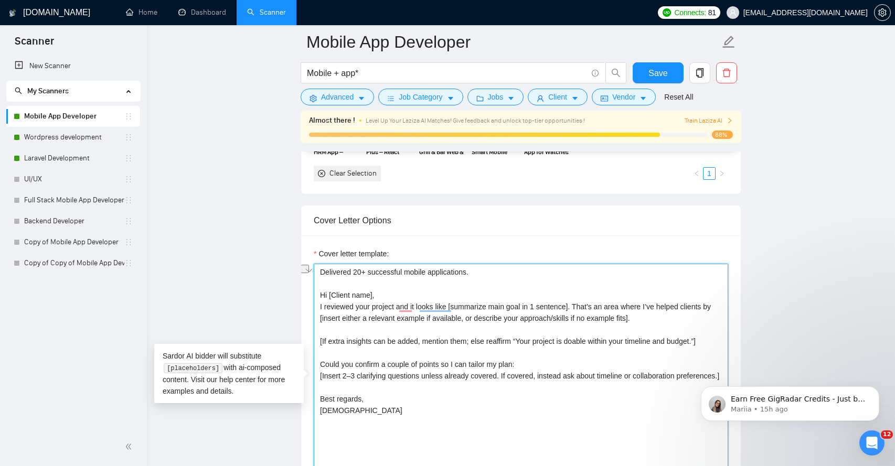
click at [361, 341] on textarea "Delivered 20+ successful mobile applications. Hi [Client name], I reviewed your…" at bounding box center [521, 382] width 414 height 236
paste textarea "you have a similar project, briefly describe it, e.g., "I built a fitness app w…"
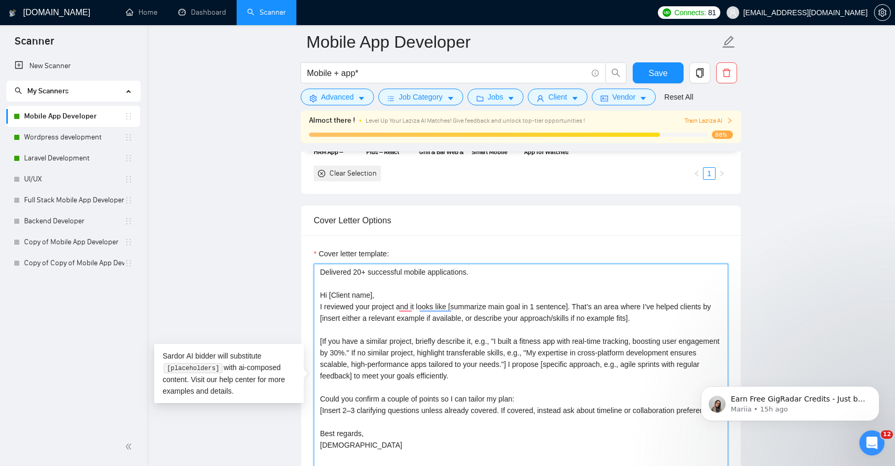
click at [397, 324] on textarea "Delivered 20+ successful mobile applications. Hi [Client name], I reviewed your…" at bounding box center [521, 382] width 414 height 236
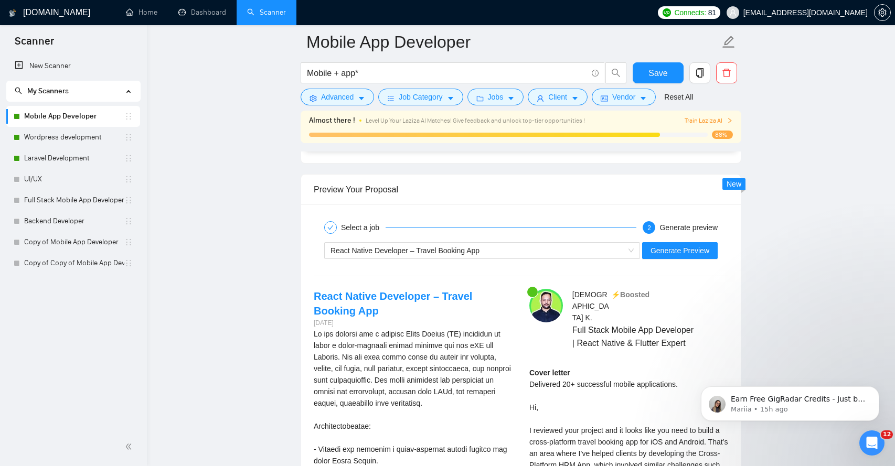
scroll to position [1985, 0]
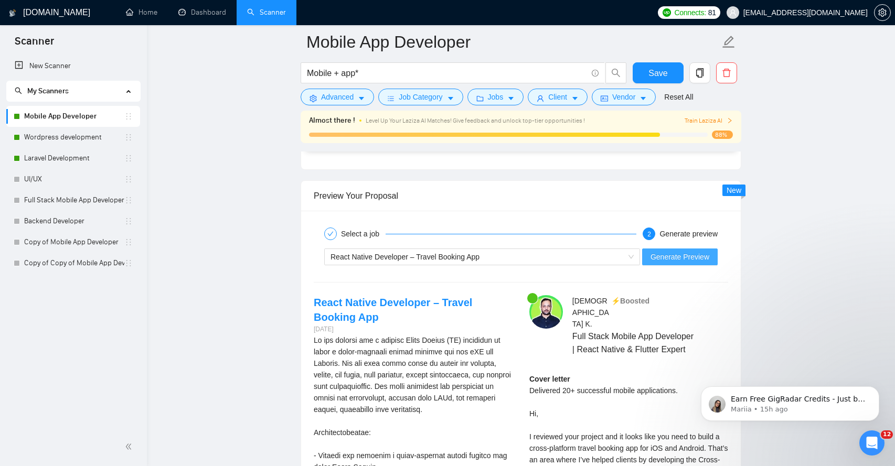
click at [674, 257] on span "Generate Preview" at bounding box center [680, 257] width 59 height 12
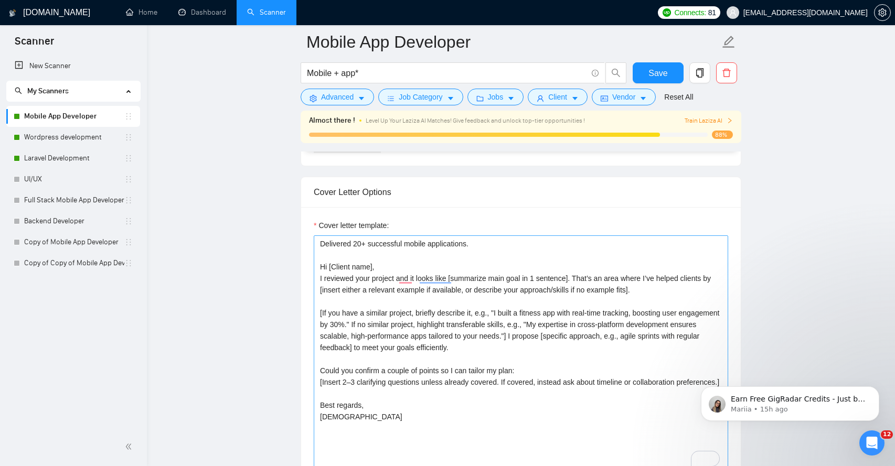
scroll to position [1118, 0]
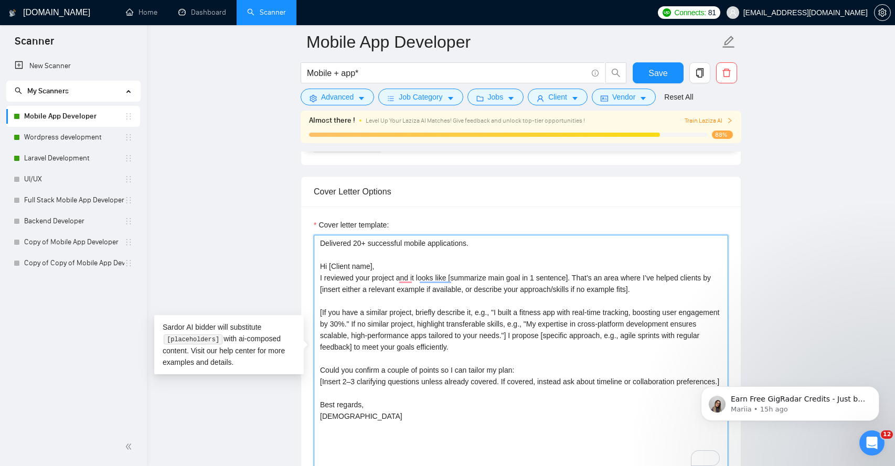
click at [411, 288] on textarea "Delivered 20+ successful mobile applications. Hi [Client name], I reviewed your…" at bounding box center [521, 353] width 414 height 236
click at [395, 294] on textarea "Delivered 20+ successful mobile applications. Hi [Client name], I reviewed your…" at bounding box center [521, 353] width 414 height 236
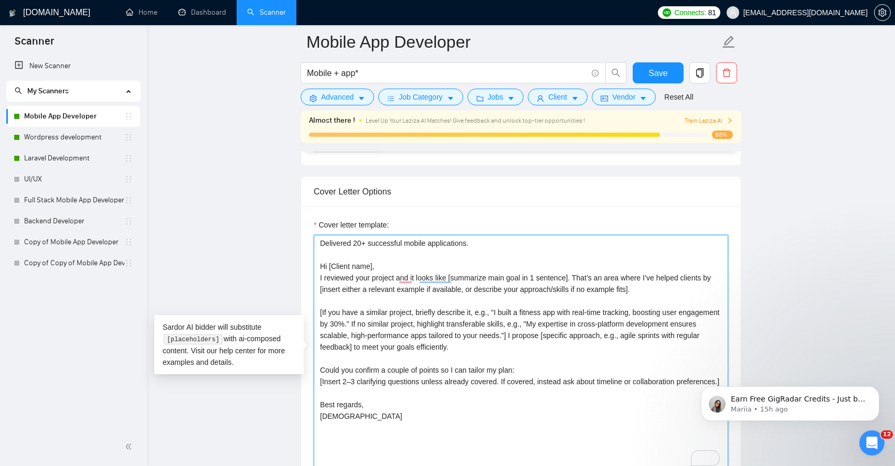
click at [384, 316] on textarea "Delivered 20+ successful mobile applications. Hi [Client name], I reviewed your…" at bounding box center [521, 353] width 414 height 236
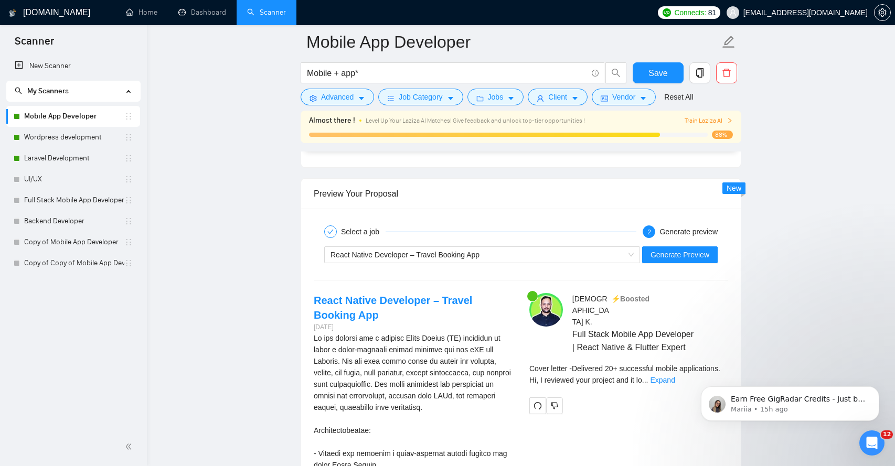
scroll to position [2073, 0]
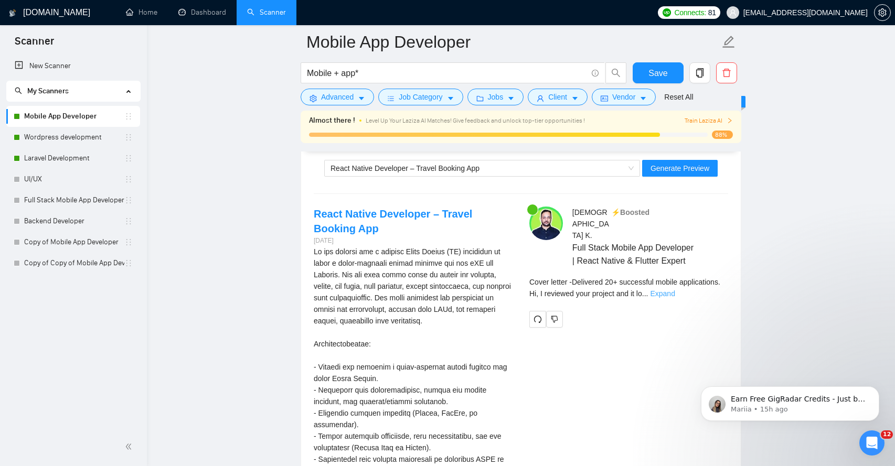
click at [675, 290] on link "Expand" at bounding box center [662, 294] width 25 height 8
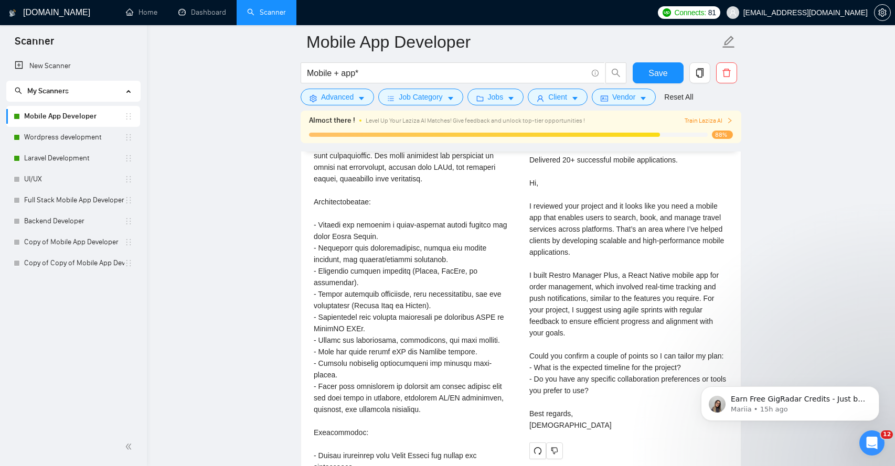
scroll to position [2216, 0]
drag, startPoint x: 555, startPoint y: 267, endPoint x: 594, endPoint y: 269, distance: 39.9
click at [594, 269] on div "Cover letter Delivered 20+ successful mobile applications. Hi, I reviewed your …" at bounding box center [628, 286] width 199 height 289
drag, startPoint x: 641, startPoint y: 203, endPoint x: 662, endPoint y: 204, distance: 21.0
click at [654, 203] on div "Cover letter Delivered 20+ successful mobile applications. Hi, I reviewed your …" at bounding box center [628, 286] width 199 height 289
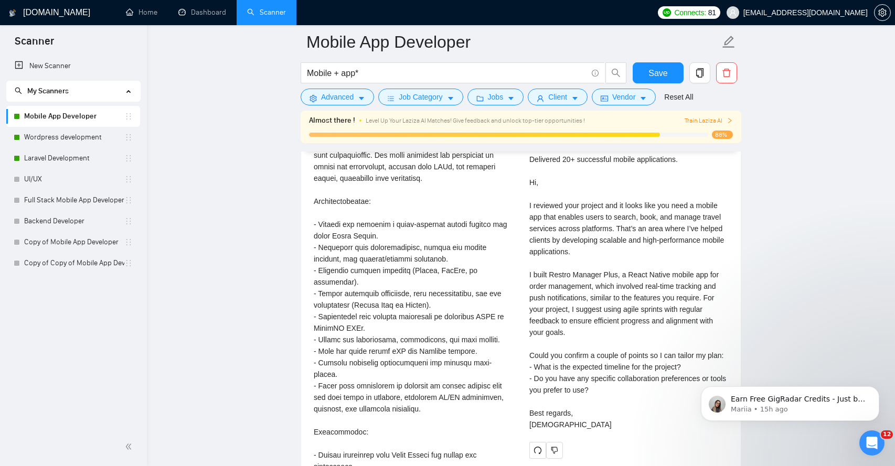
click at [584, 218] on div "Cover letter Delivered 20+ successful mobile applications. Hi, I reviewed your …" at bounding box center [628, 286] width 199 height 289
click at [537, 219] on div "Cover letter Delivered 20+ successful mobile applications. Hi, I reviewed your …" at bounding box center [628, 286] width 199 height 289
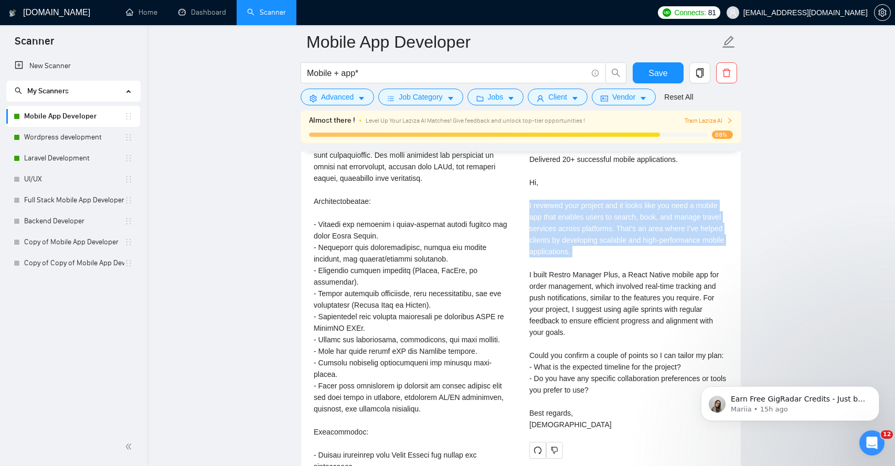
click at [537, 219] on div "Cover letter Delivered 20+ successful mobile applications. Hi, I reviewed your …" at bounding box center [628, 286] width 199 height 289
click at [572, 219] on div "Cover letter Delivered 20+ successful mobile applications. Hi, I reviewed your …" at bounding box center [628, 286] width 199 height 289
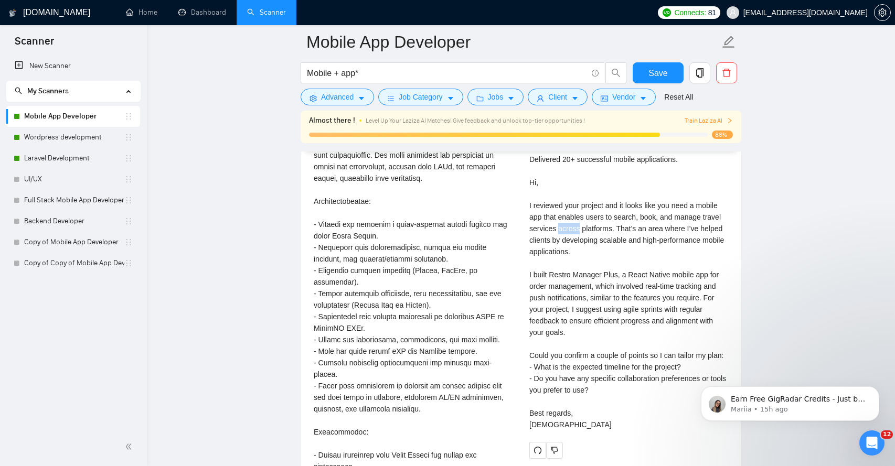
click at [572, 219] on div "Cover letter Delivered 20+ successful mobile applications. Hi, I reviewed your …" at bounding box center [628, 286] width 199 height 289
drag, startPoint x: 576, startPoint y: 229, endPoint x: 620, endPoint y: 229, distance: 44.1
click at [620, 229] on div "Cover letter Delivered 20+ successful mobile applications. Hi, I reviewed your …" at bounding box center [628, 286] width 199 height 289
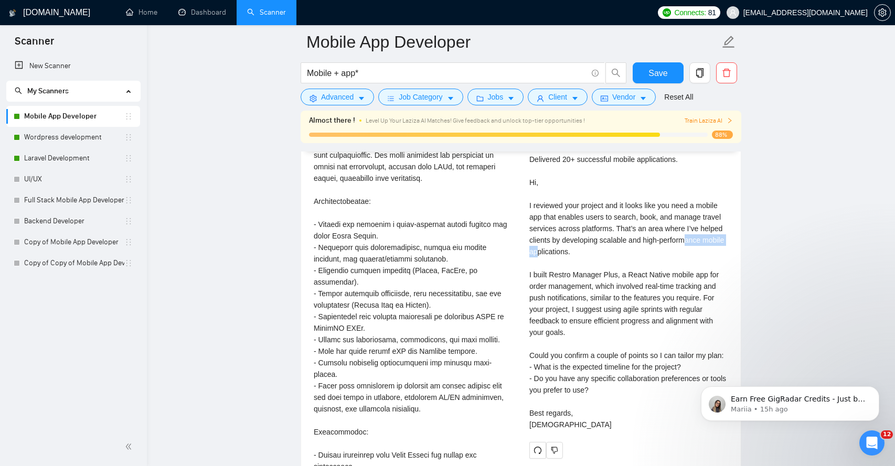
drag, startPoint x: 557, startPoint y: 241, endPoint x: 610, endPoint y: 241, distance: 53.0
click at [610, 241] on div "Cover letter Delivered 20+ successful mobile applications. Hi, I reviewed your …" at bounding box center [628, 286] width 199 height 289
drag, startPoint x: 645, startPoint y: 263, endPoint x: 680, endPoint y: 262, distance: 35.7
click at [680, 263] on div "Cover letter Delivered 20+ successful mobile applications. Hi, I reviewed your …" at bounding box center [628, 286] width 199 height 289
drag, startPoint x: 612, startPoint y: 279, endPoint x: 708, endPoint y: 277, distance: 96.0
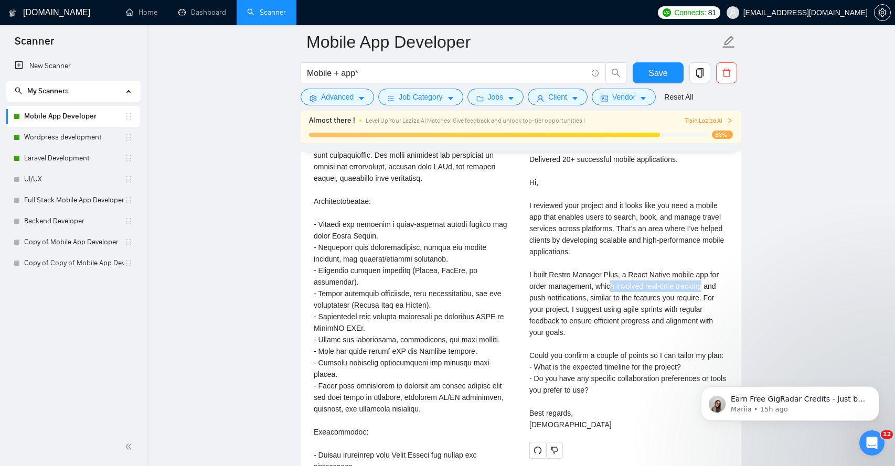
click at [708, 277] on div "Cover letter Delivered 20+ successful mobile applications. Hi, I reviewed your …" at bounding box center [628, 286] width 199 height 289
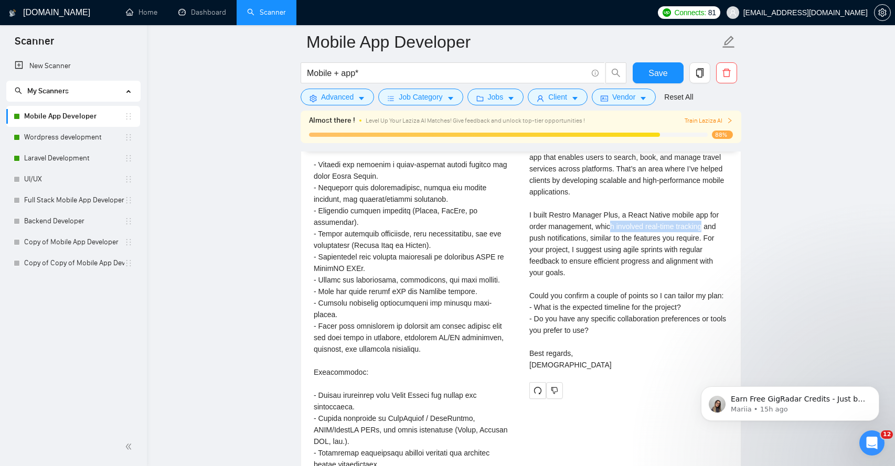
scroll to position [2280, 0]
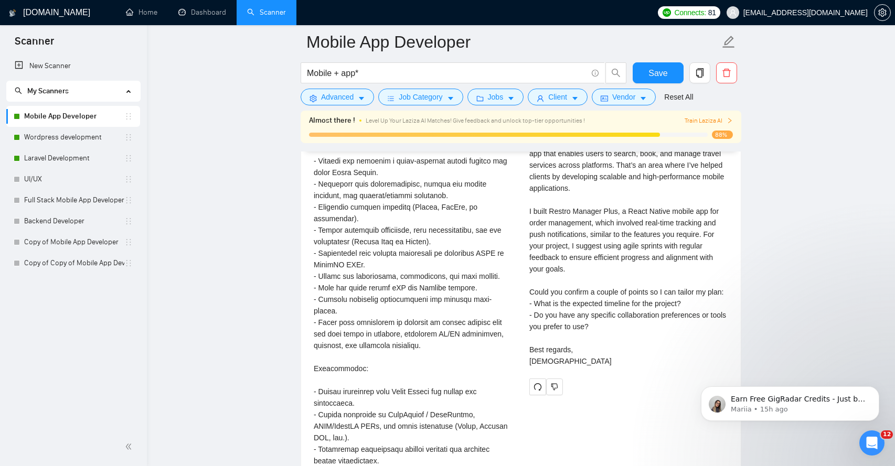
click at [435, 395] on div "We are looking for a skilled React Native (RN) developer to build a cross-platf…" at bounding box center [413, 294] width 199 height 508
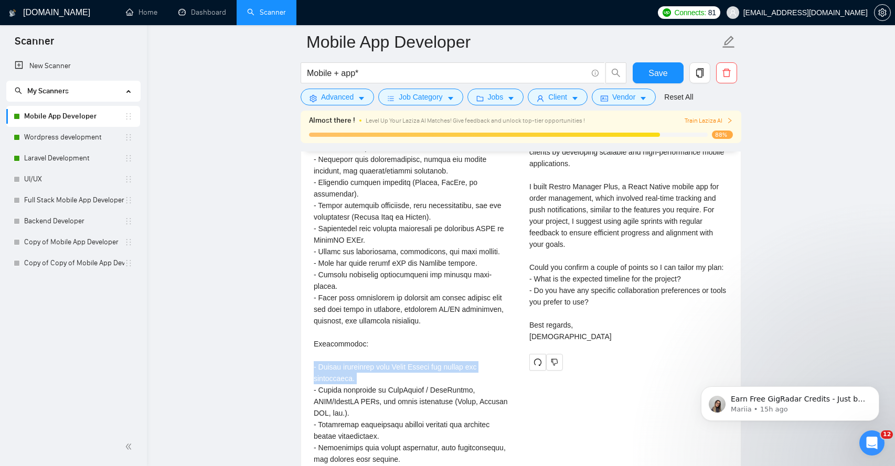
scroll to position [2305, 0]
click at [402, 393] on div "We are looking for a skilled React Native (RN) developer to build a cross-platf…" at bounding box center [413, 269] width 199 height 508
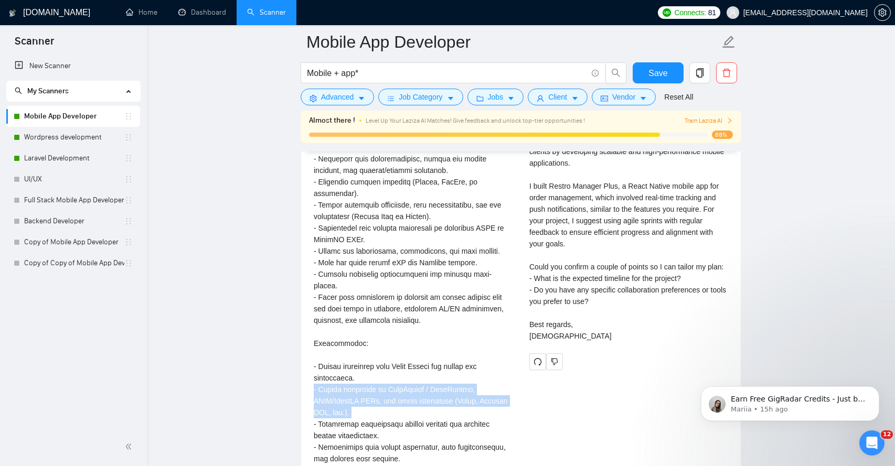
click at [402, 393] on div "We are looking for a skilled React Native (RN) developer to build a cross-platf…" at bounding box center [413, 269] width 199 height 508
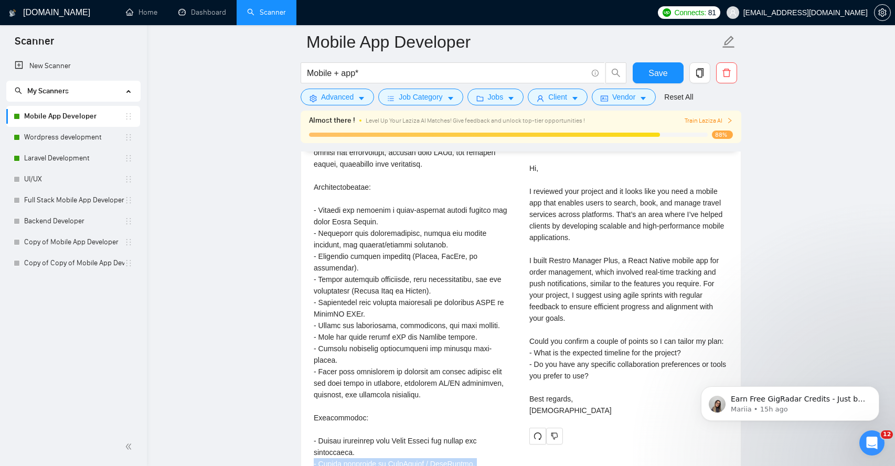
scroll to position [2224, 0]
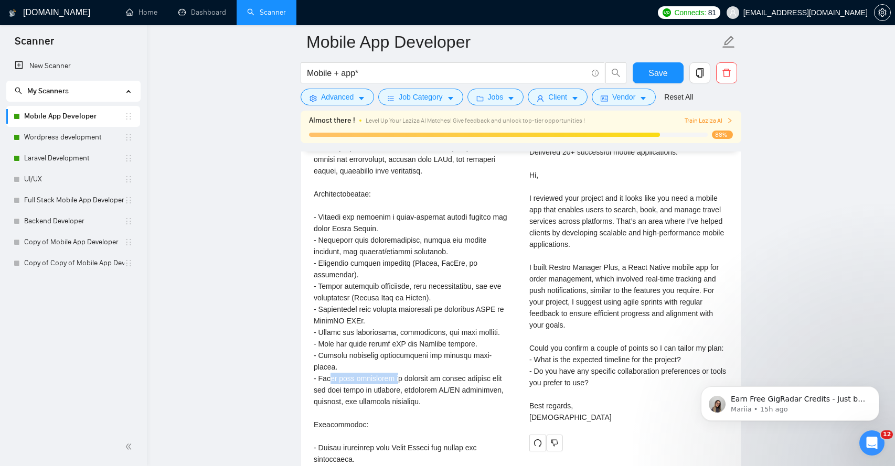
drag, startPoint x: 331, startPoint y: 381, endPoint x: 403, endPoint y: 379, distance: 72.9
click at [403, 379] on div "We are looking for a skilled React Native (RN) developer to build a cross-platf…" at bounding box center [413, 350] width 199 height 508
drag, startPoint x: 324, startPoint y: 392, endPoint x: 366, endPoint y: 390, distance: 42.5
click at [355, 390] on div "We are looking for a skilled React Native (RN) developer to build a cross-platf…" at bounding box center [413, 350] width 199 height 508
drag, startPoint x: 335, startPoint y: 404, endPoint x: 373, endPoint y: 404, distance: 37.8
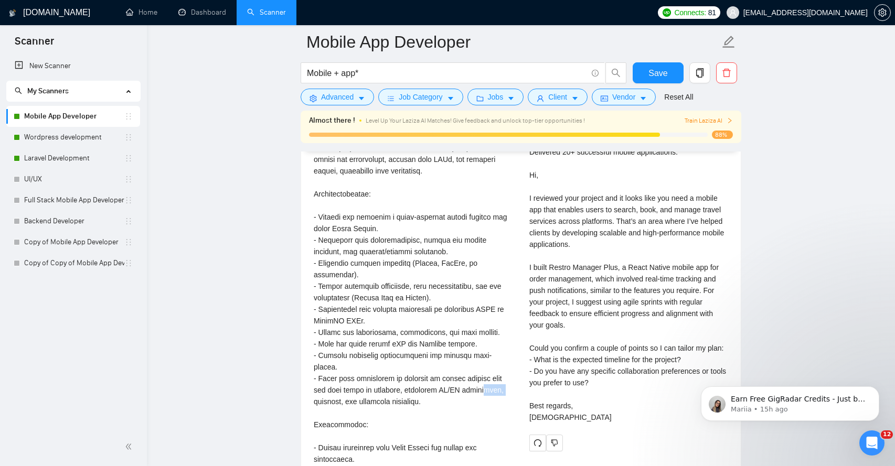
click at [369, 404] on div "We are looking for a skilled React Native (RN) developer to build a cross-platf…" at bounding box center [413, 350] width 199 height 508
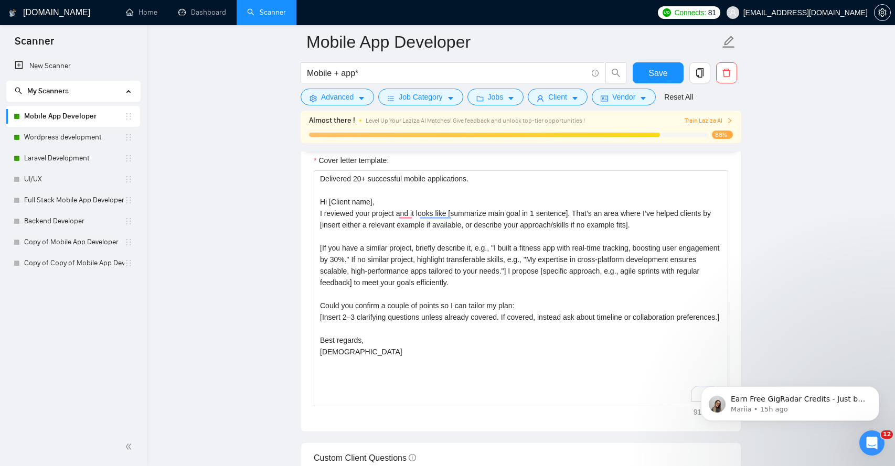
scroll to position [1182, 0]
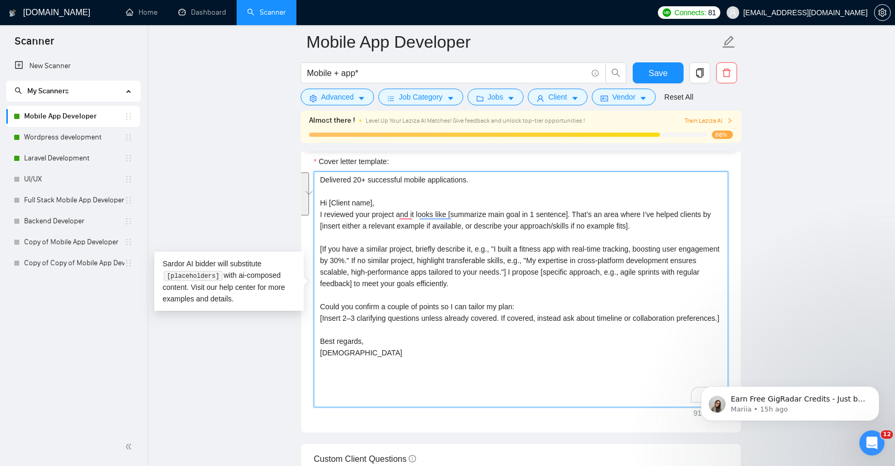
drag, startPoint x: 546, startPoint y: 288, endPoint x: 321, endPoint y: 247, distance: 228.7
click at [320, 247] on textarea "Delivered 20+ successful mobile applications. Hi [Client name], I reviewed your…" at bounding box center [521, 290] width 414 height 236
paste textarea "Here’s how I’d typically handle this type of project: [Step 1 – Planning/Archit…"
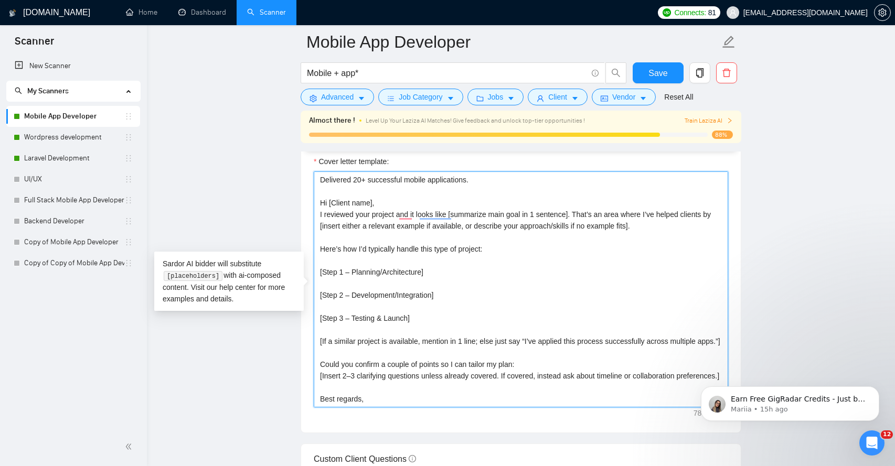
click at [346, 262] on textarea "Delivered 20+ successful mobile applications. Hi [Client name], I reviewed your…" at bounding box center [521, 290] width 414 height 236
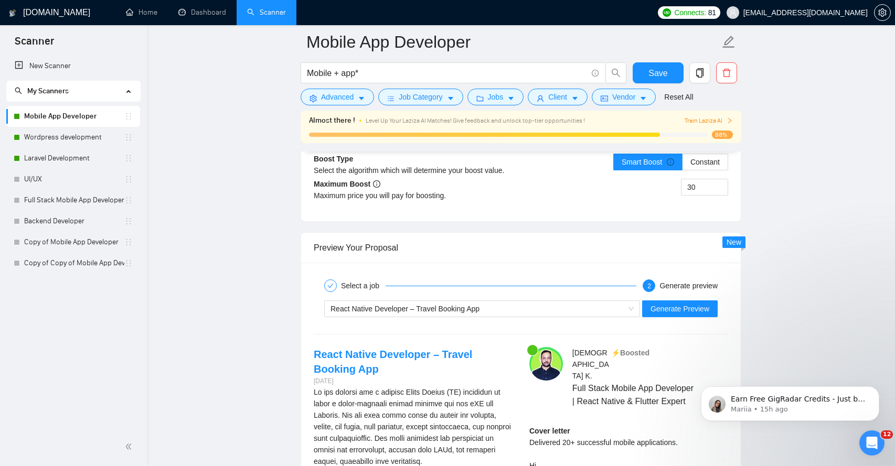
scroll to position [2038, 0]
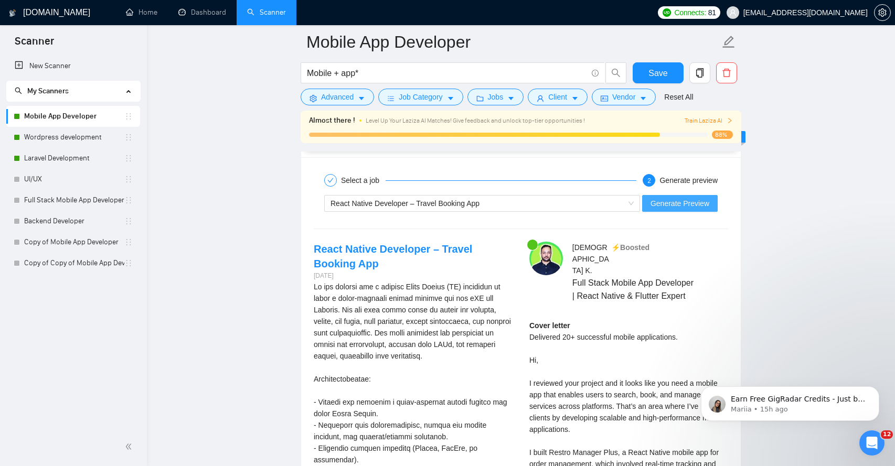
click at [675, 208] on span "Generate Preview" at bounding box center [680, 204] width 59 height 12
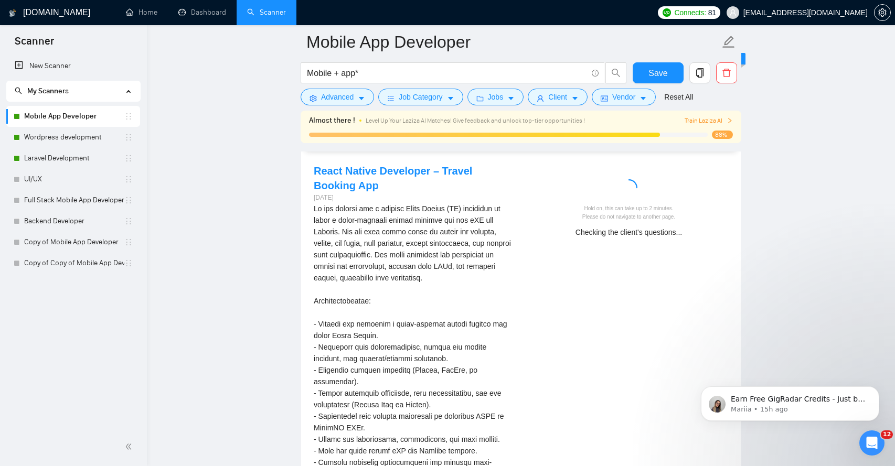
scroll to position [2119, 0]
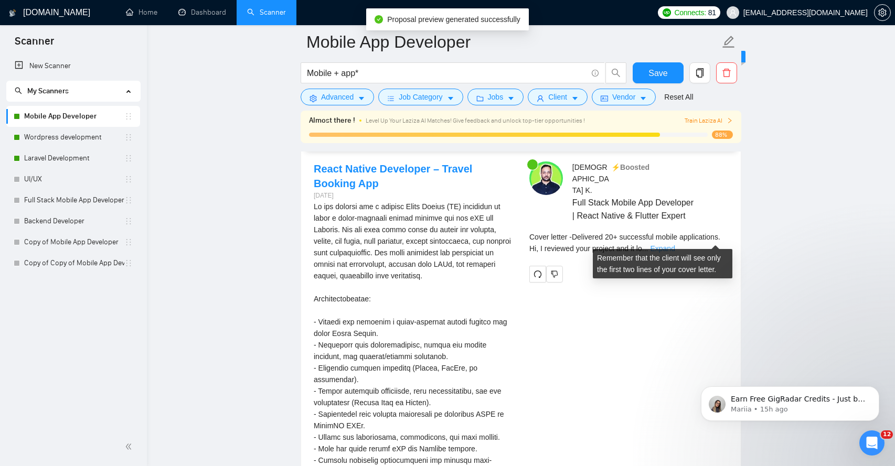
click at [675, 244] on link "Expand" at bounding box center [662, 248] width 25 height 8
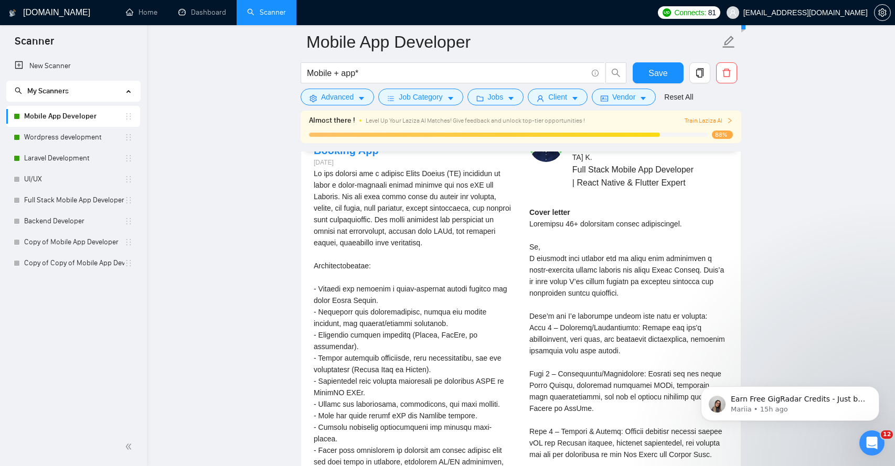
scroll to position [2152, 0]
drag, startPoint x: 536, startPoint y: 247, endPoint x: 566, endPoint y: 248, distance: 29.9
click at [561, 248] on div "Cover letter" at bounding box center [628, 414] width 199 height 416
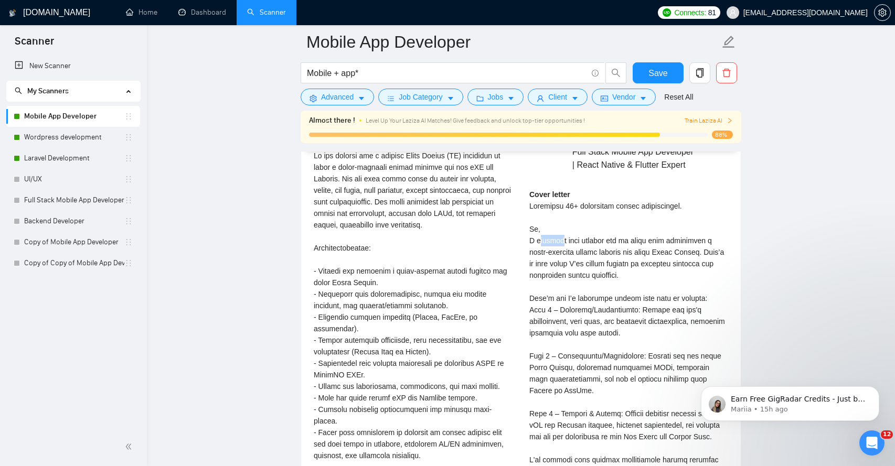
scroll to position [2170, 0]
drag, startPoint x: 551, startPoint y: 242, endPoint x: 581, endPoint y: 242, distance: 30.4
click at [581, 242] on div "Cover letter" at bounding box center [628, 396] width 199 height 416
click at [589, 295] on div "Cover letter" at bounding box center [628, 396] width 199 height 416
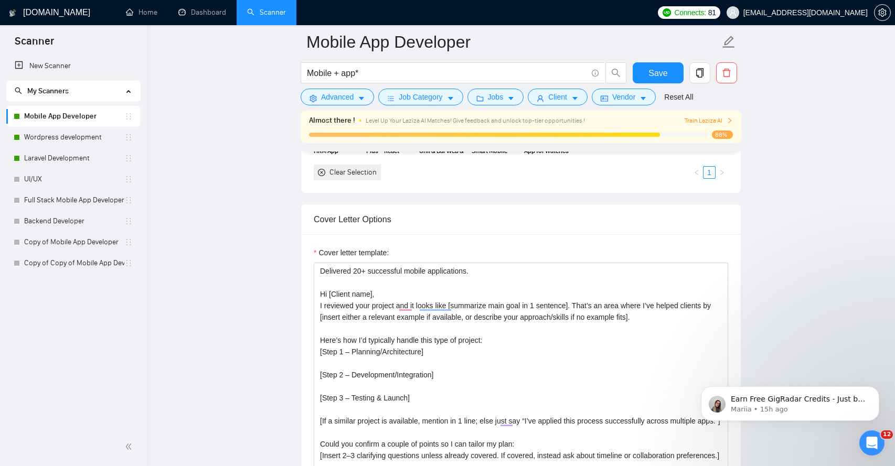
scroll to position [1187, 0]
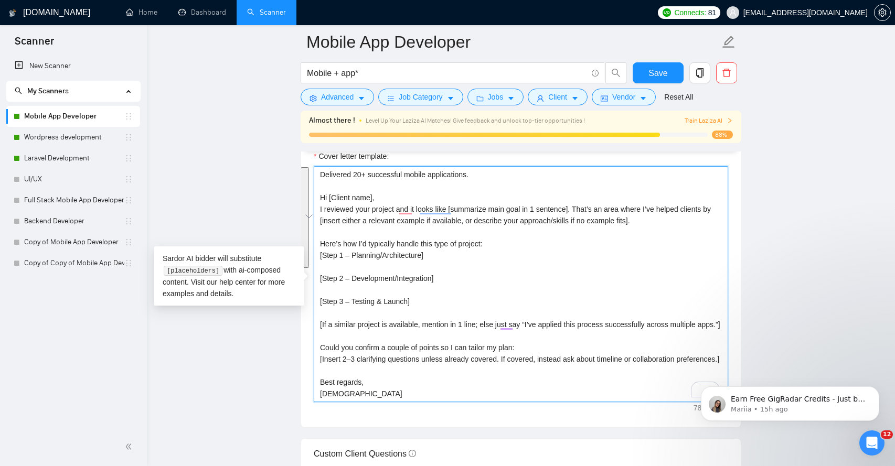
drag, startPoint x: 358, startPoint y: 336, endPoint x: 320, endPoint y: 246, distance: 98.5
click at [320, 246] on textarea "Delivered 20+ successful mobile applications. Hi [Client name], I reviewed your…" at bounding box center [521, 284] width 414 height 236
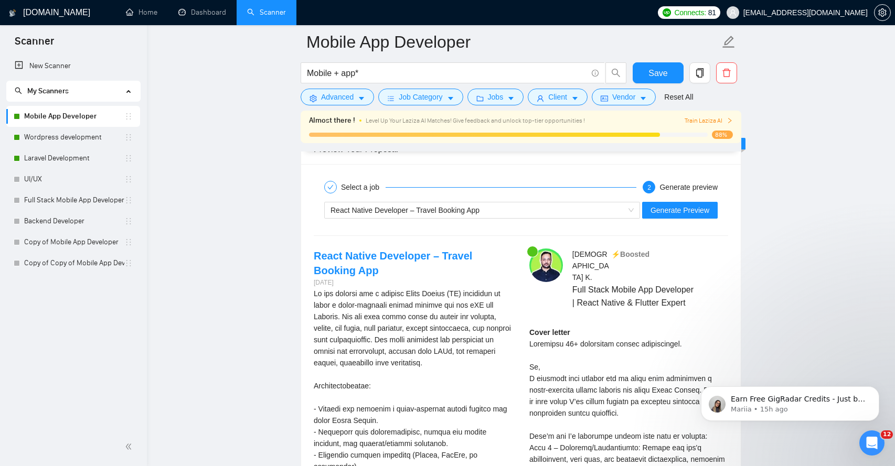
scroll to position [2025, 0]
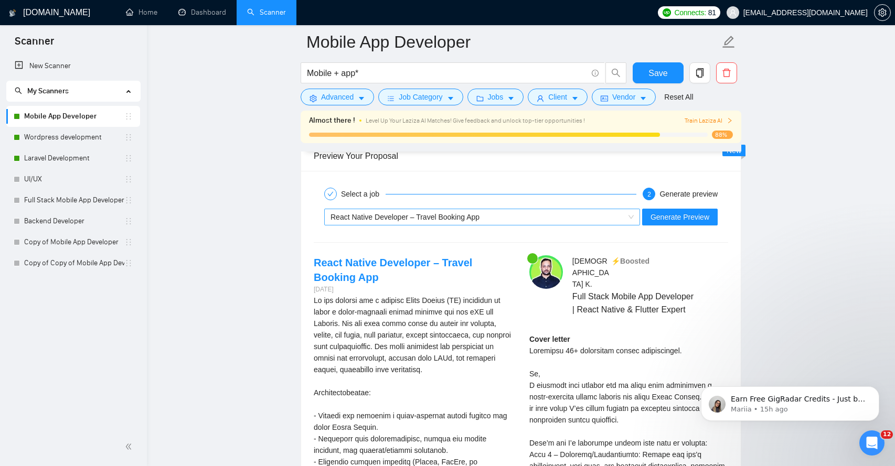
click at [519, 219] on div "React Native Developer – Travel Booking App" at bounding box center [478, 217] width 294 height 16
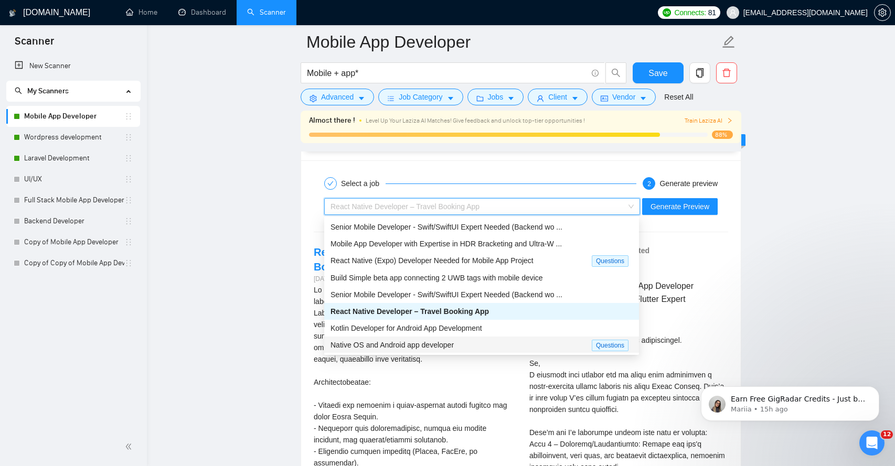
scroll to position [2036, 0]
click at [393, 345] on span "Native OS and Android app developer" at bounding box center [392, 345] width 123 height 8
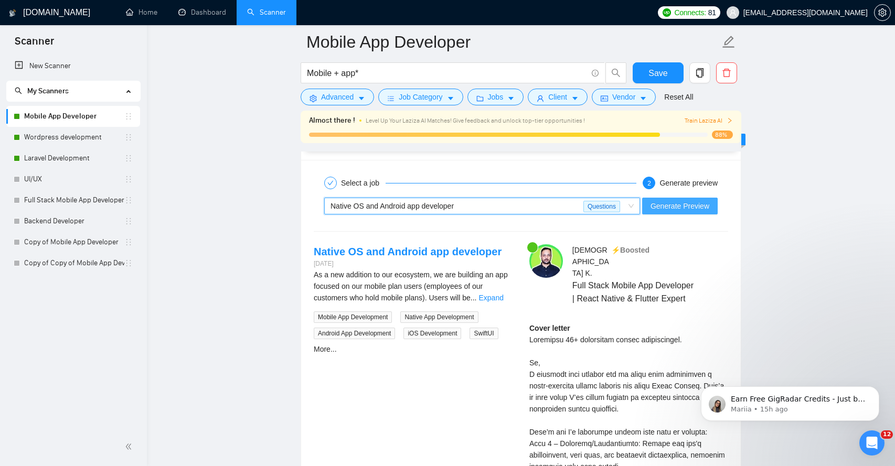
click at [669, 207] on span "Generate Preview" at bounding box center [680, 206] width 59 height 12
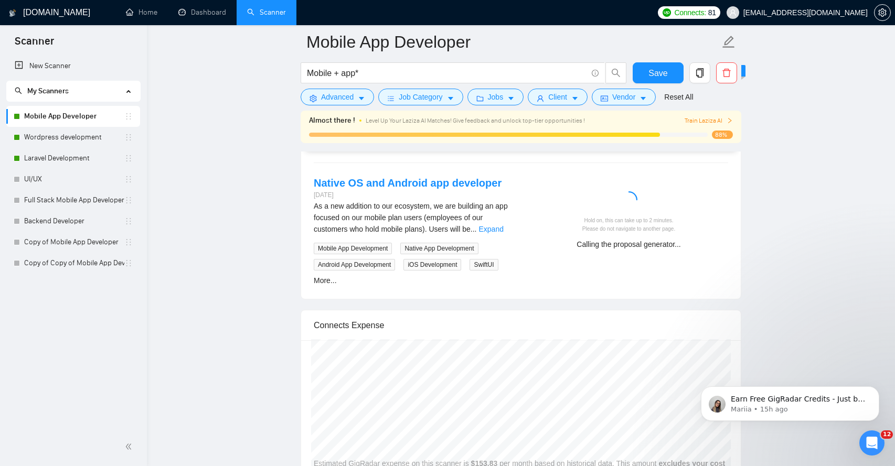
scroll to position [2111, 0]
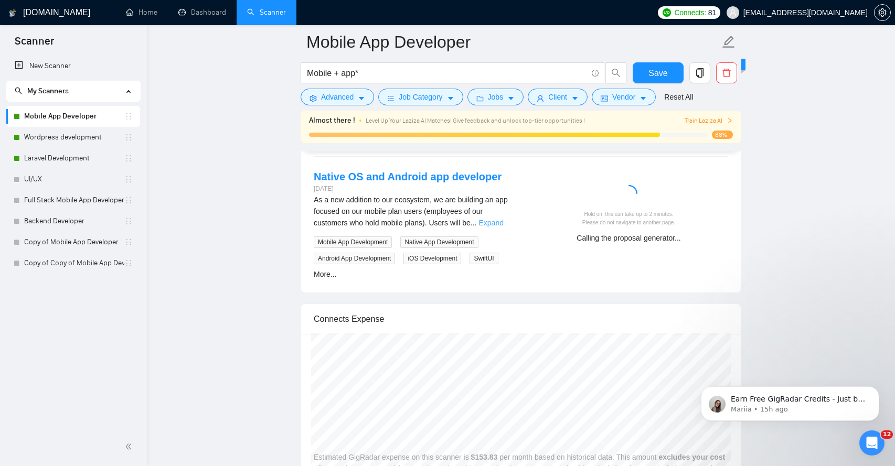
click at [503, 221] on link "Expand" at bounding box center [490, 223] width 25 height 8
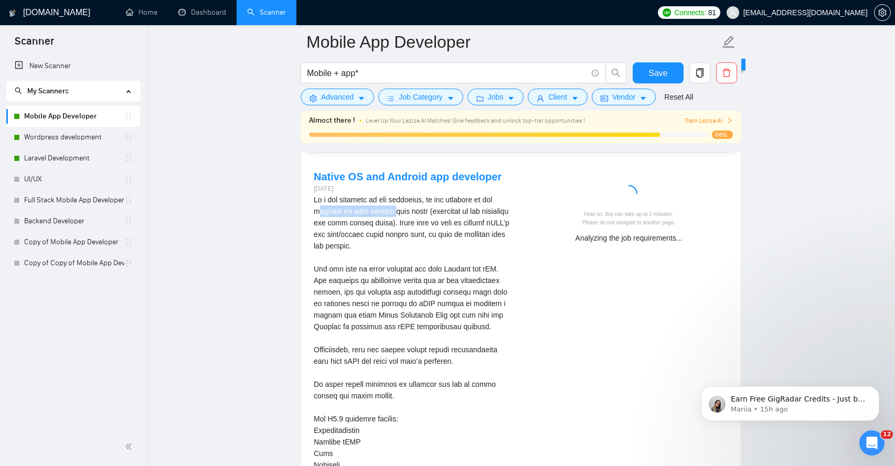
drag, startPoint x: 331, startPoint y: 215, endPoint x: 406, endPoint y: 215, distance: 75.0
click at [406, 215] on div "As a new addition to our ecosystem, we are building an app focused on our mobil…" at bounding box center [413, 390] width 199 height 392
drag, startPoint x: 357, startPoint y: 231, endPoint x: 357, endPoint y: 242, distance: 10.5
click at [357, 241] on div "As a new addition to our ecosystem, we are building an app focused on our mobil…" at bounding box center [413, 390] width 199 height 392
drag, startPoint x: 329, startPoint y: 270, endPoint x: 363, endPoint y: 270, distance: 34.1
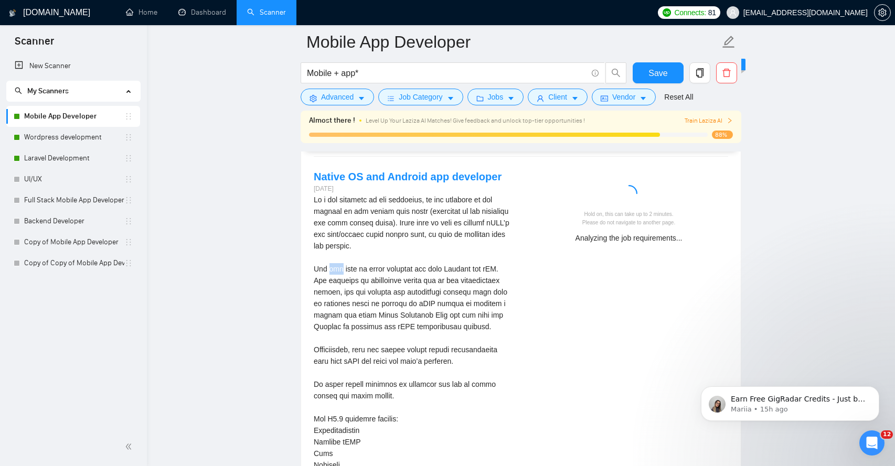
click at [355, 270] on div "As a new addition to our ecosystem, we are building an app focused on our mobil…" at bounding box center [413, 390] width 199 height 392
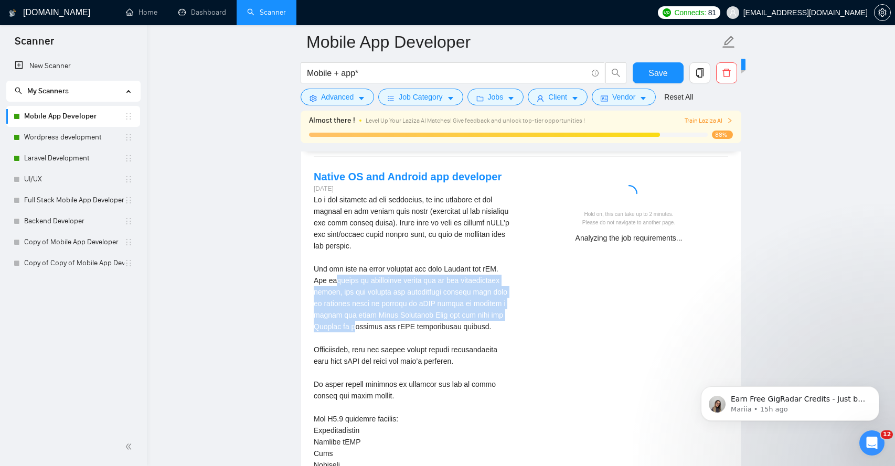
drag, startPoint x: 335, startPoint y: 282, endPoint x: 355, endPoint y: 325, distance: 47.2
click at [355, 325] on div "As a new addition to our ecosystem, we are building an app focused on our mobil…" at bounding box center [413, 390] width 199 height 392
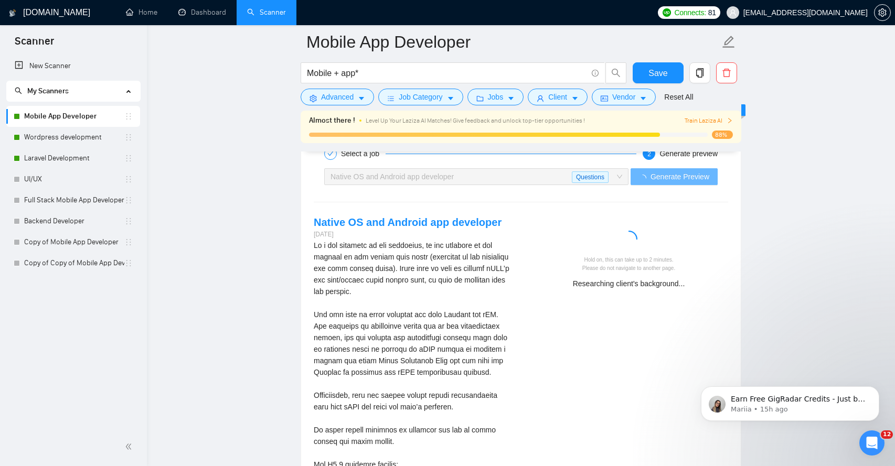
scroll to position [2064, 0]
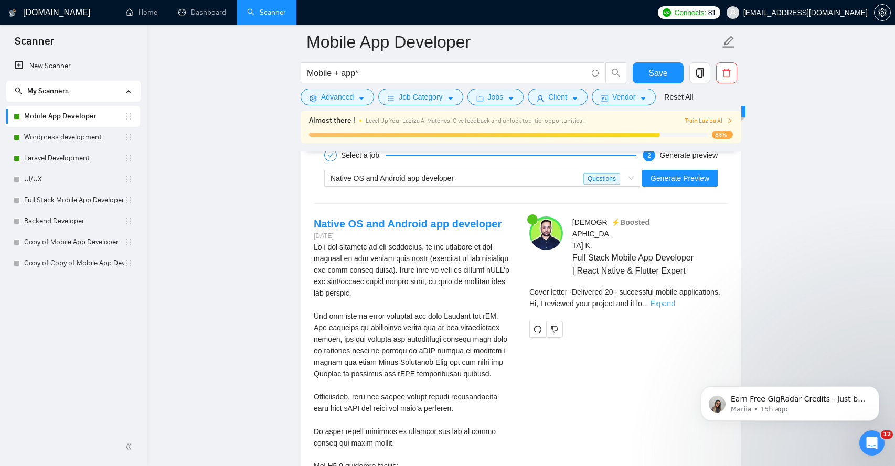
click at [675, 300] on link "Expand" at bounding box center [662, 304] width 25 height 8
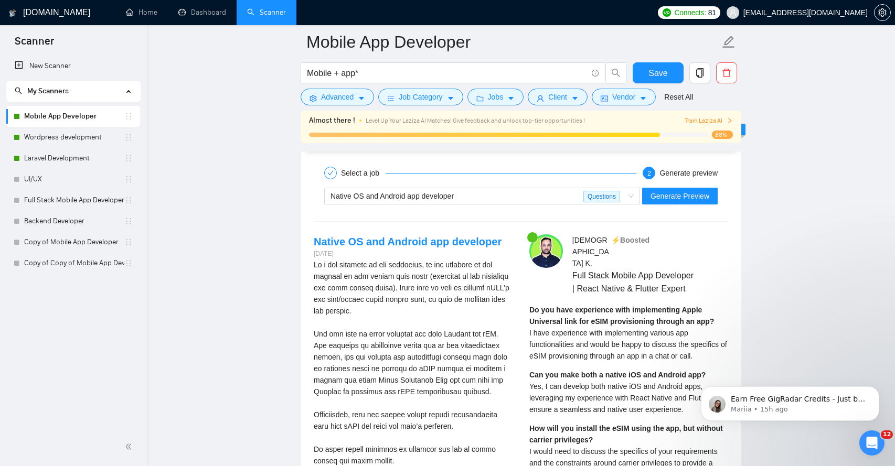
scroll to position [2045, 0]
click at [628, 194] on span "Native OS and Android app developer Questions" at bounding box center [482, 197] width 303 height 16
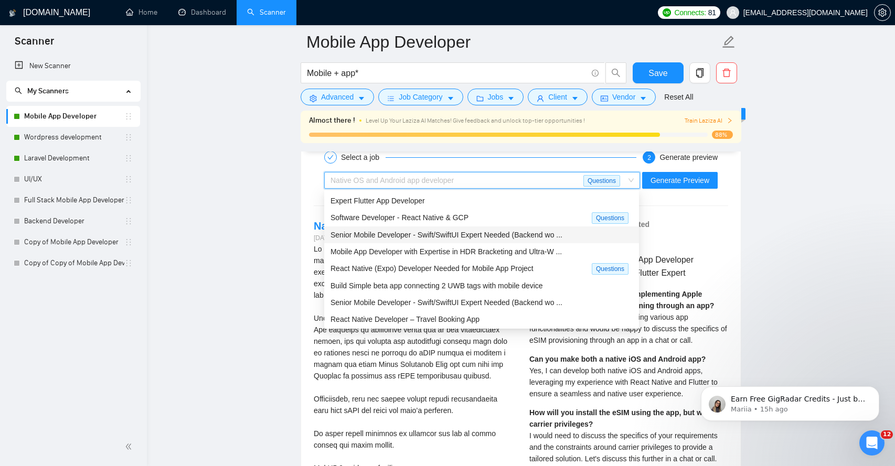
scroll to position [22, 0]
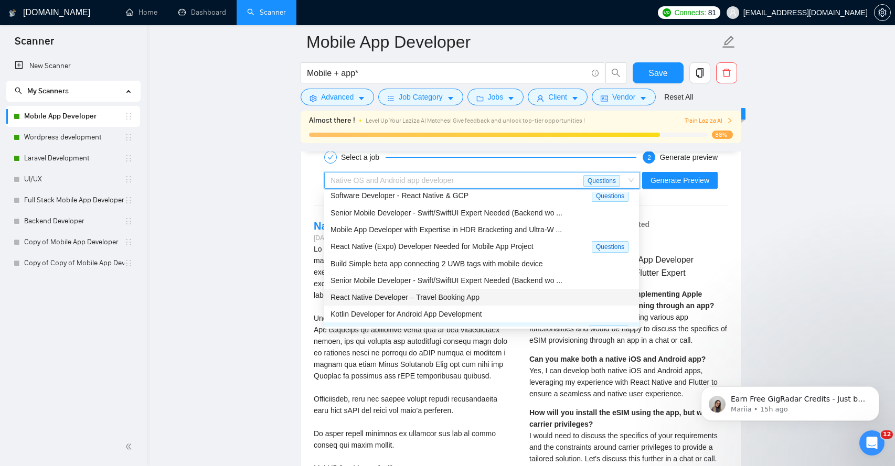
click at [394, 296] on span "React Native Developer – Travel Booking App" at bounding box center [405, 297] width 149 height 8
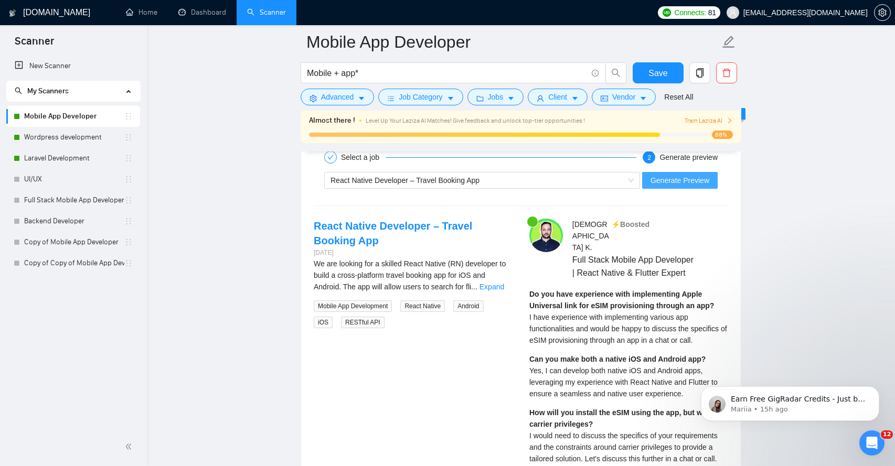
click at [688, 180] on span "Generate Preview" at bounding box center [680, 181] width 59 height 12
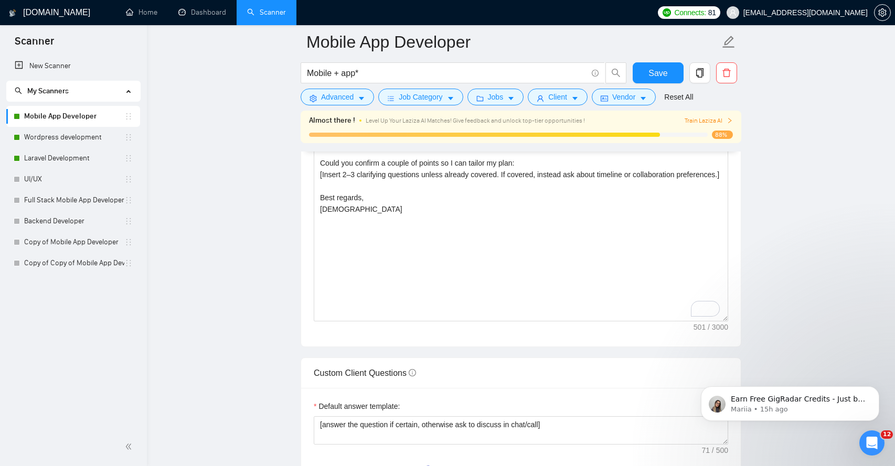
scroll to position [1189, 0]
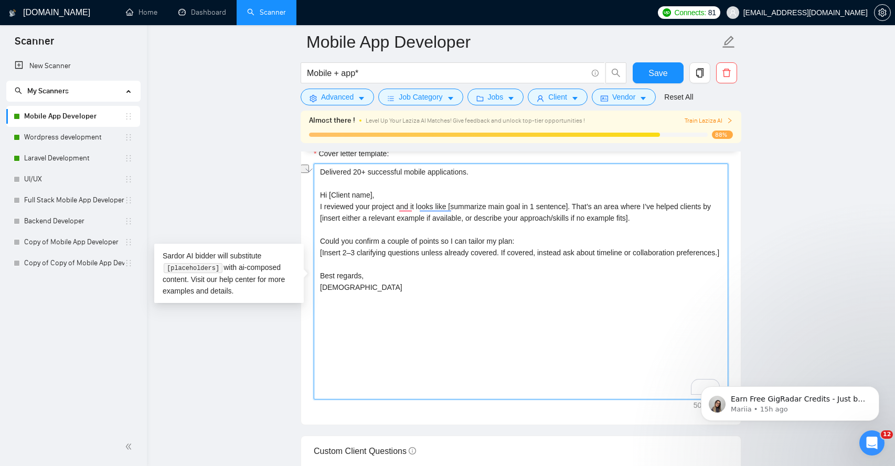
drag, startPoint x: 533, startPoint y: 252, endPoint x: 635, endPoint y: 251, distance: 102.8
click at [635, 251] on textarea "Delivered 20+ successful mobile applications. Hi [Client name], I reviewed your…" at bounding box center [521, 282] width 414 height 236
click at [562, 251] on textarea "Delivered 20+ successful mobile applications. Hi [Client name], I reviewed your…" at bounding box center [521, 282] width 414 height 236
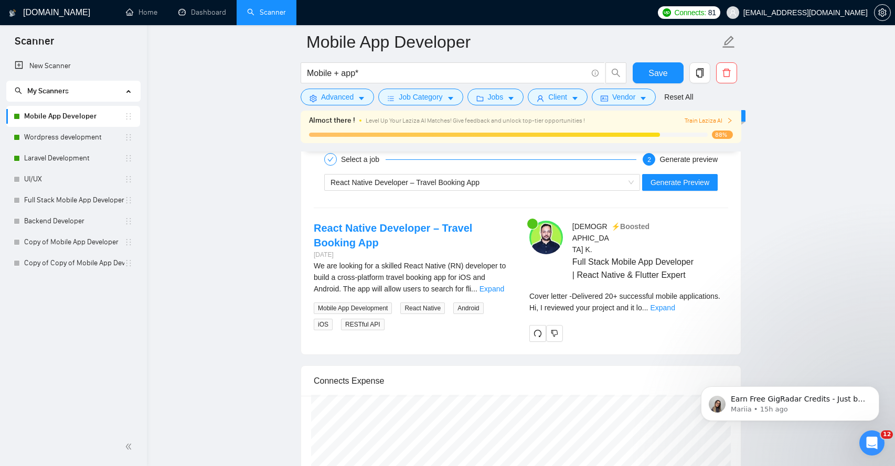
scroll to position [2060, 0]
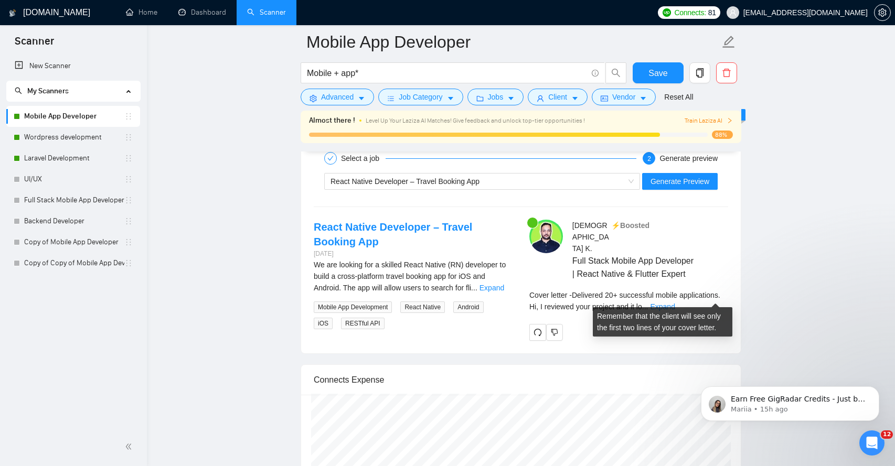
click at [706, 301] on div "Cover letter - Delivered 20+ successful mobile applications. Hi, I reviewed you…" at bounding box center [628, 301] width 199 height 23
click at [675, 303] on link "Expand" at bounding box center [662, 307] width 25 height 8
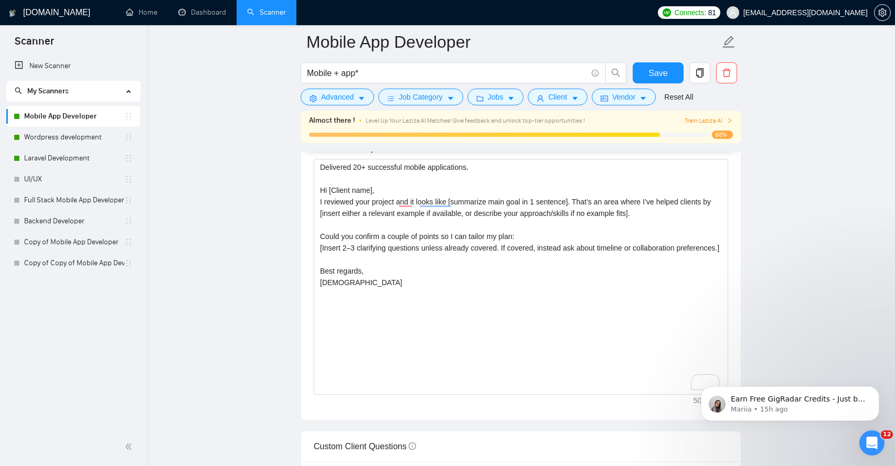
scroll to position [1132, 0]
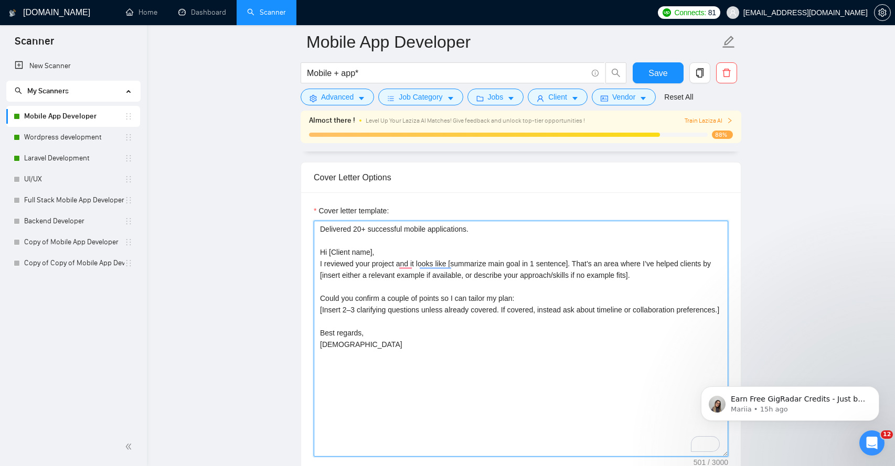
click at [621, 310] on textarea "Delivered 20+ successful mobile applications. Hi [Client name], I reviewed your…" at bounding box center [521, 339] width 414 height 236
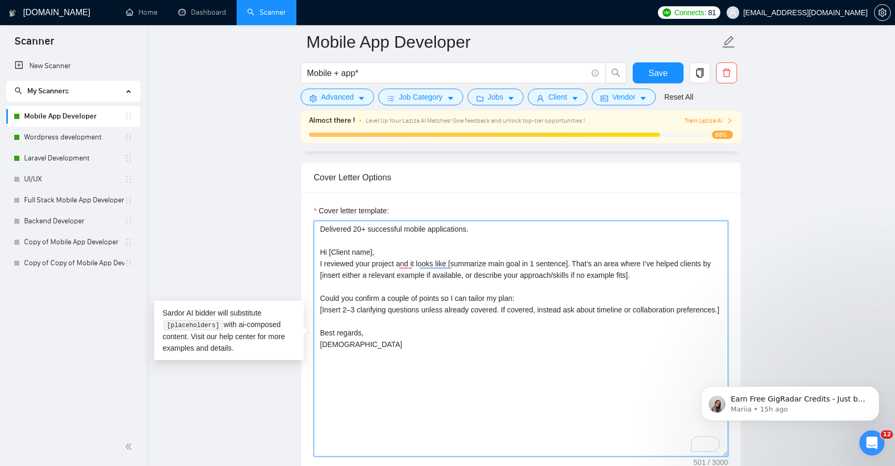
click at [621, 310] on textarea "Delivered 20+ successful mobile applications. Hi [Client name], I reviewed your…" at bounding box center [521, 339] width 414 height 236
click at [613, 310] on textarea "Delivered 20+ successful mobile applications. Hi [Client name], I reviewed your…" at bounding box center [521, 339] width 414 height 236
click at [653, 310] on textarea "Delivered 20+ successful mobile applications. Hi [Client name], I reviewed your…" at bounding box center [521, 339] width 414 height 236
click at [635, 310] on textarea "Delivered 20+ successful mobile applications. Hi [Client name], I reviewed your…" at bounding box center [521, 339] width 414 height 236
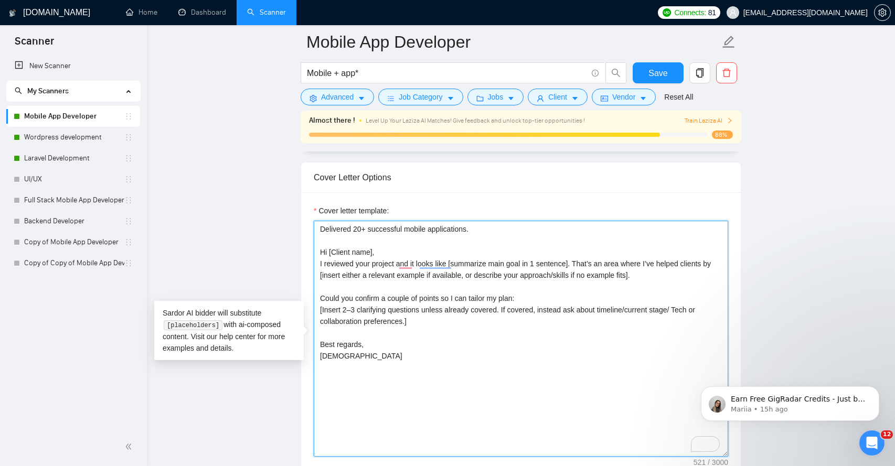
click at [509, 307] on textarea "Delivered 20+ successful mobile applications. Hi [Client name], I reviewed your…" at bounding box center [521, 339] width 414 height 236
drag, startPoint x: 509, startPoint y: 307, endPoint x: 406, endPoint y: 321, distance: 104.8
click at [405, 321] on textarea "Delivered 20+ successful mobile applications. Hi [Client name], I reviewed your…" at bounding box center [521, 339] width 414 height 236
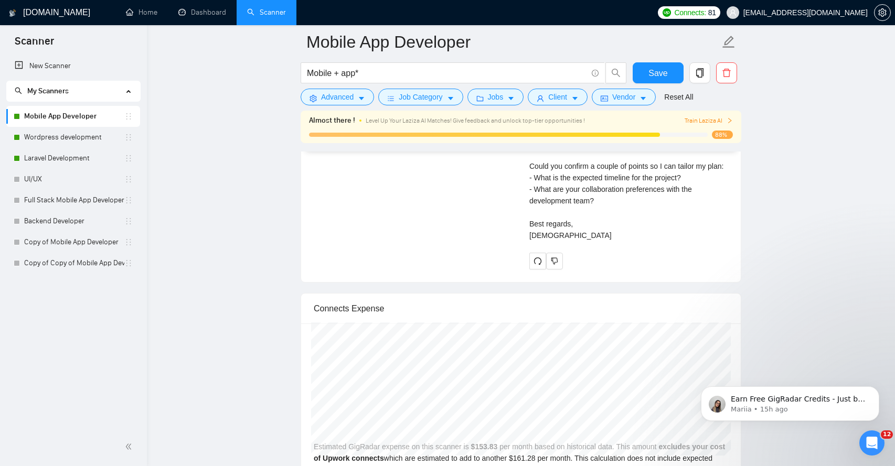
scroll to position [1991, 0]
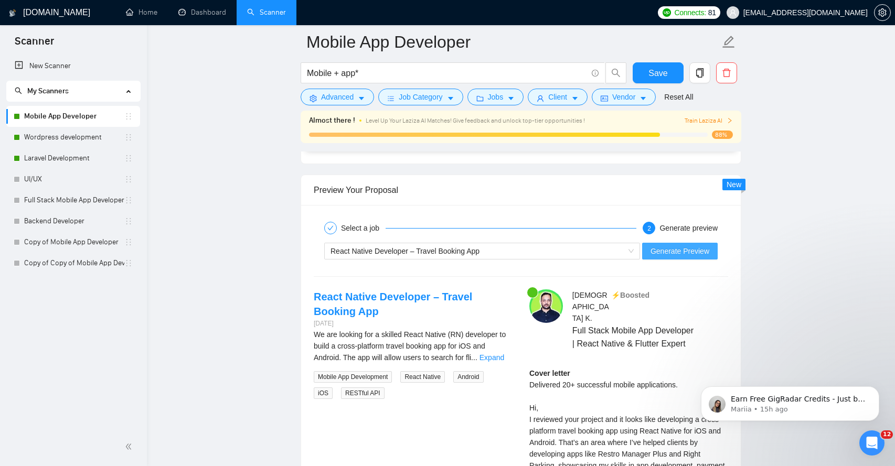
click at [689, 258] on button "Generate Preview" at bounding box center [680, 251] width 76 height 17
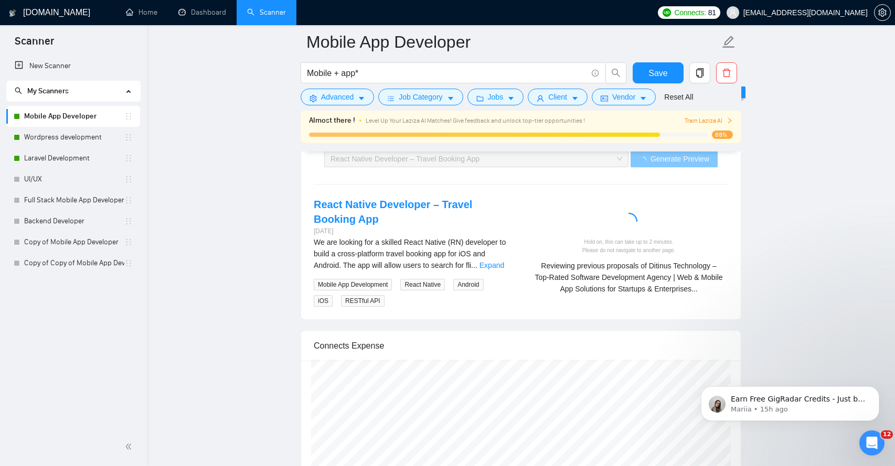
scroll to position [2110, 0]
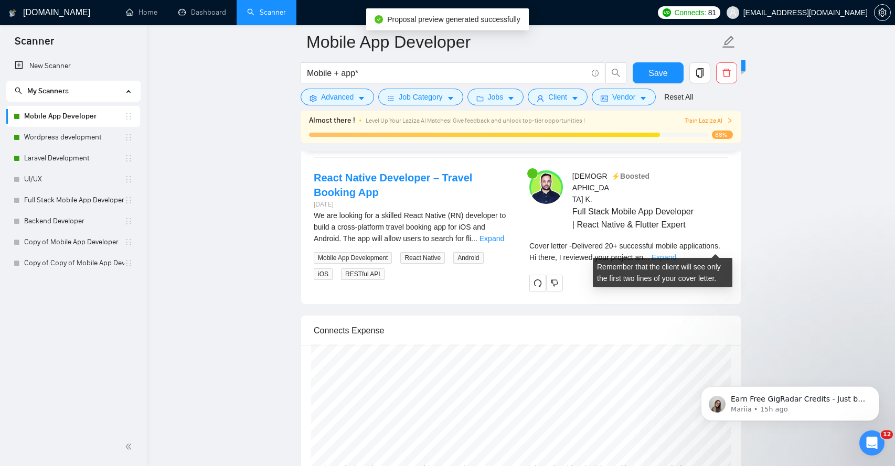
click at [676, 253] on link "Expand" at bounding box center [664, 257] width 25 height 8
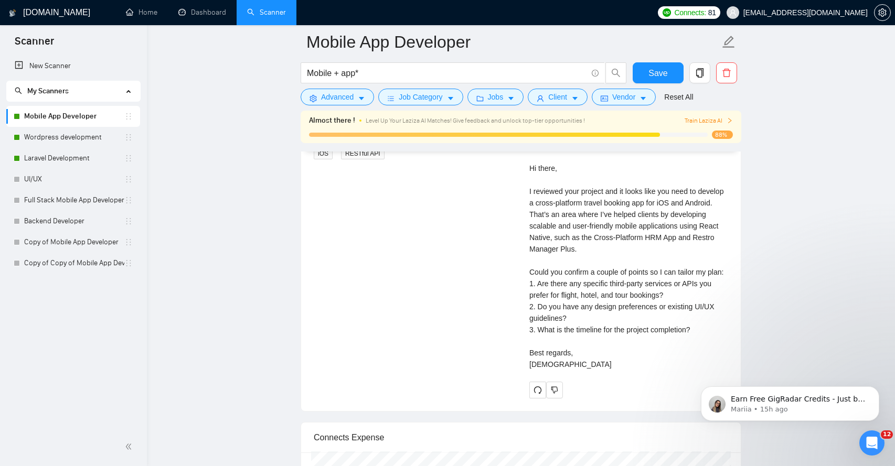
scroll to position [2233, 0]
click at [598, 260] on div "Cover letter Delivered 20+ successful mobile applications. Hi there, I reviewed…" at bounding box center [628, 246] width 199 height 242
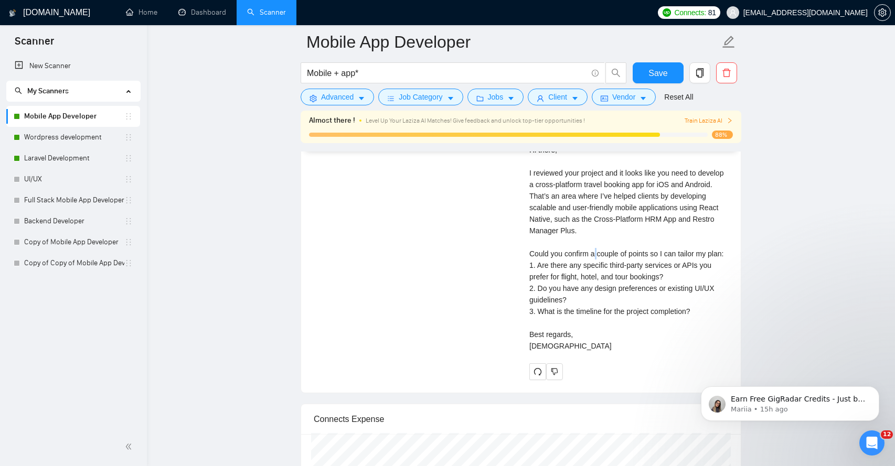
scroll to position [2251, 0]
drag, startPoint x: 619, startPoint y: 265, endPoint x: 675, endPoint y: 269, distance: 56.3
click at [675, 269] on div "Cover letter Delivered 20+ successful mobile applications. Hi there, I reviewed…" at bounding box center [628, 228] width 199 height 242
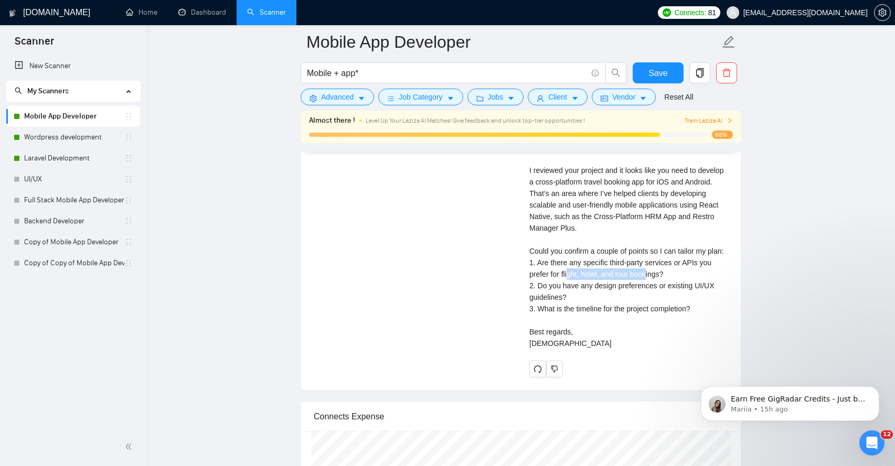
drag, startPoint x: 569, startPoint y: 278, endPoint x: 653, endPoint y: 275, distance: 84.0
click at [653, 276] on div "Cover letter Delivered 20+ successful mobile applications. Hi there, I reviewed…" at bounding box center [628, 228] width 199 height 242
drag, startPoint x: 555, startPoint y: 291, endPoint x: 618, endPoint y: 291, distance: 62.4
click at [618, 291] on div "Cover letter Delivered 20+ successful mobile applications. Hi there, I reviewed…" at bounding box center [628, 228] width 199 height 242
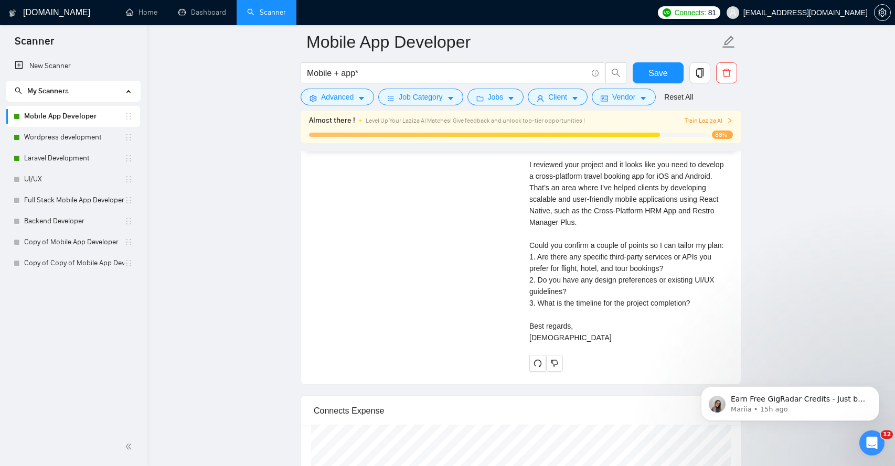
drag, startPoint x: 551, startPoint y: 302, endPoint x: 663, endPoint y: 309, distance: 111.9
click at [663, 309] on div "Cover letter Delivered 20+ successful mobile applications. Hi there, I reviewed…" at bounding box center [628, 222] width 199 height 242
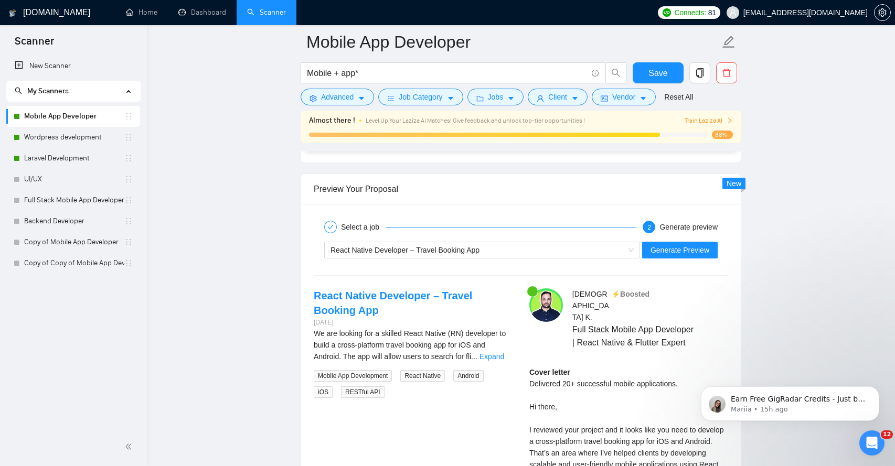
scroll to position [1942, 0]
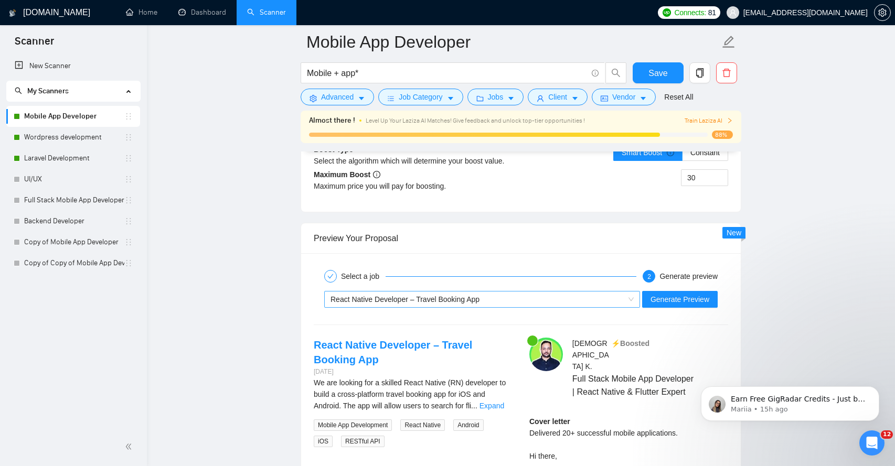
click at [484, 301] on div "React Native Developer – Travel Booking App" at bounding box center [478, 300] width 294 height 16
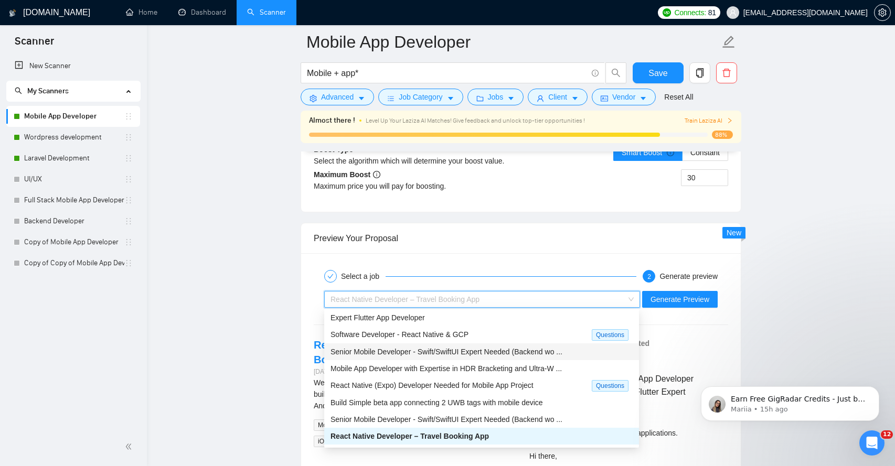
scroll to position [1, 0]
click at [412, 316] on span "Expert Flutter App Developer" at bounding box center [378, 319] width 94 height 8
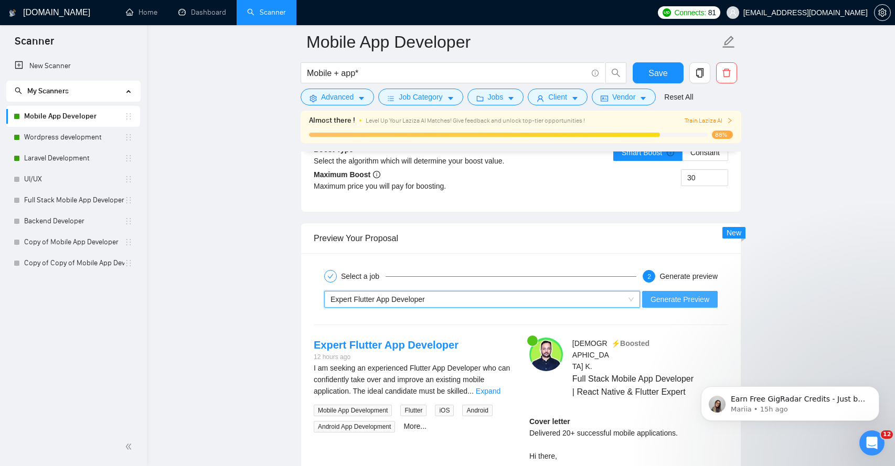
click at [689, 300] on span "Generate Preview" at bounding box center [680, 300] width 59 height 12
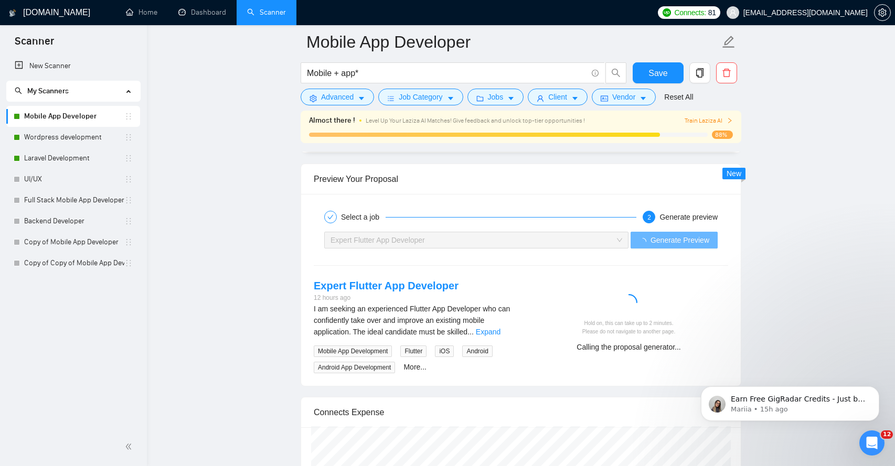
scroll to position [2004, 0]
click at [501, 326] on link "Expand" at bounding box center [488, 330] width 25 height 8
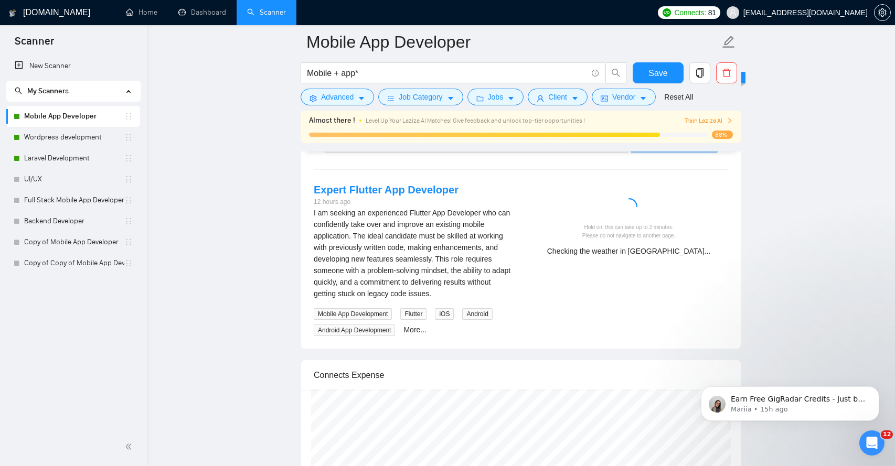
scroll to position [2108, 0]
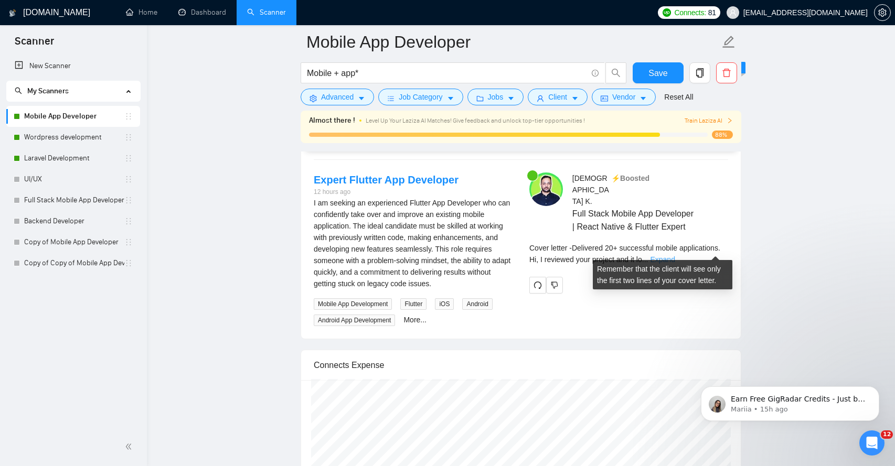
click at [675, 256] on link "Expand" at bounding box center [662, 260] width 25 height 8
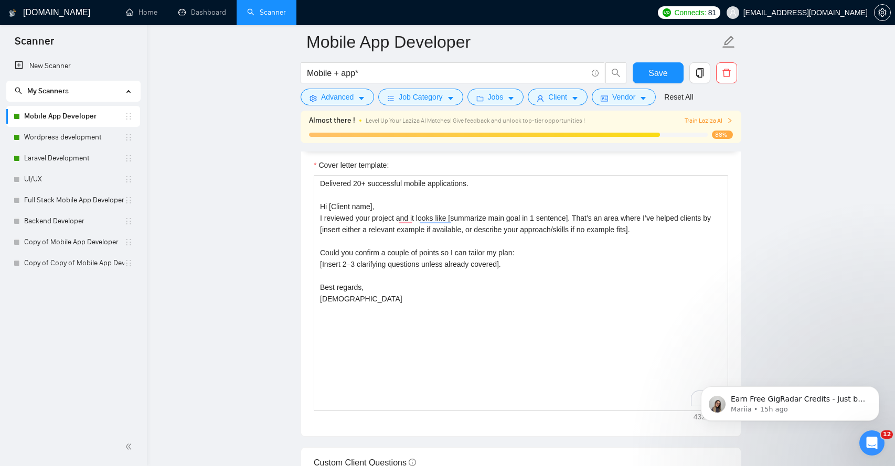
scroll to position [1117, 0]
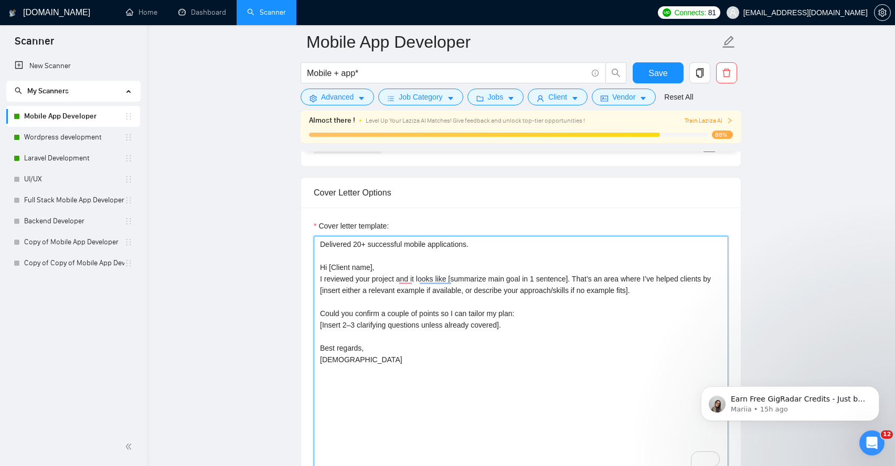
click at [525, 280] on textarea "Delivered 20+ successful mobile applications. Hi [Client name], I reviewed your…" at bounding box center [521, 354] width 414 height 236
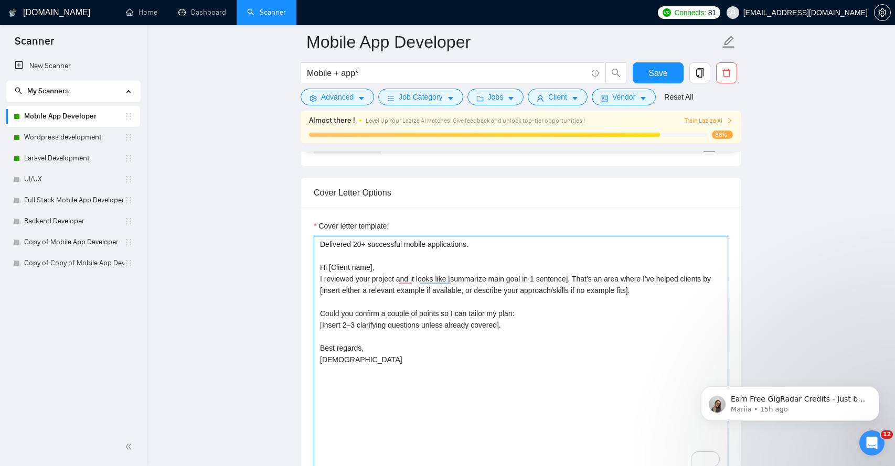
click at [348, 299] on textarea "Delivered 20+ successful mobile applications. Hi [Client name], I reviewed your…" at bounding box center [521, 354] width 414 height 236
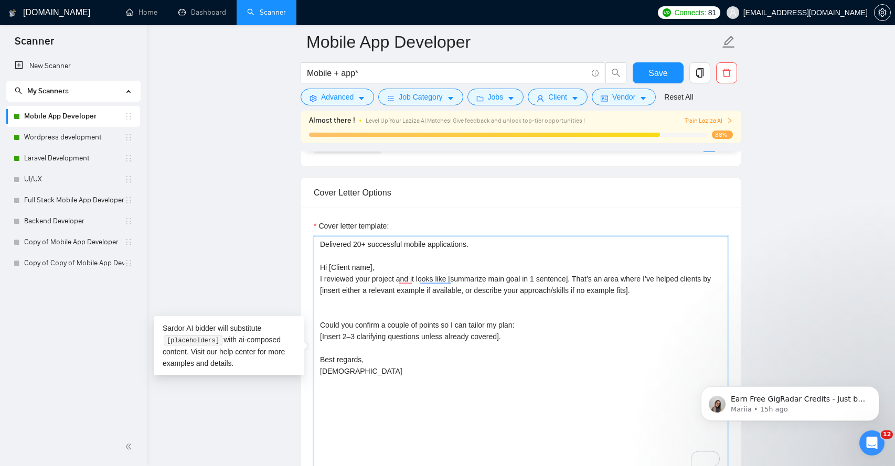
paste textarea "[Assure the client that the project is doable and share some insights about und…"
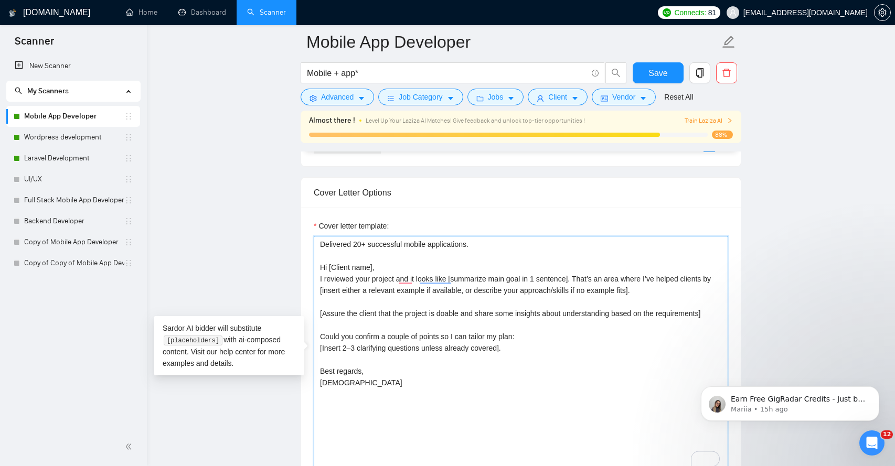
type textarea "Delivered 20+ successful mobile applications. Hi [Client name], I reviewed your…"
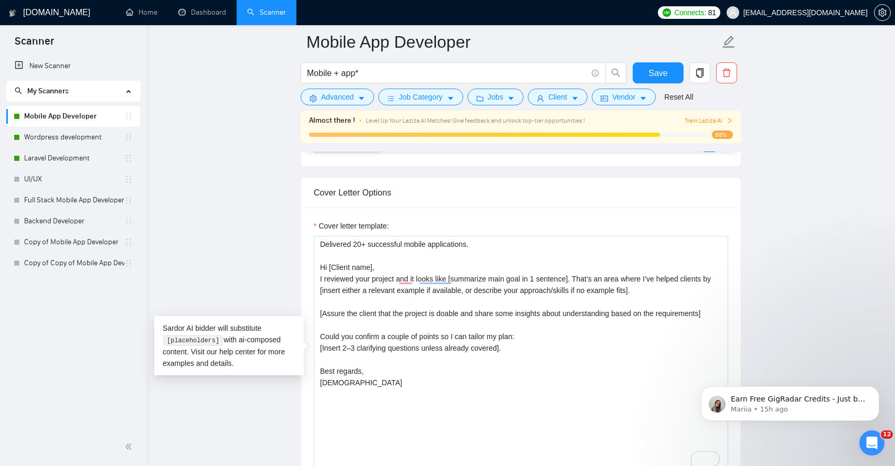
click at [733, 290] on div "Cover letter template: Delivered 20+ successful mobile applications. Hi [Client…" at bounding box center [521, 353] width 440 height 290
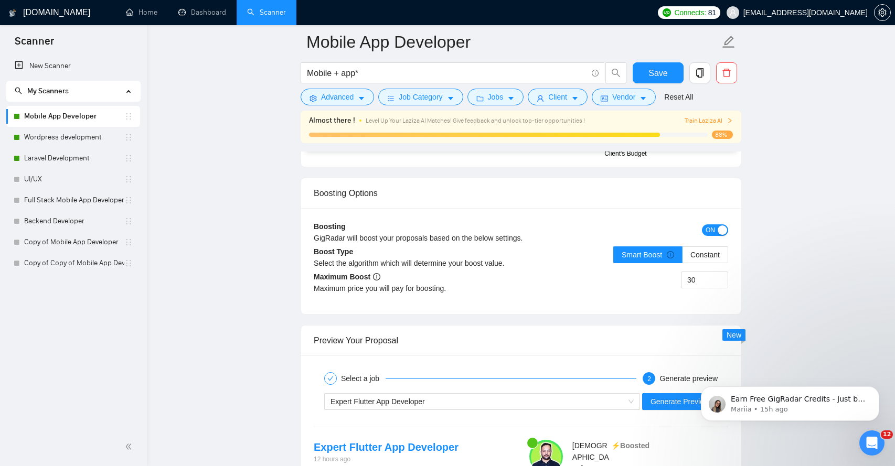
scroll to position [1916, 0]
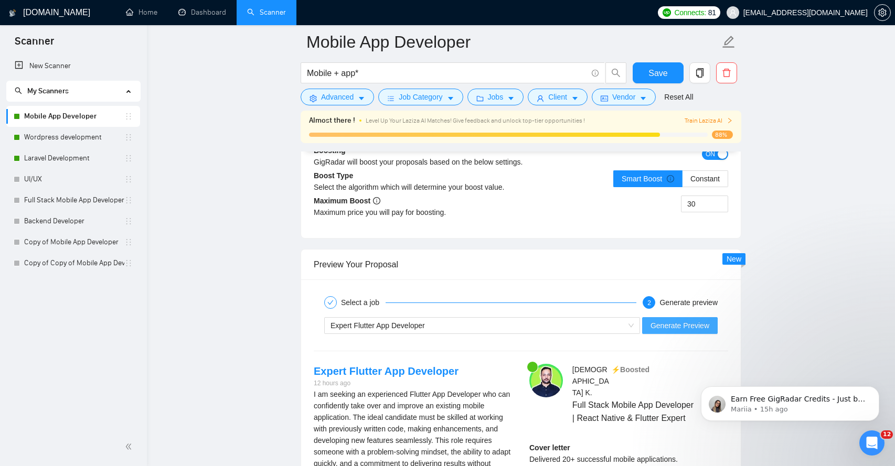
click at [669, 329] on span "Generate Preview" at bounding box center [680, 326] width 59 height 12
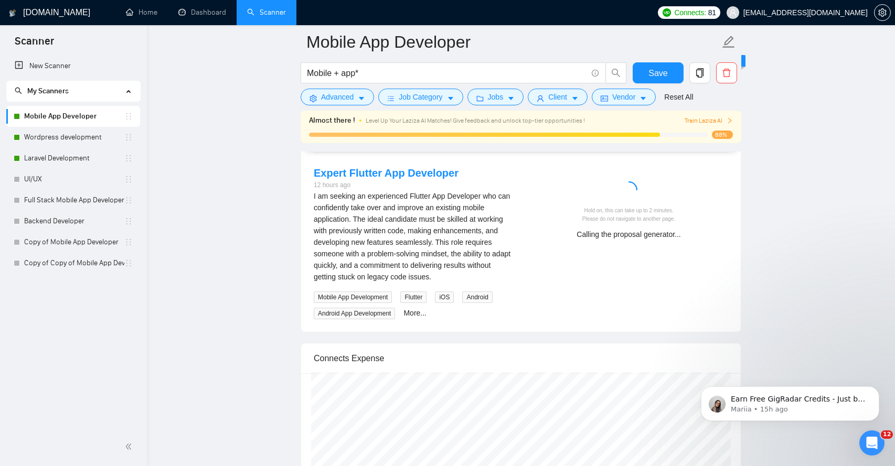
scroll to position [2115, 0]
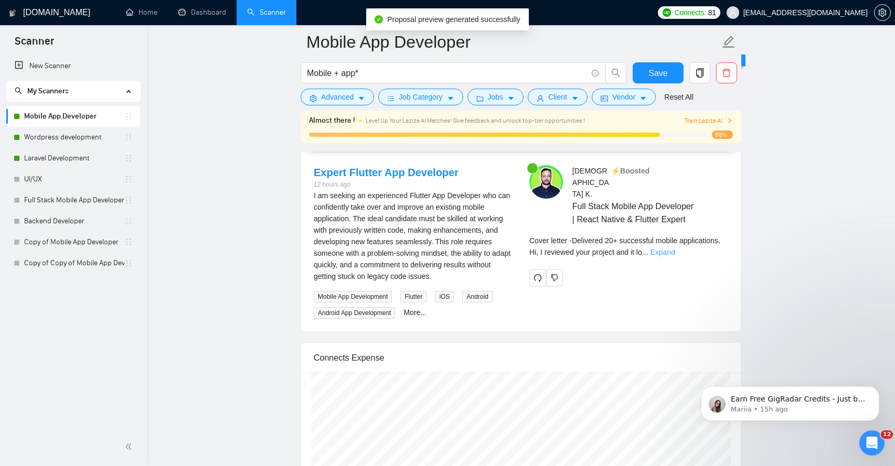
click at [675, 248] on link "Expand" at bounding box center [662, 252] width 25 height 8
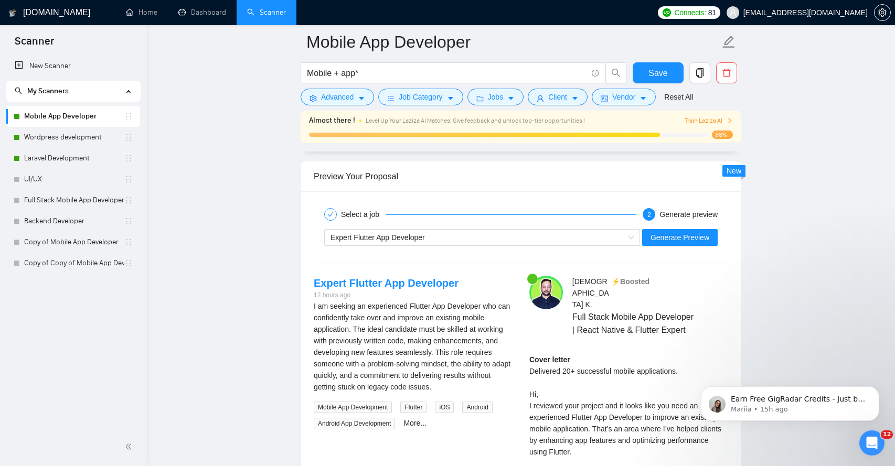
scroll to position [1994, 0]
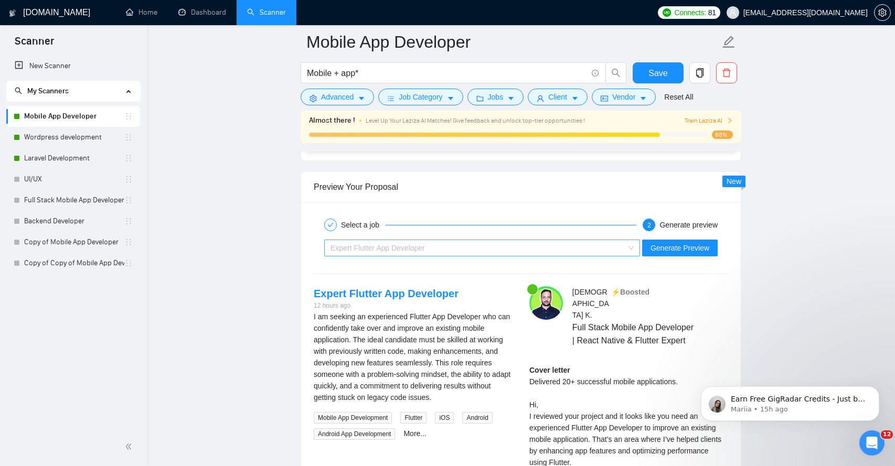
click at [607, 253] on div "Expert Flutter App Developer" at bounding box center [478, 248] width 294 height 16
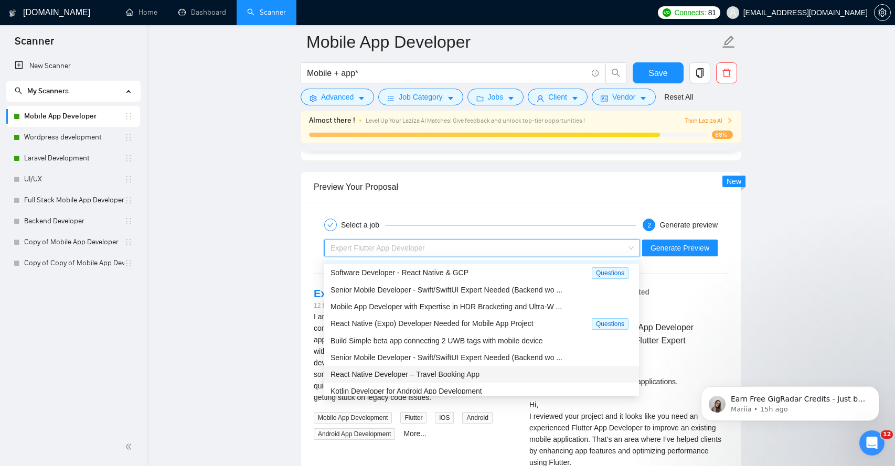
scroll to position [0, 0]
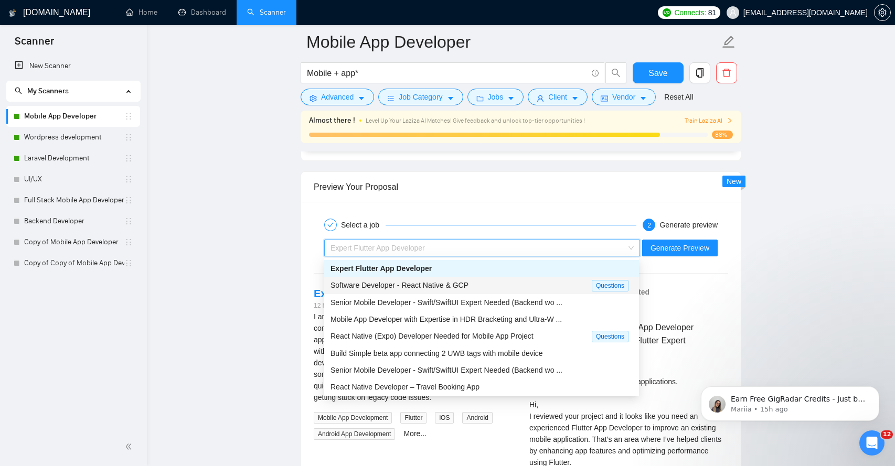
click at [438, 288] on span "Software Developer - React Native & GCP" at bounding box center [400, 285] width 138 height 8
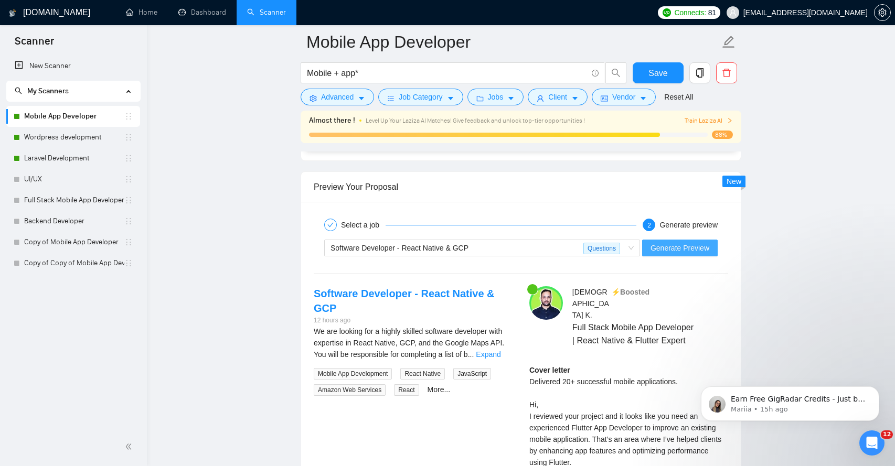
click at [698, 253] on span "Generate Preview" at bounding box center [680, 248] width 59 height 12
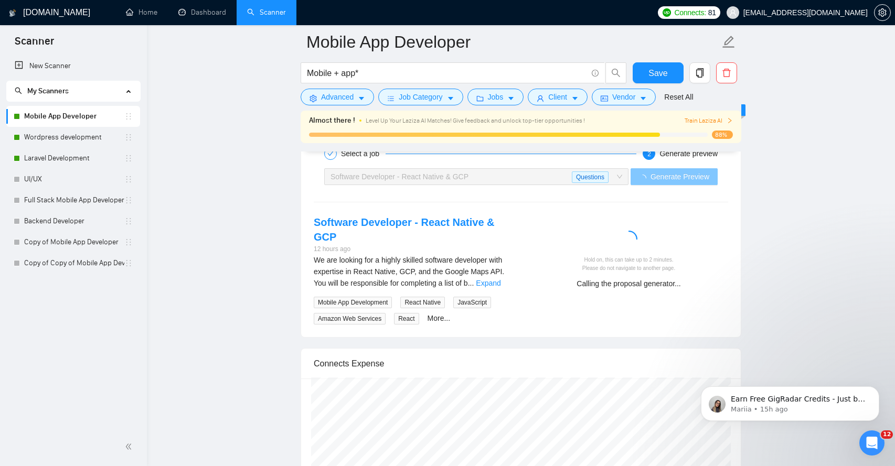
scroll to position [2064, 0]
click at [497, 285] on link "Expand" at bounding box center [488, 285] width 25 height 8
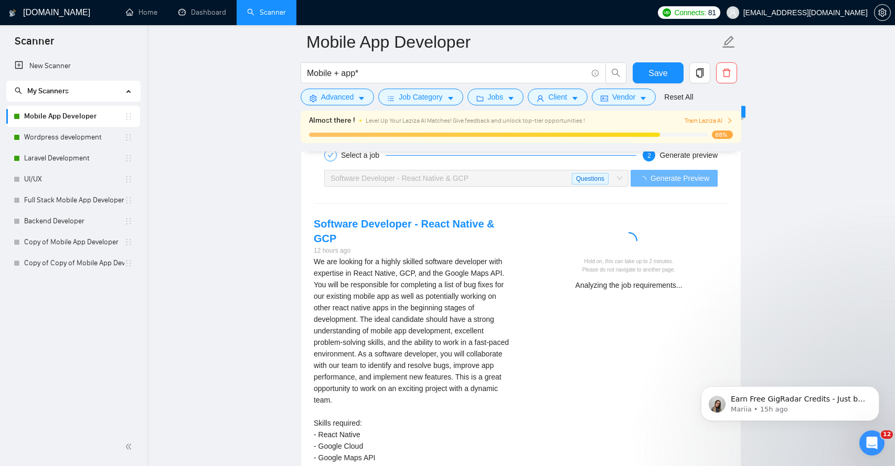
click at [409, 278] on div "We are looking for a highly skilled software developer with expertise in React …" at bounding box center [413, 360] width 199 height 208
click at [408, 274] on div "We are looking for a highly skilled software developer with expertise in React …" at bounding box center [413, 360] width 199 height 208
copy div "GCP"
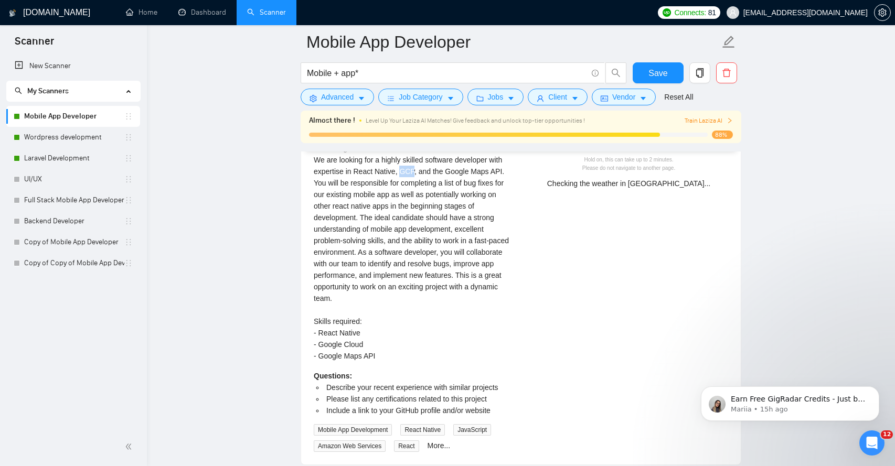
scroll to position [2168, 0]
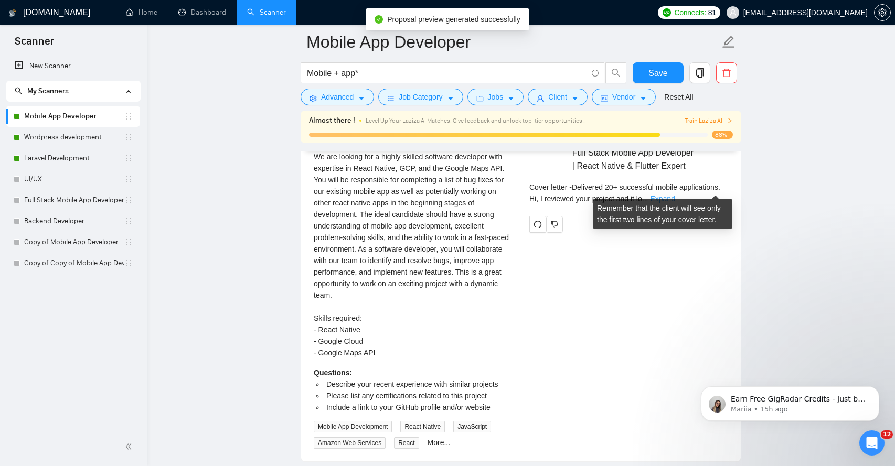
click at [675, 195] on link "Expand" at bounding box center [662, 199] width 25 height 8
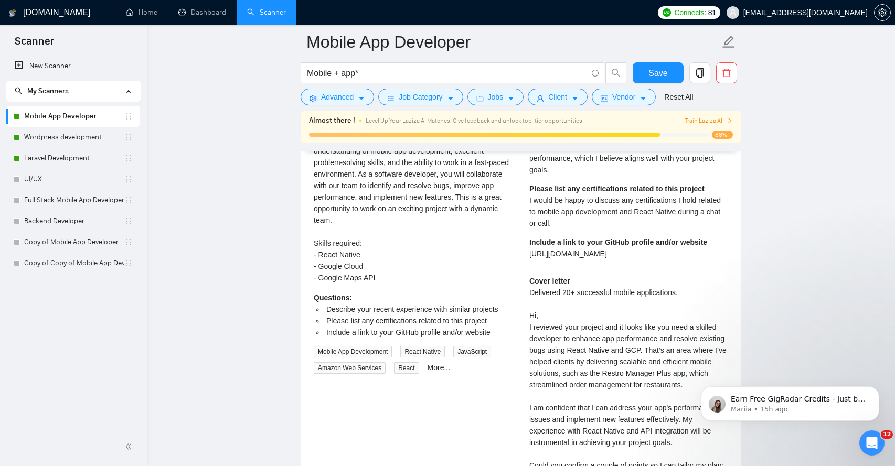
scroll to position [2244, 0]
click at [656, 199] on span "I would be happy to discuss any certifications I hold related to mobile app dev…" at bounding box center [625, 211] width 192 height 31
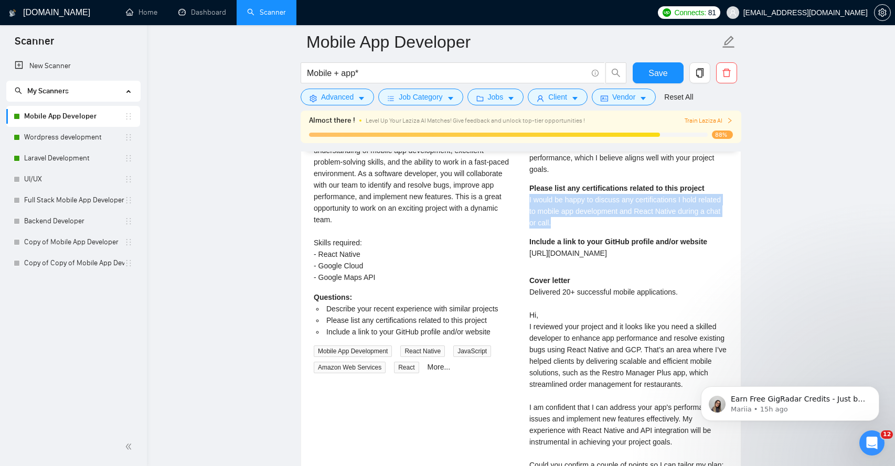
click at [656, 199] on span "I would be happy to discuss any certifications I hold related to mobile app dev…" at bounding box center [625, 211] width 192 height 31
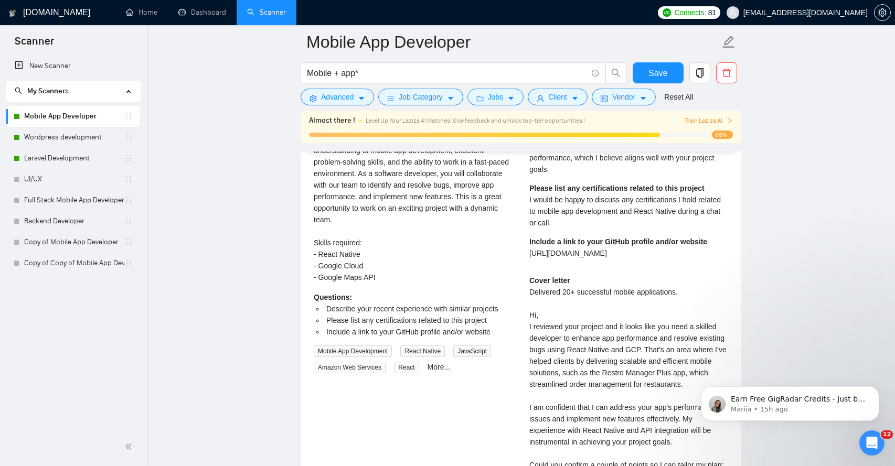
click at [680, 205] on span "I would be happy to discuss any certifications I hold related to mobile app dev…" at bounding box center [625, 211] width 192 height 31
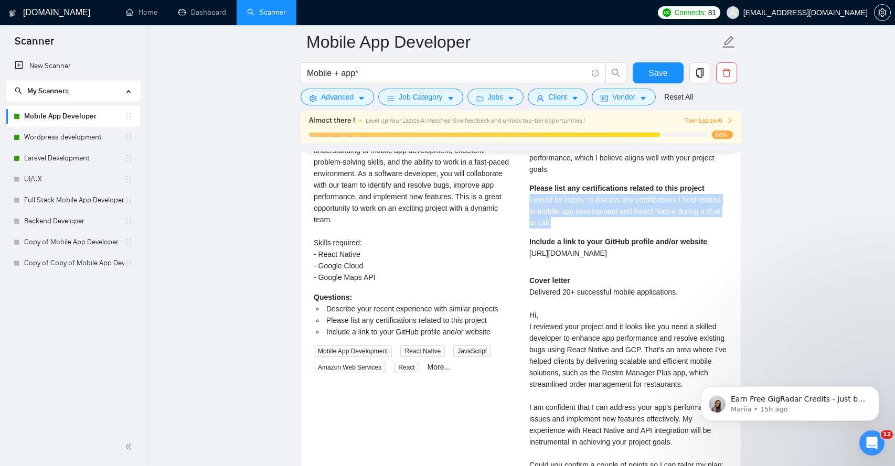
click at [680, 205] on span "I would be happy to discuss any certifications I hold related to mobile app dev…" at bounding box center [625, 211] width 192 height 31
click at [651, 205] on span "I would be happy to discuss any certifications I hold related to mobile app dev…" at bounding box center [625, 211] width 192 height 31
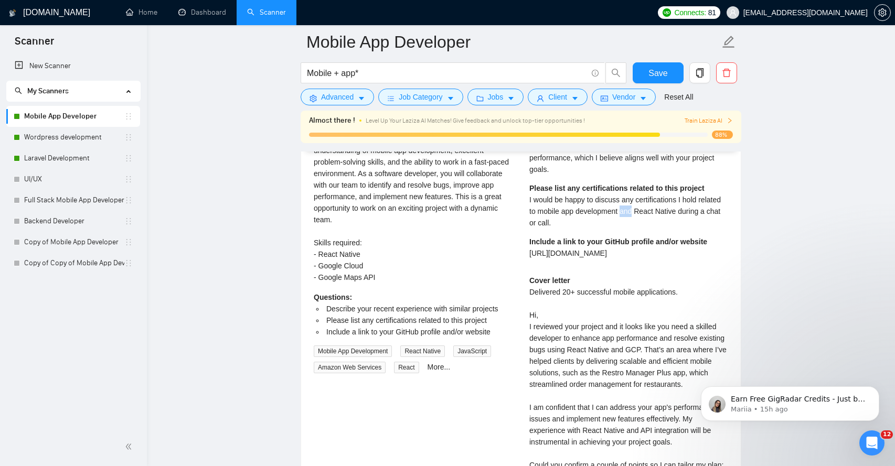
click at [651, 205] on span "I would be happy to discuss any certifications I hold related to mobile app dev…" at bounding box center [625, 211] width 192 height 31
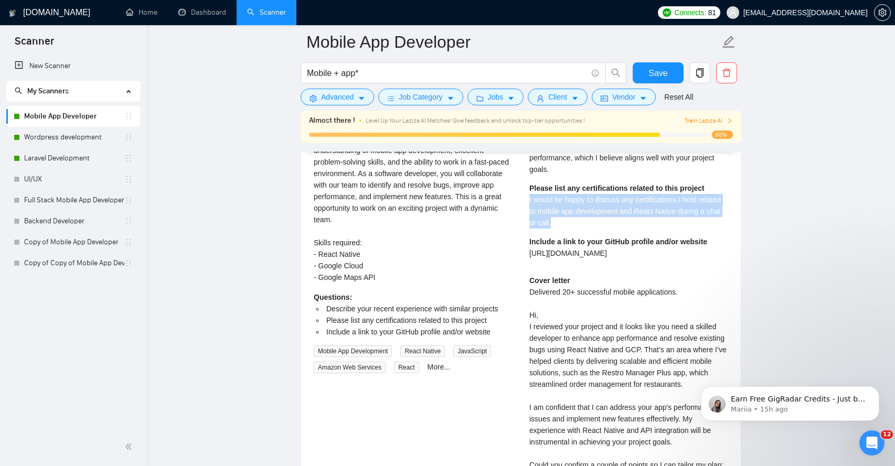
click at [651, 205] on span "I would be happy to discuss any certifications I hold related to mobile app dev…" at bounding box center [625, 211] width 192 height 31
click at [589, 199] on span "I would be happy to discuss any certifications I hold related to mobile app dev…" at bounding box center [625, 211] width 192 height 31
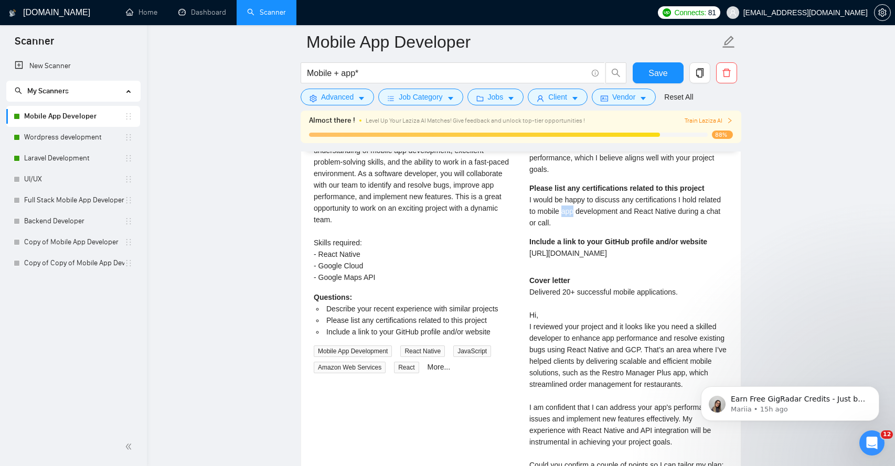
click at [589, 199] on span "I would be happy to discuss any certifications I hold related to mobile app dev…" at bounding box center [625, 211] width 192 height 31
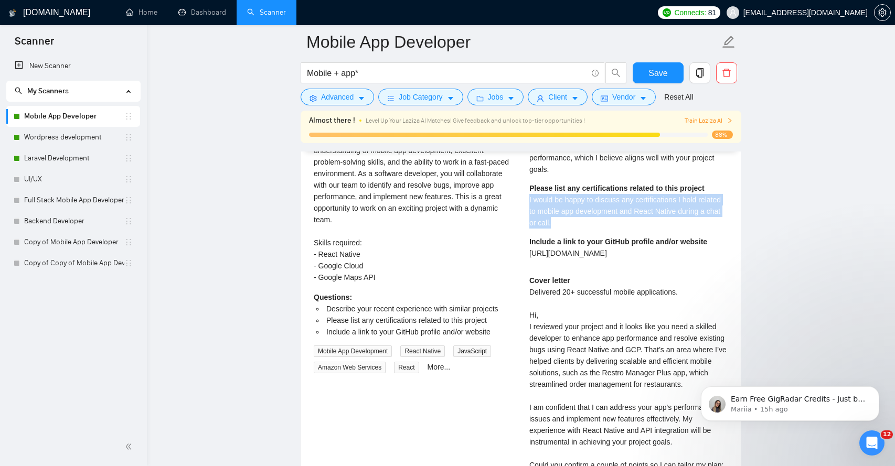
click at [589, 199] on span "I would be happy to discuss any certifications I hold related to mobile app dev…" at bounding box center [625, 211] width 192 height 31
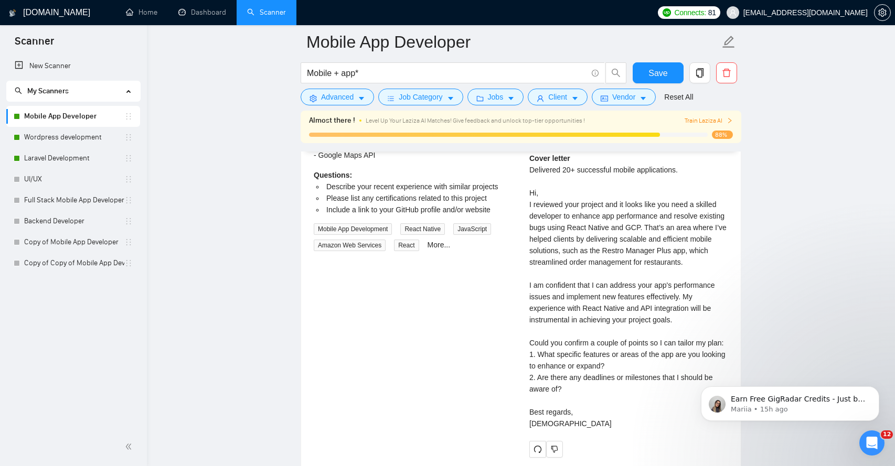
scroll to position [2367, 0]
click at [622, 373] on div "Cover letter Delivered 20+ successful mobile applications. Hi, I reviewed your …" at bounding box center [628, 290] width 199 height 277
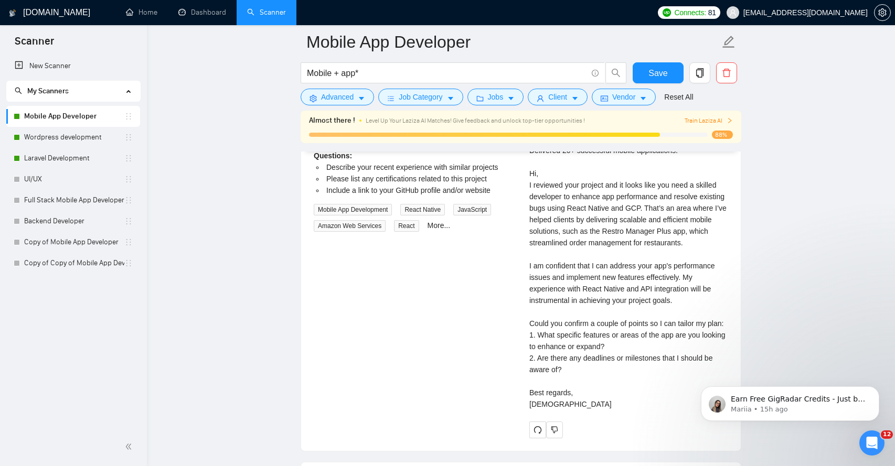
click at [587, 374] on div "Cover letter Delivered 20+ successful mobile applications. Hi, I reviewed your …" at bounding box center [628, 271] width 199 height 277
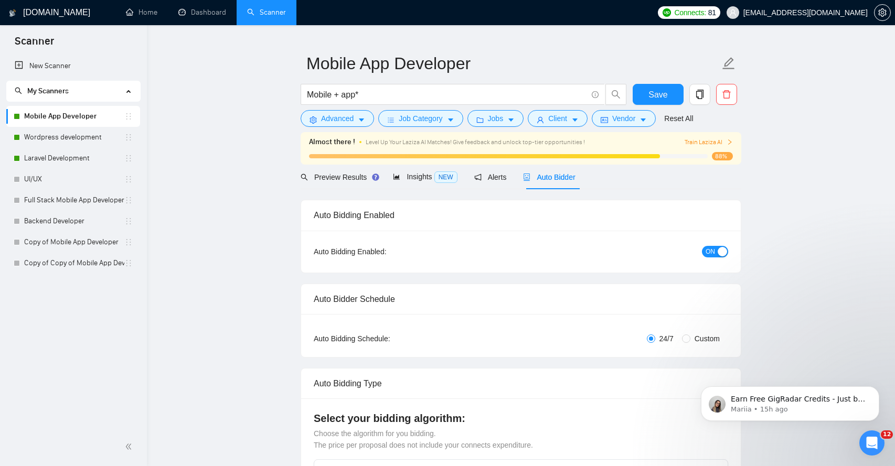
scroll to position [0, 0]
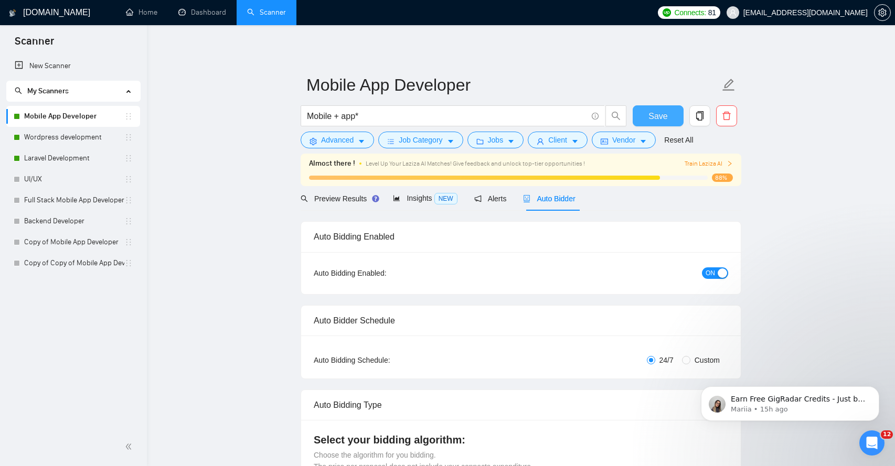
click at [651, 114] on span "Save" at bounding box center [657, 116] width 19 height 13
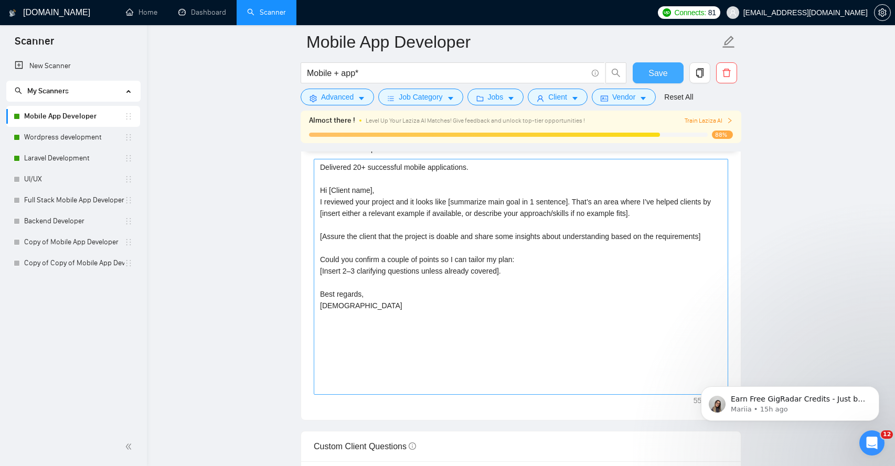
scroll to position [1195, 0]
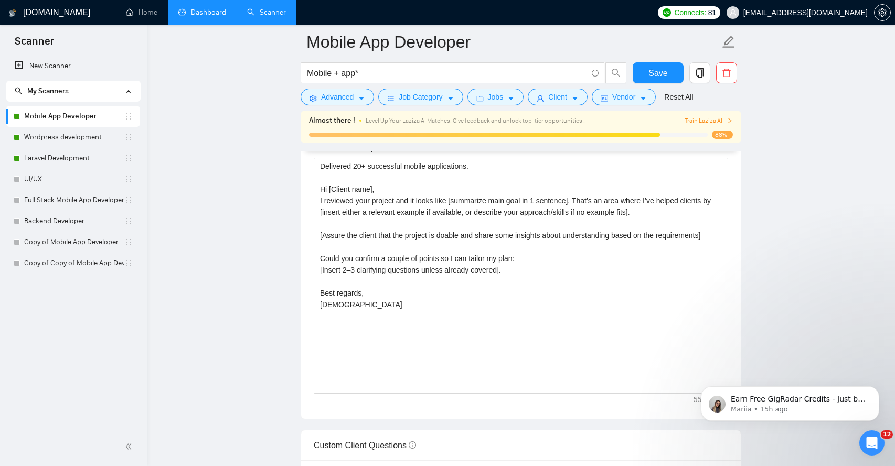
click at [211, 17] on link "Dashboard" at bounding box center [202, 12] width 48 height 9
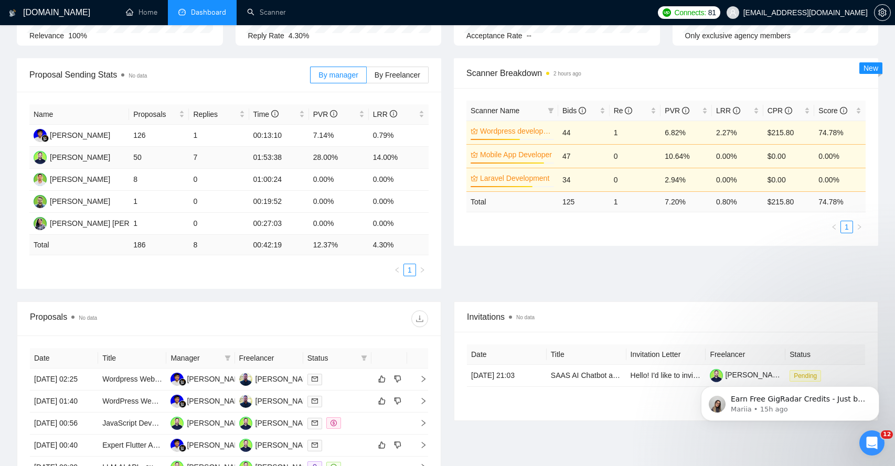
scroll to position [125, 0]
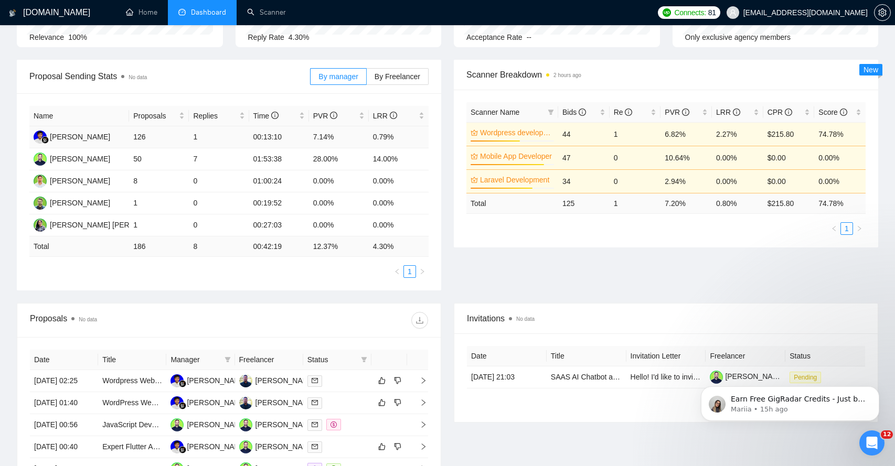
click at [195, 144] on td "1" at bounding box center [219, 137] width 60 height 22
click at [195, 140] on td "1" at bounding box center [219, 137] width 60 height 22
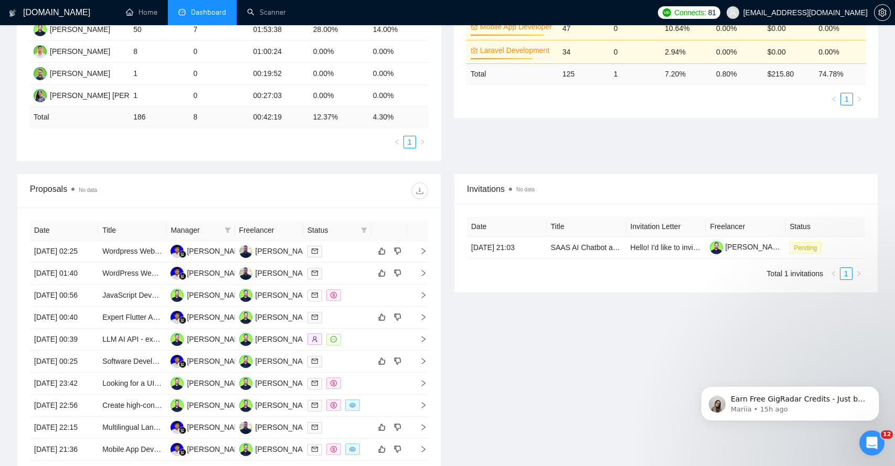
scroll to position [265, 0]
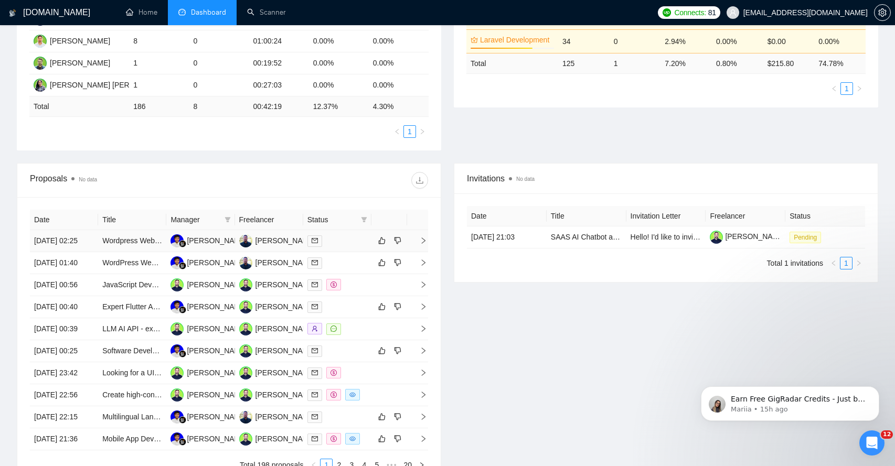
click at [424, 250] on td at bounding box center [417, 241] width 21 height 22
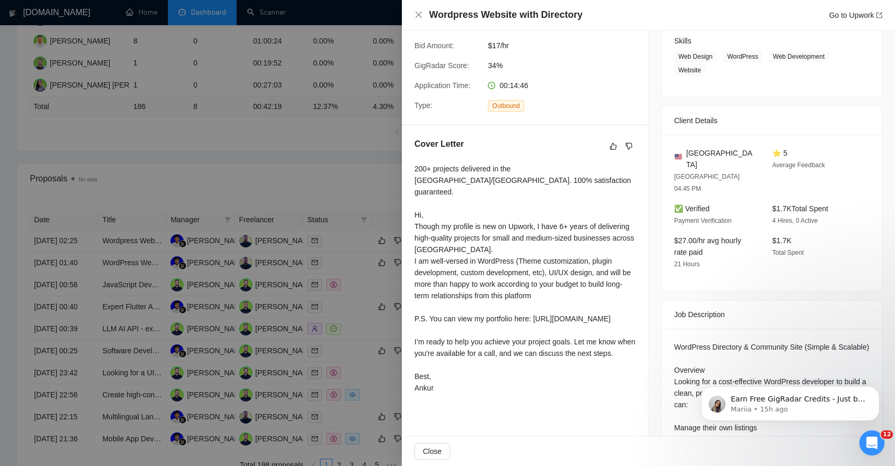
scroll to position [171, 0]
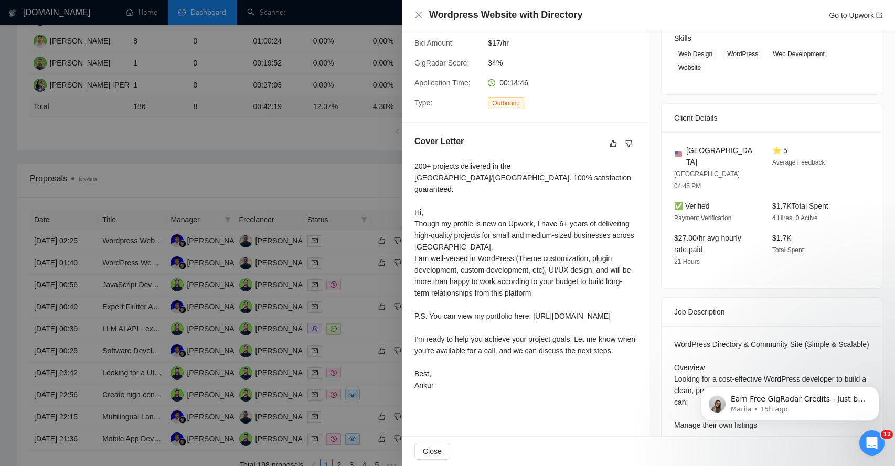
click at [293, 168] on div at bounding box center [447, 233] width 895 height 466
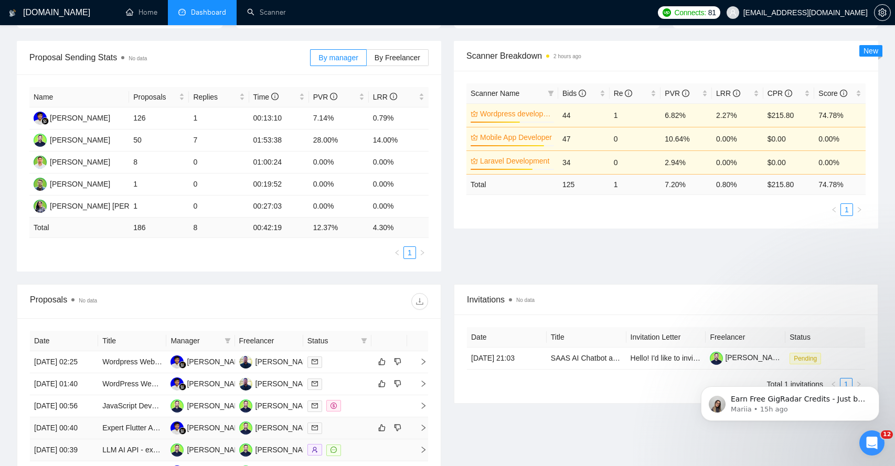
scroll to position [0, 0]
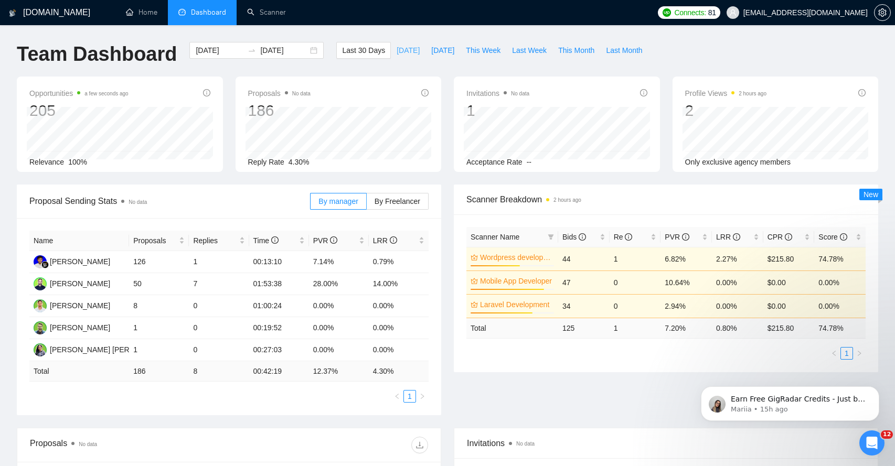
click at [401, 51] on span "[DATE]" at bounding box center [408, 51] width 23 height 12
type input "[DATE]"
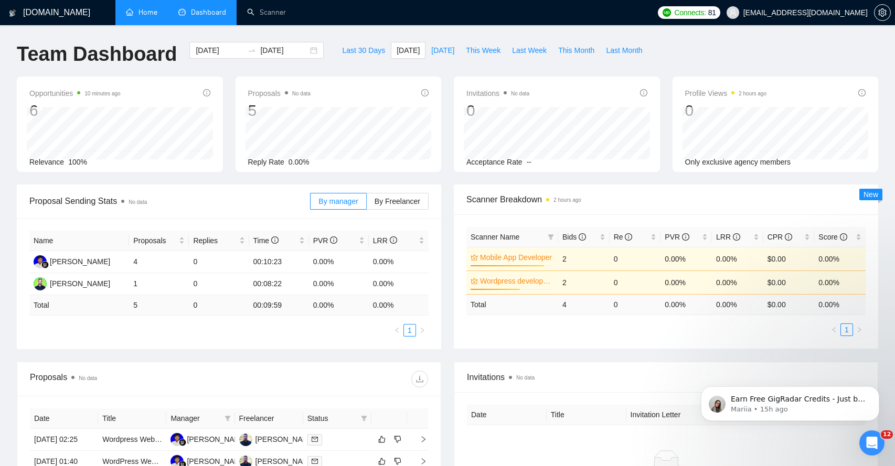
click at [157, 12] on link "Home" at bounding box center [141, 12] width 31 height 9
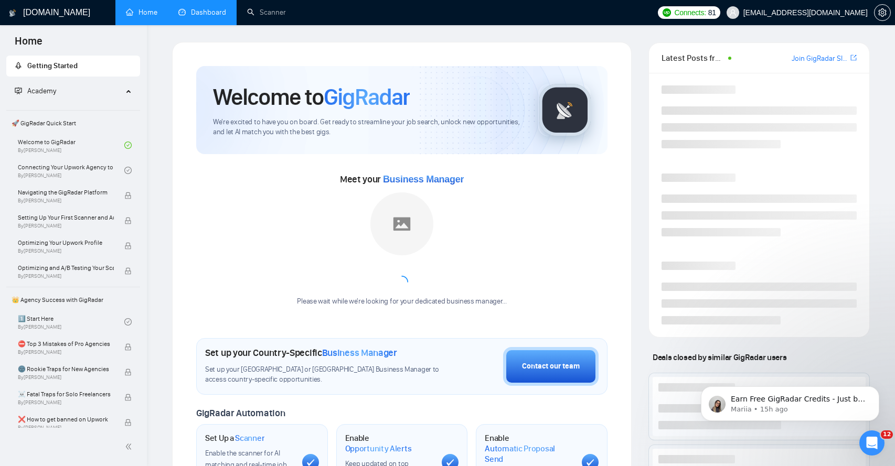
click at [215, 13] on link "Dashboard" at bounding box center [202, 12] width 48 height 9
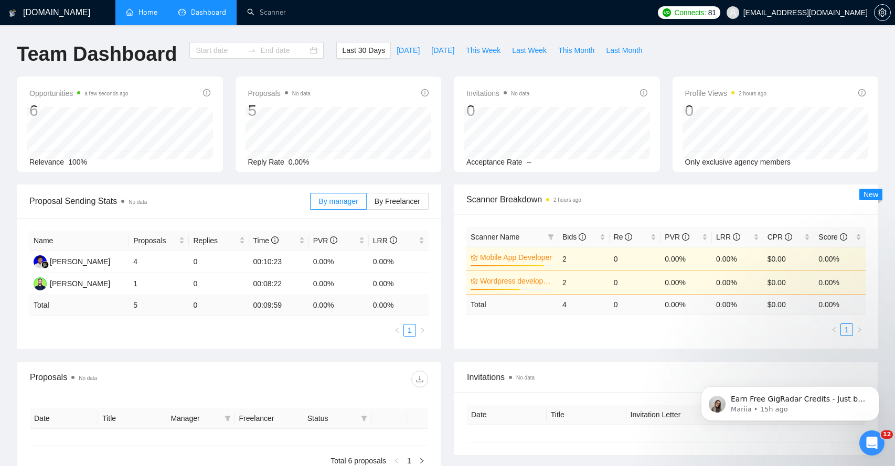
type input "[DATE]"
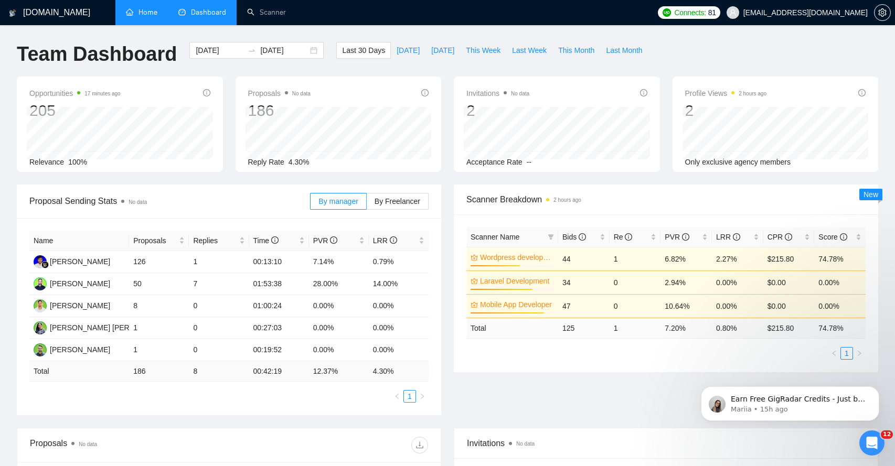
click at [151, 11] on link "Home" at bounding box center [141, 12] width 31 height 9
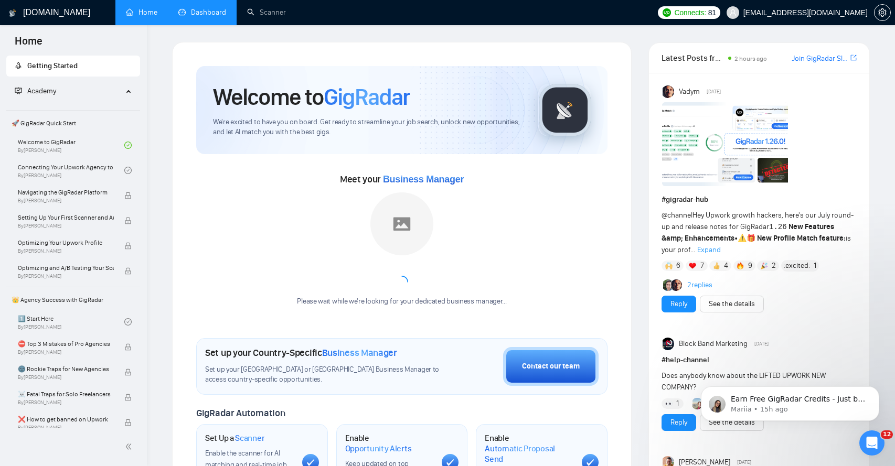
click at [204, 10] on link "Dashboard" at bounding box center [202, 12] width 48 height 9
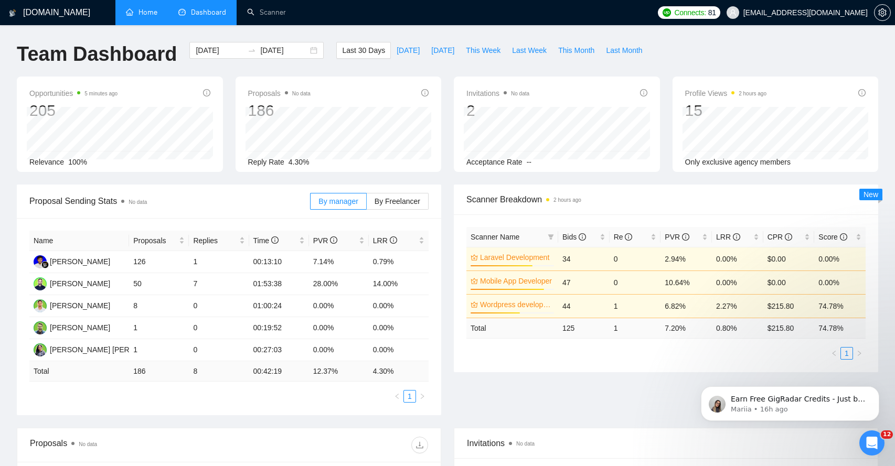
click at [146, 8] on link "Home" at bounding box center [141, 12] width 31 height 9
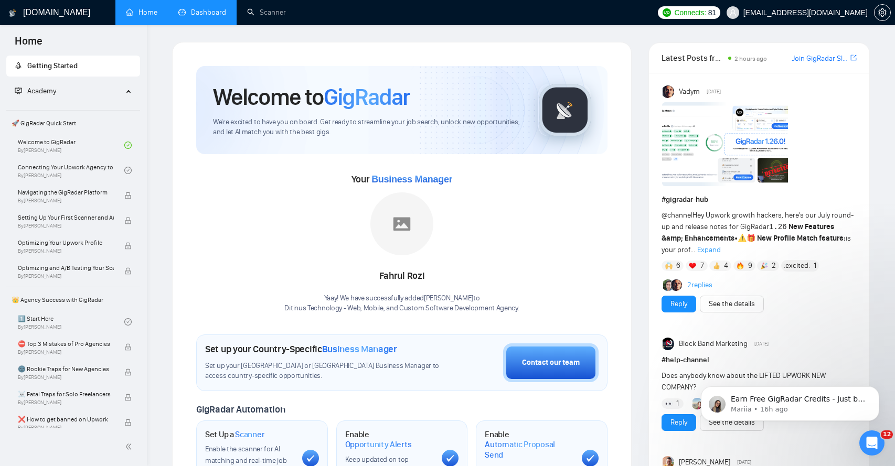
click at [200, 8] on link "Dashboard" at bounding box center [202, 12] width 48 height 9
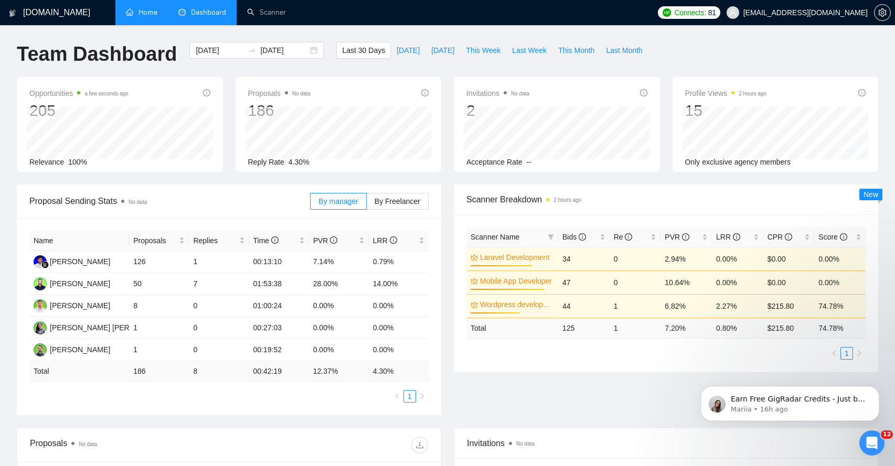
click at [142, 12] on link "Home" at bounding box center [141, 12] width 31 height 9
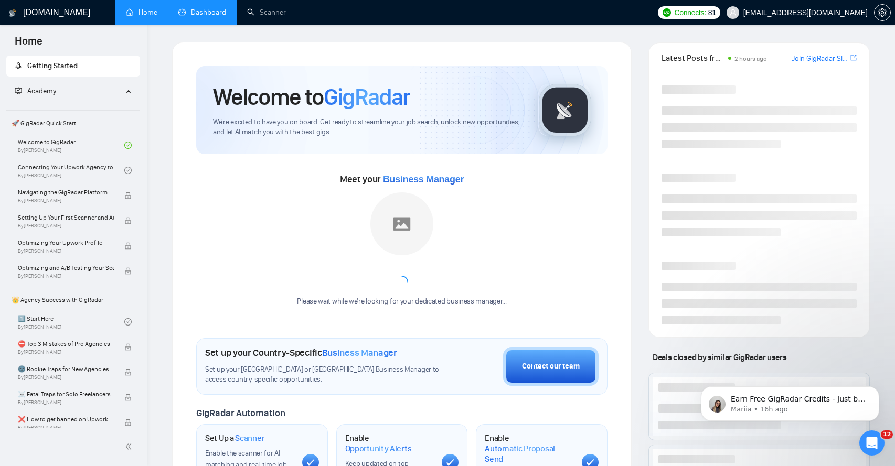
click at [199, 14] on link "Dashboard" at bounding box center [202, 12] width 48 height 9
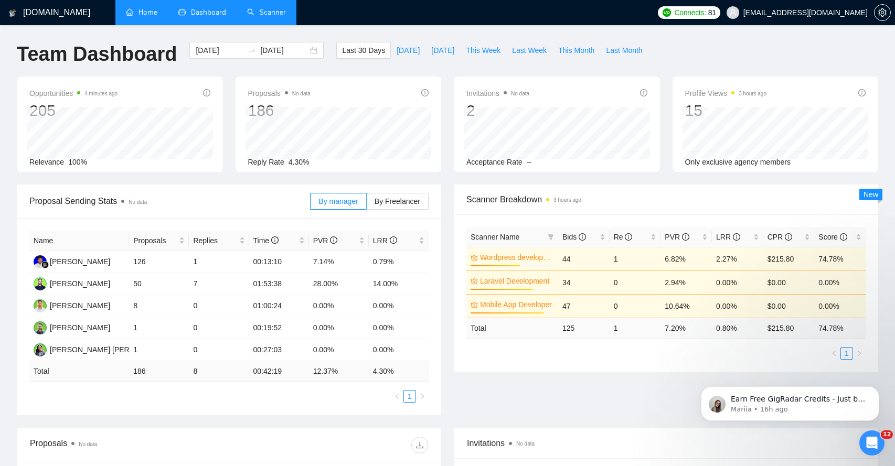
click at [263, 17] on link "Scanner" at bounding box center [266, 12] width 39 height 9
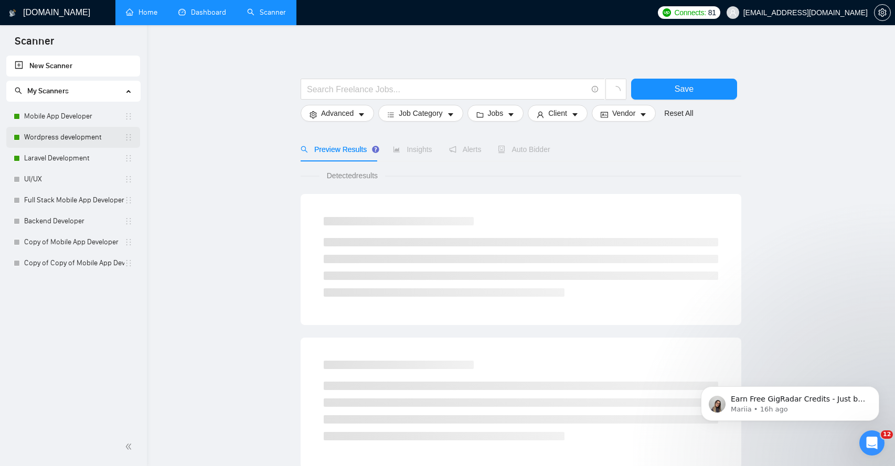
click at [81, 136] on link "Wordpress development" at bounding box center [74, 137] width 100 height 21
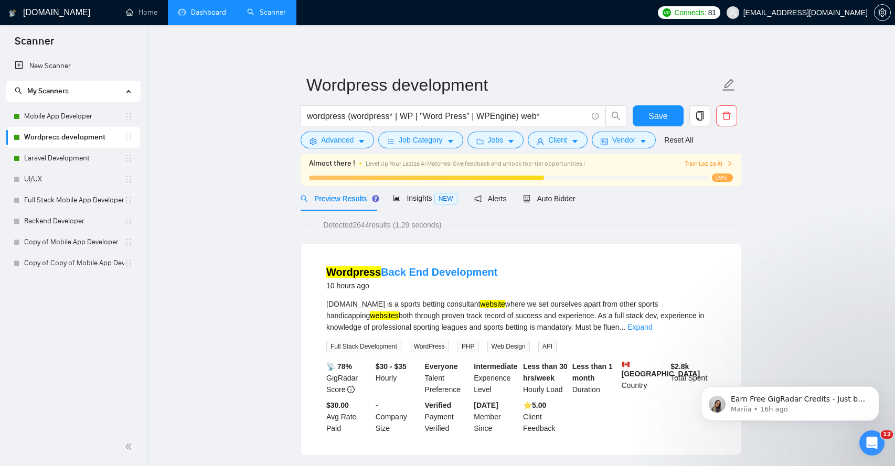
click at [214, 14] on link "Dashboard" at bounding box center [202, 12] width 48 height 9
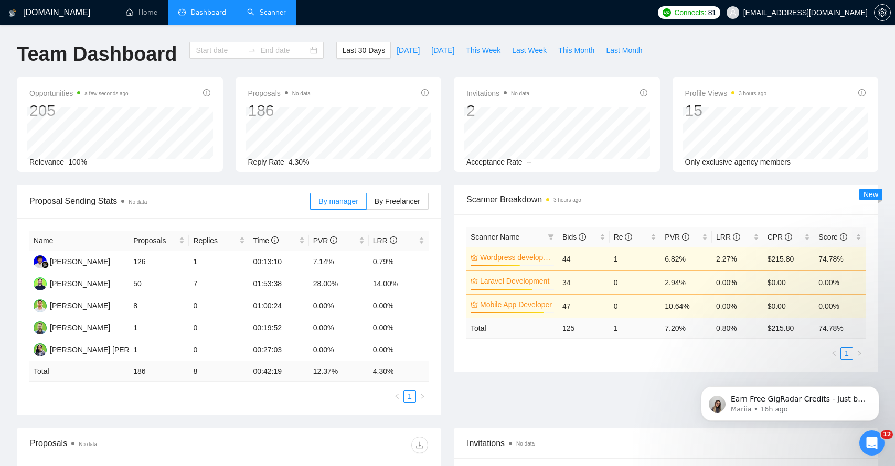
type input "[DATE]"
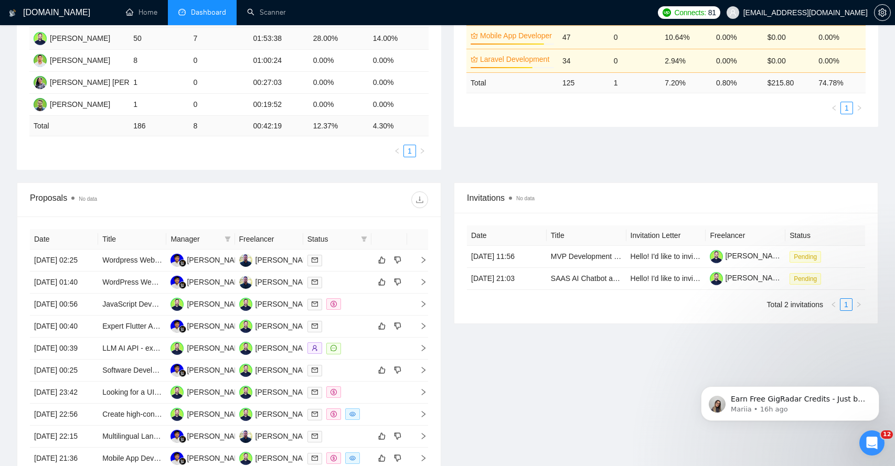
scroll to position [247, 0]
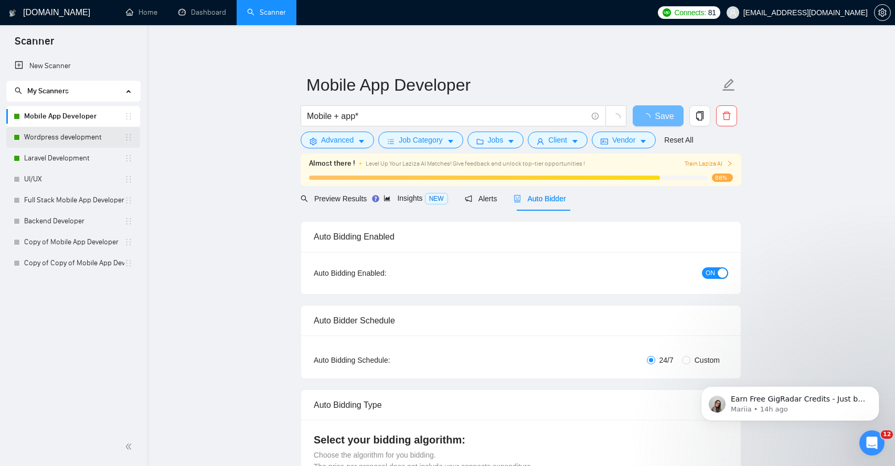
click at [73, 139] on link "Wordpress development" at bounding box center [74, 137] width 100 height 21
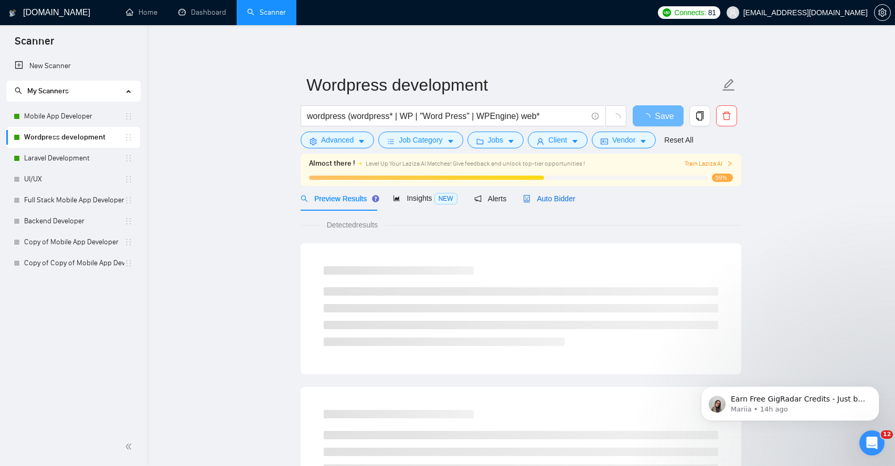
click at [552, 202] on span "Auto Bidder" at bounding box center [549, 199] width 52 height 8
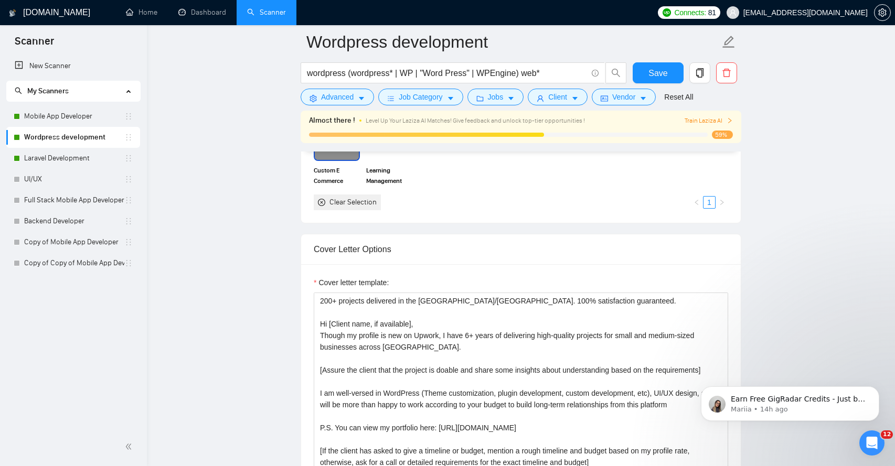
scroll to position [1310, 0]
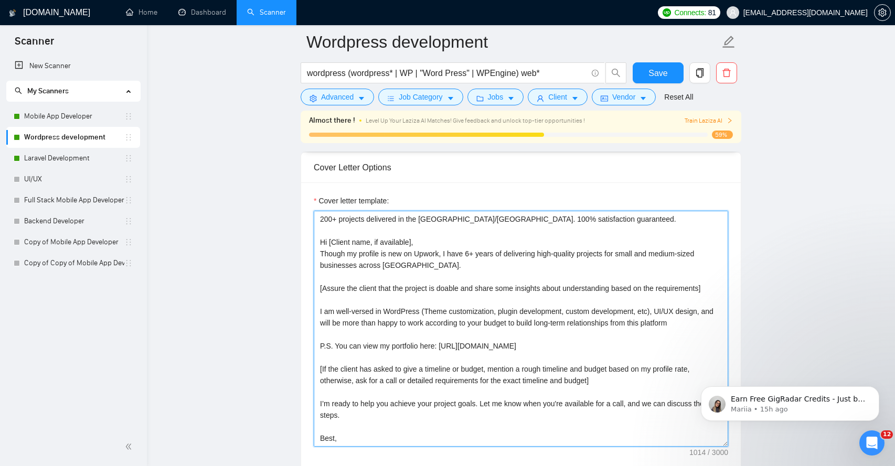
click at [359, 289] on textarea "200+ projects delivered in the [GEOGRAPHIC_DATA]/[GEOGRAPHIC_DATA]. 100% satisf…" at bounding box center [521, 329] width 414 height 236
